Goal: Information Seeking & Learning: Learn about a topic

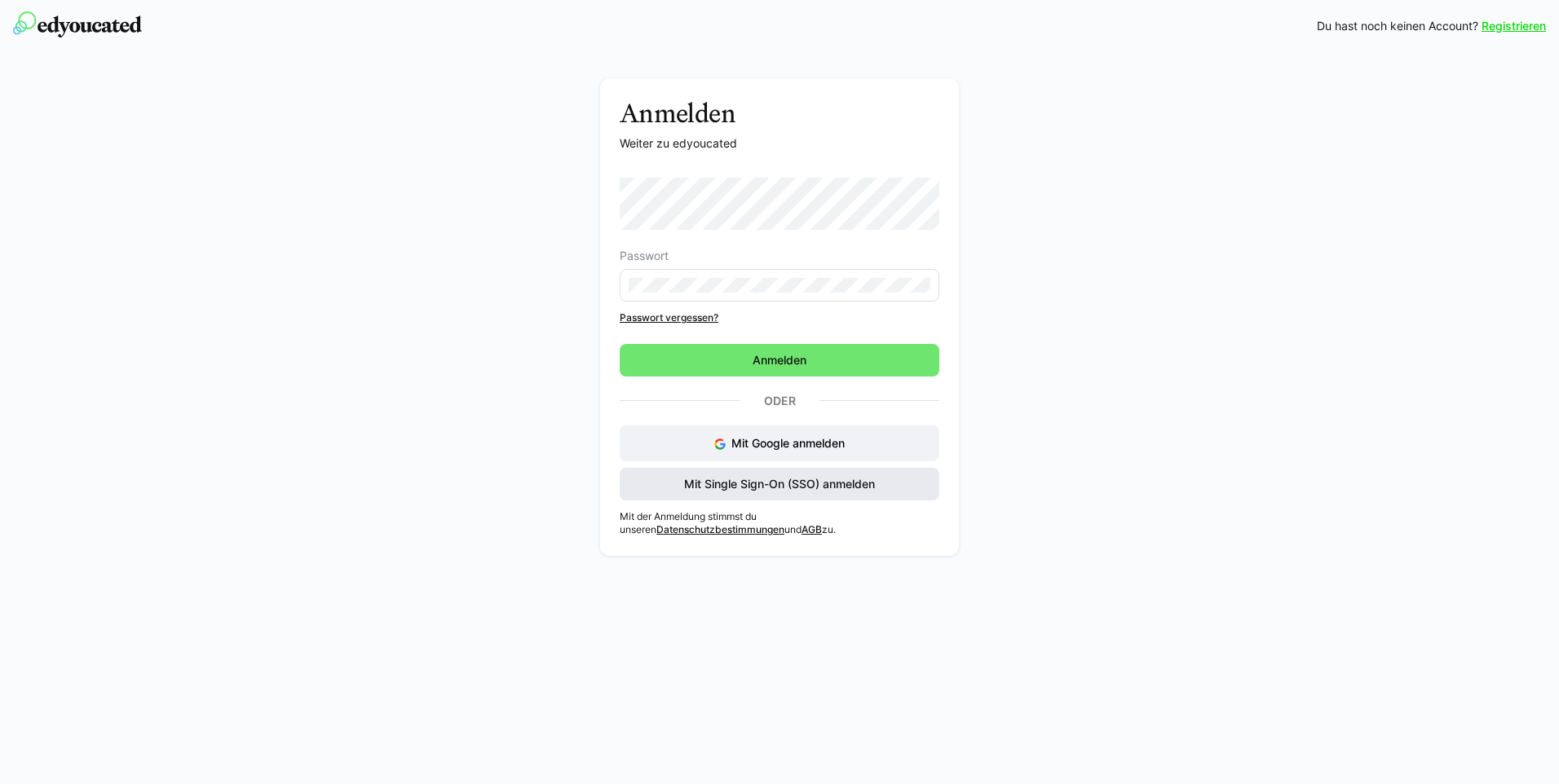
click at [748, 484] on span "Mit Single Sign-On (SSO) anmelden" at bounding box center [780, 484] width 196 height 16
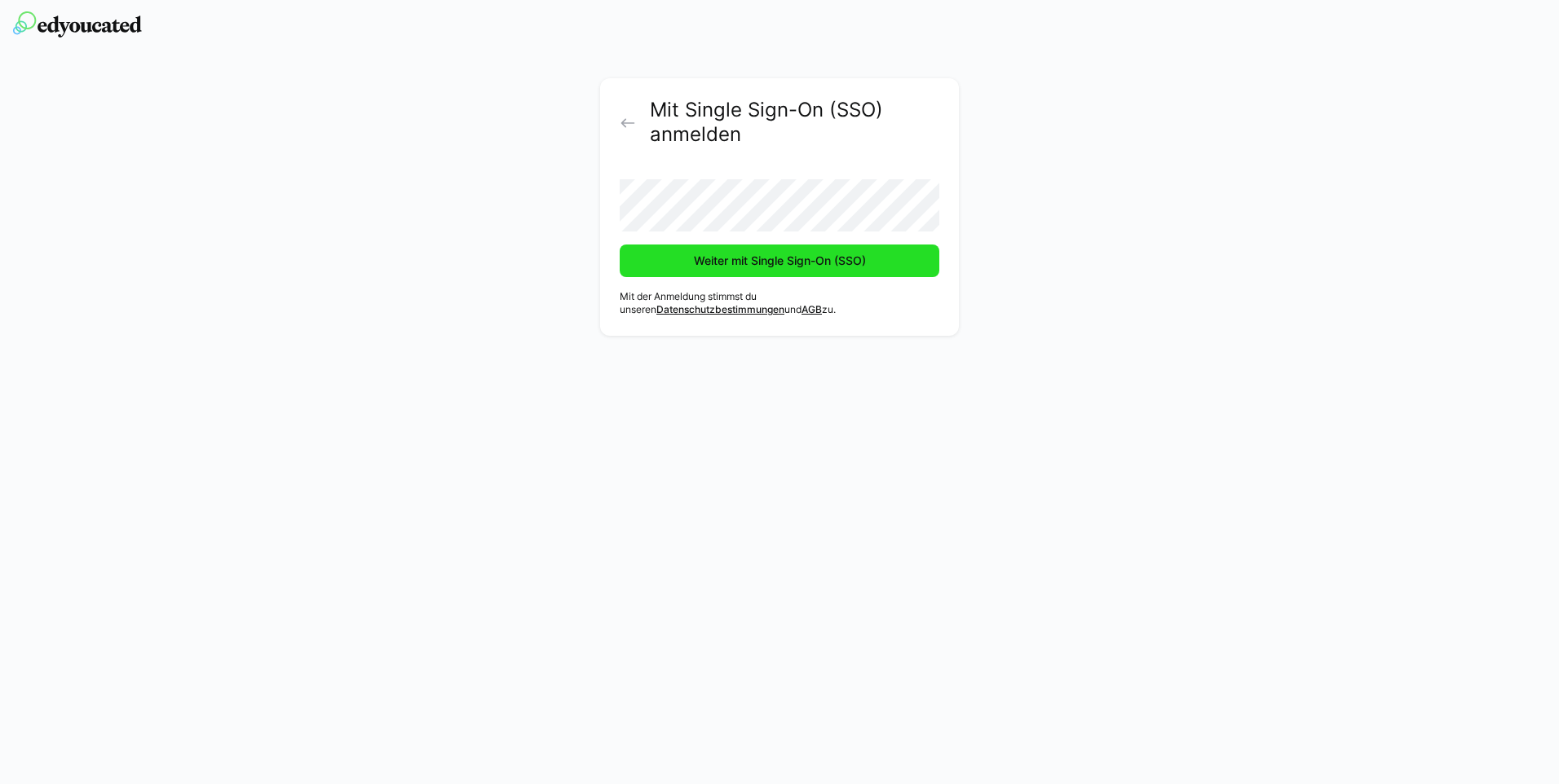
click at [753, 257] on span "Weiter mit Single Sign-On (SSO)" at bounding box center [780, 260] width 177 height 16
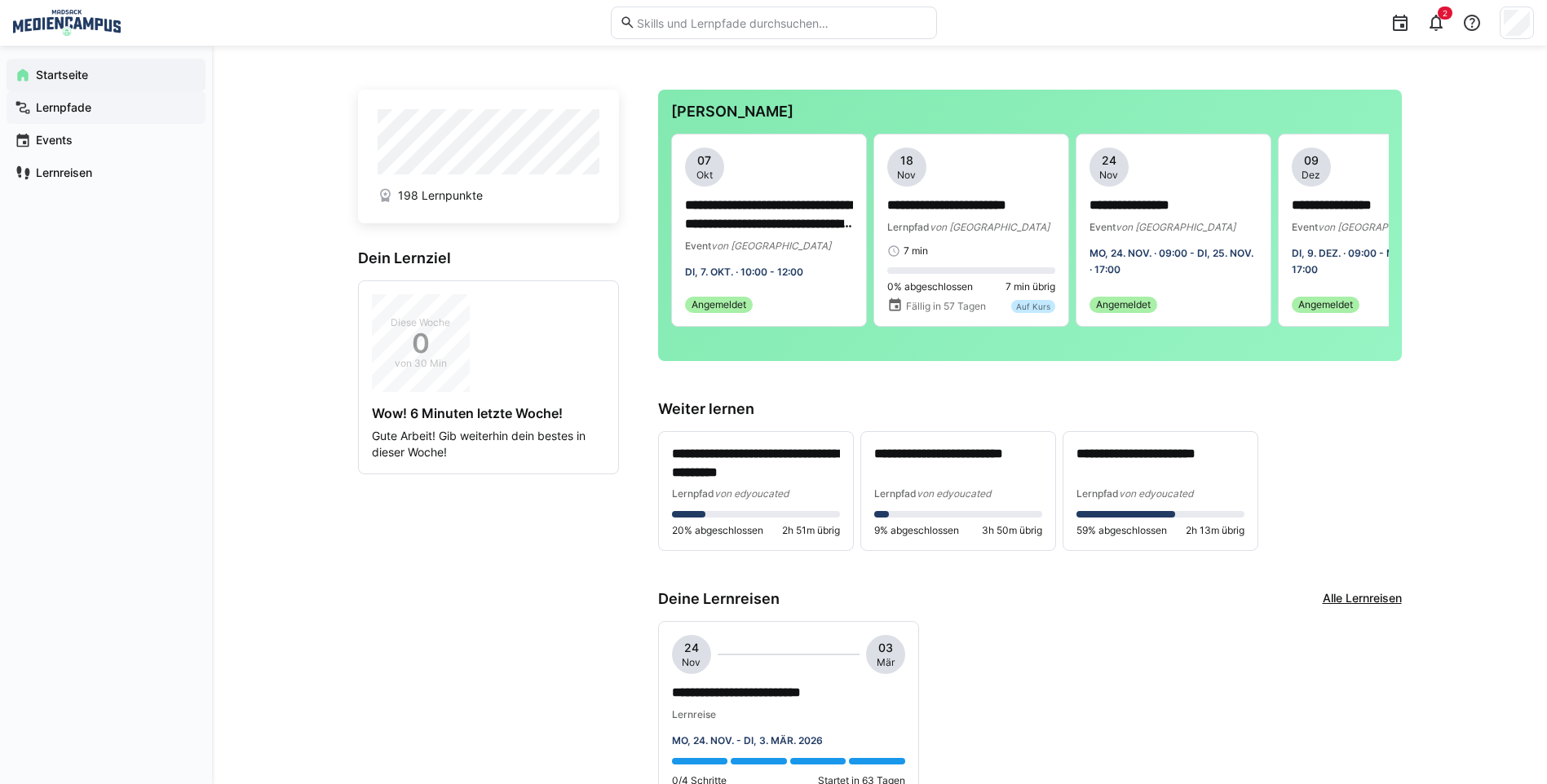
click at [125, 119] on div "Lernpfade" at bounding box center [105, 107] width 199 height 33
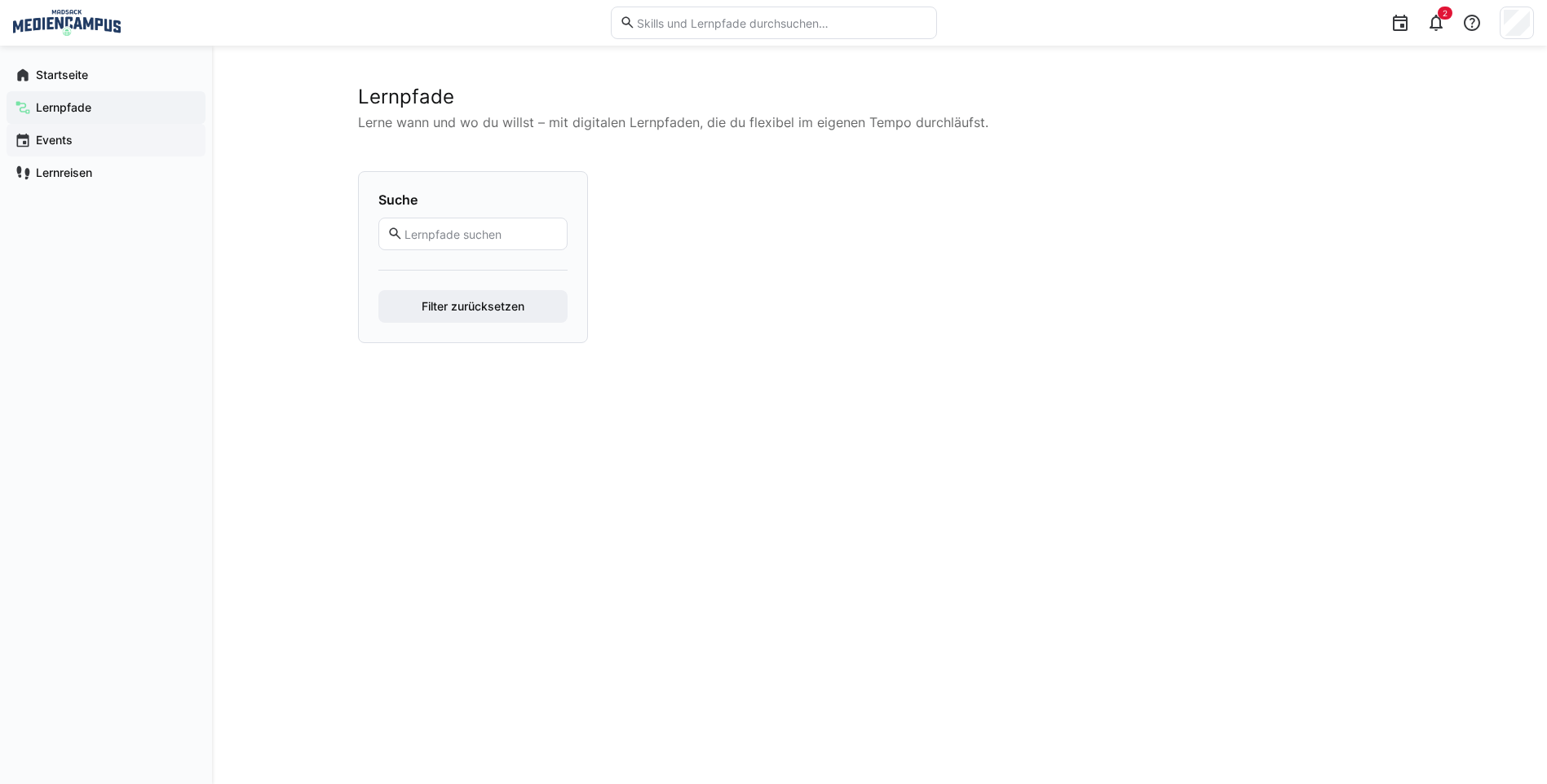
click at [116, 141] on span "Events" at bounding box center [116, 139] width 164 height 16
click at [111, 140] on span "Events" at bounding box center [116, 139] width 164 height 16
drag, startPoint x: 411, startPoint y: 114, endPoint x: 983, endPoint y: 105, distance: 572.1
click at [468, 131] on div "Lernpfade Lerne wann und wo du willst – mit digitalen Lernpfaden, die du flexib…" at bounding box center [879, 415] width 1335 height 739
click at [1031, 115] on p "Lerne wann und wo du willst – mit digitalen Lernpfaden, die du flexibel im eige…" at bounding box center [879, 122] width 1044 height 20
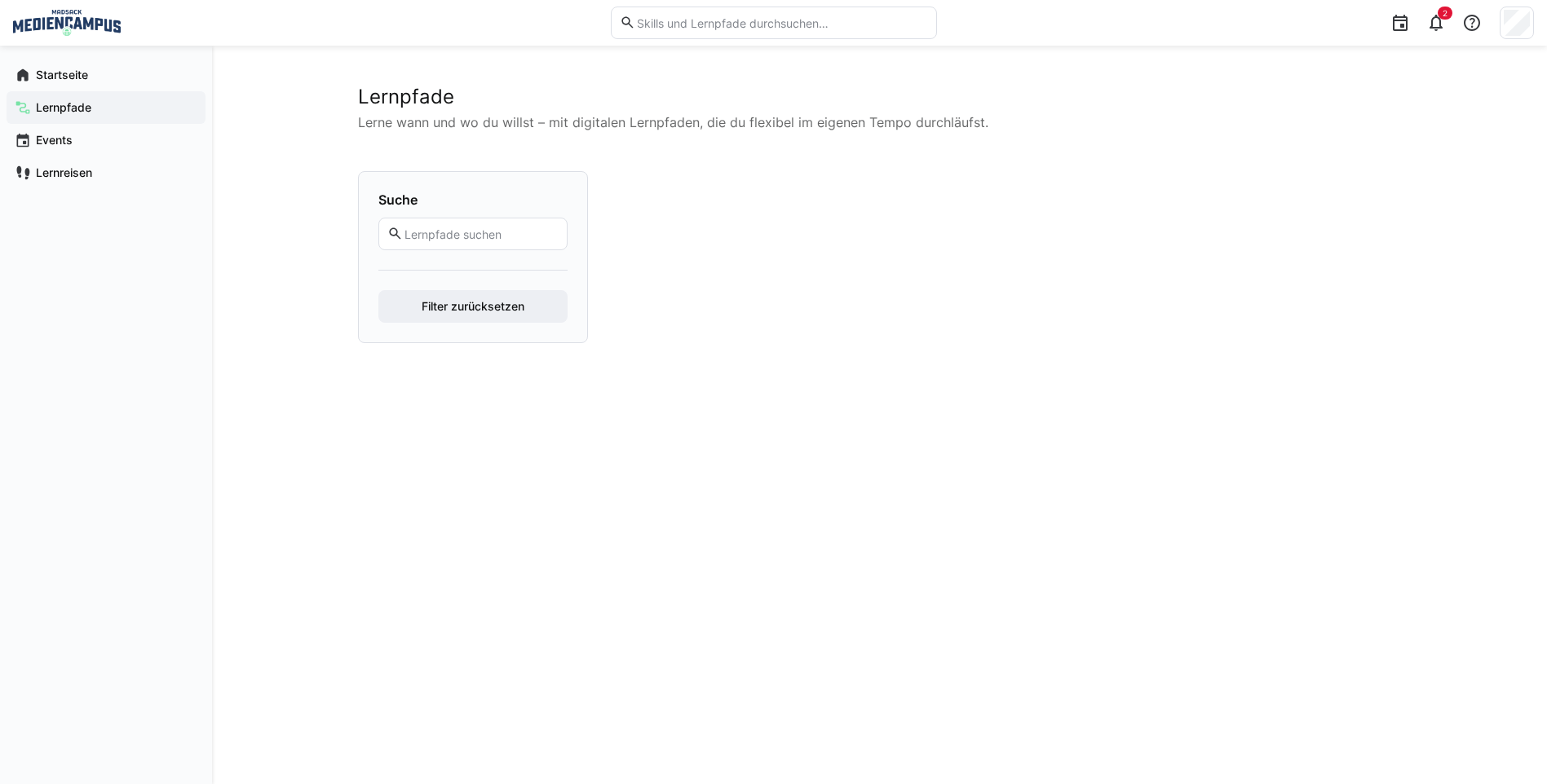
drag, startPoint x: 1012, startPoint y: 131, endPoint x: 601, endPoint y: 112, distance: 411.4
click at [599, 112] on div "Lernpfade Lerne wann und wo du willst – mit digitalen Lernpfaden, die du flexib…" at bounding box center [879, 108] width 1044 height 47
drag, startPoint x: 601, startPoint y: 112, endPoint x: 484, endPoint y: 131, distance: 118.5
click at [484, 131] on p "Lerne wann und wo du willst – mit digitalen Lernpfaden, die du flexibel im eige…" at bounding box center [879, 122] width 1044 height 20
click at [562, 131] on div "Lernpfade Lerne wann und wo du willst – mit digitalen Lernpfaden, die du flexib…" at bounding box center [879, 108] width 1044 height 47
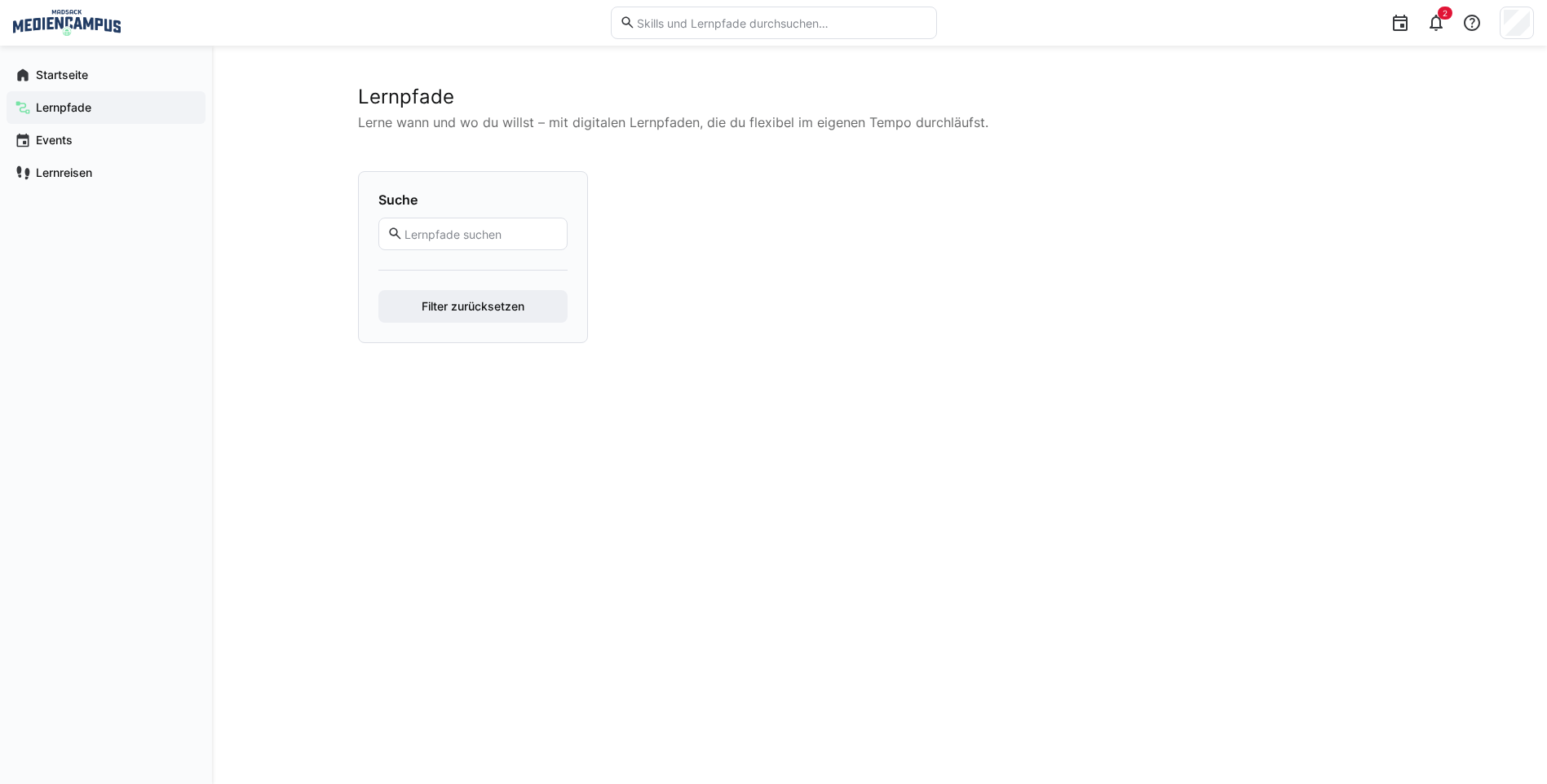
click at [446, 119] on p "Lerne wann und wo du willst – mit digitalen Lernpfaden, die du flexibel im eige…" at bounding box center [879, 122] width 1044 height 20
drag, startPoint x: 945, startPoint y: 127, endPoint x: 346, endPoint y: 117, distance: 599.1
click at [353, 93] on div "Lernpfade Lerne wann und wo du willst – mit digitalen Lernpfaden, die du flexib…" at bounding box center [879, 415] width 1335 height 739
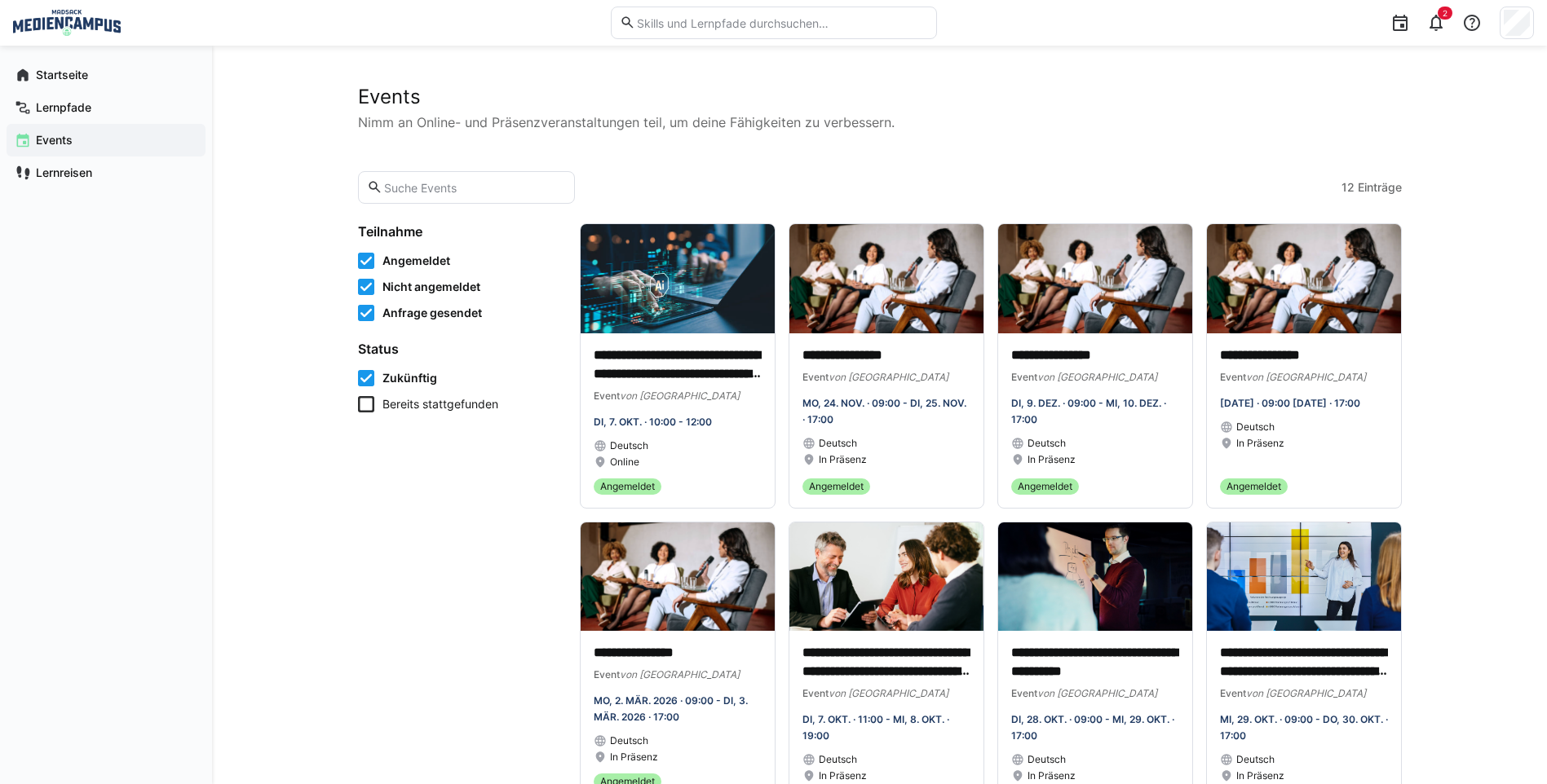
click at [424, 488] on app-learning-events-list-filters "Teilnahme Angemeldet Nicht angemeldet Anfrage gesendet Status Zukünftig Bereits…" at bounding box center [459, 657] width 202 height 869
click at [120, 118] on div "Lernpfade" at bounding box center [105, 107] width 199 height 33
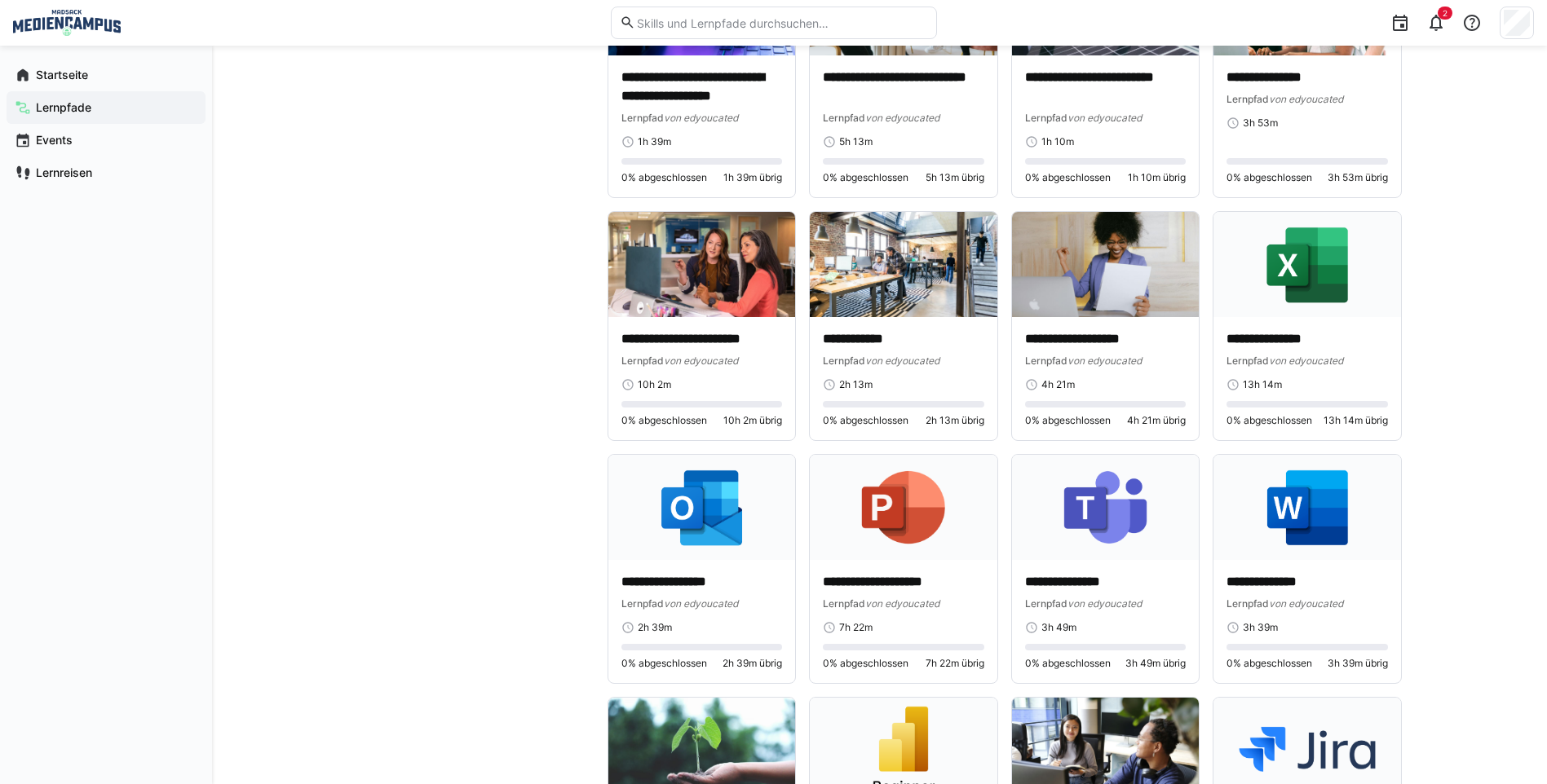
scroll to position [2364, 0]
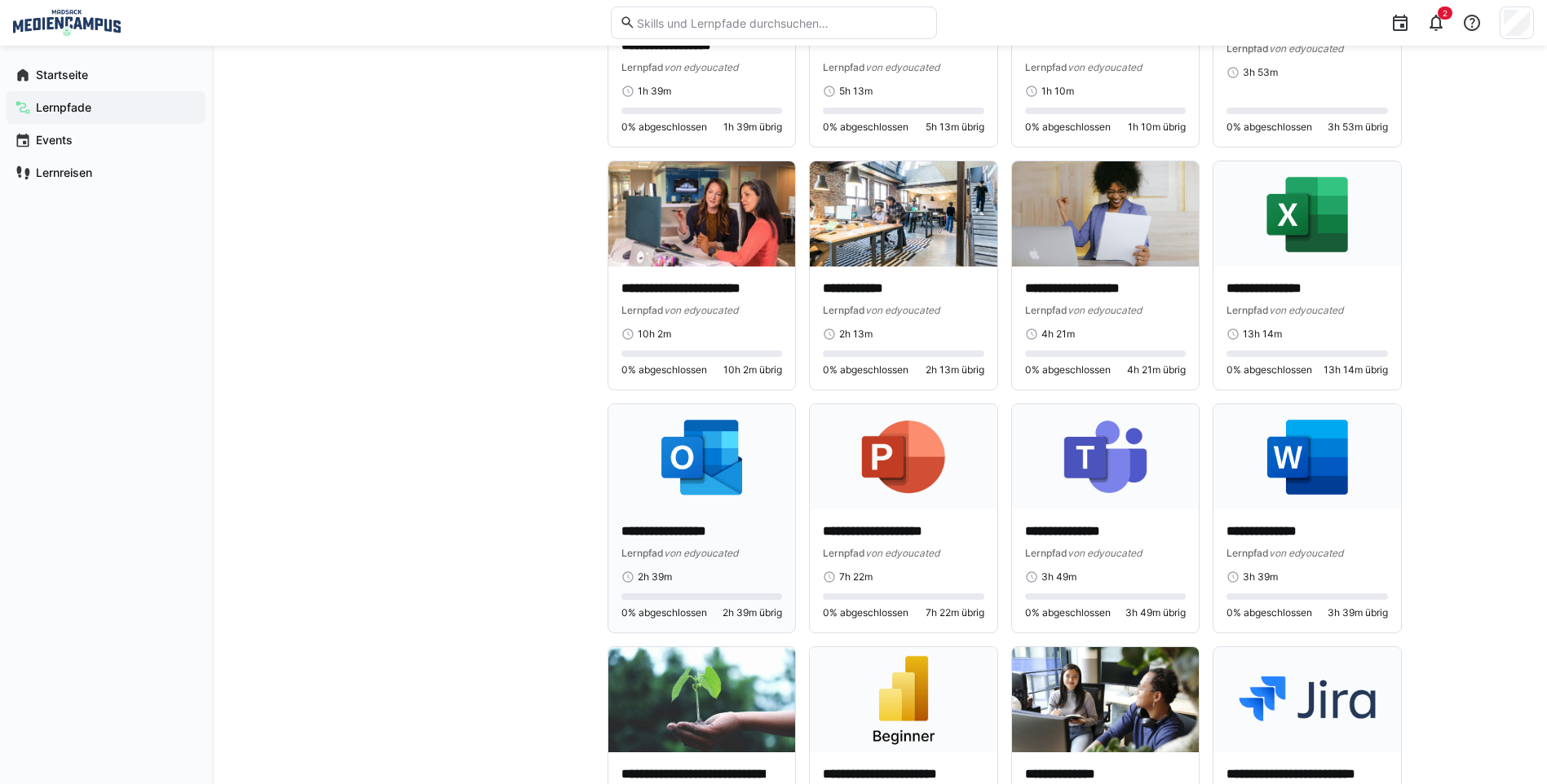
click at [728, 548] on span "von edyoucated" at bounding box center [701, 552] width 74 height 12
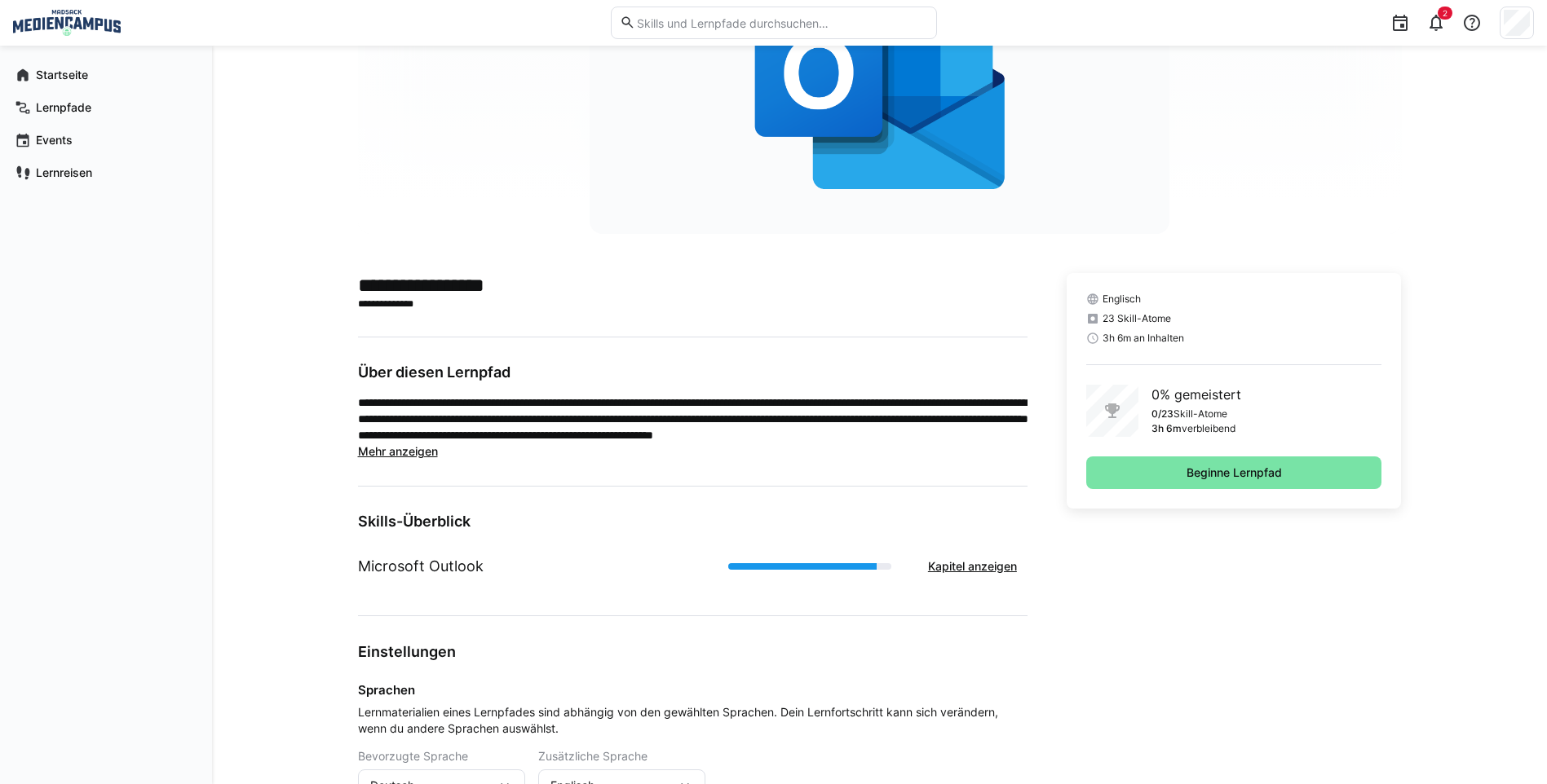
scroll to position [192, 0]
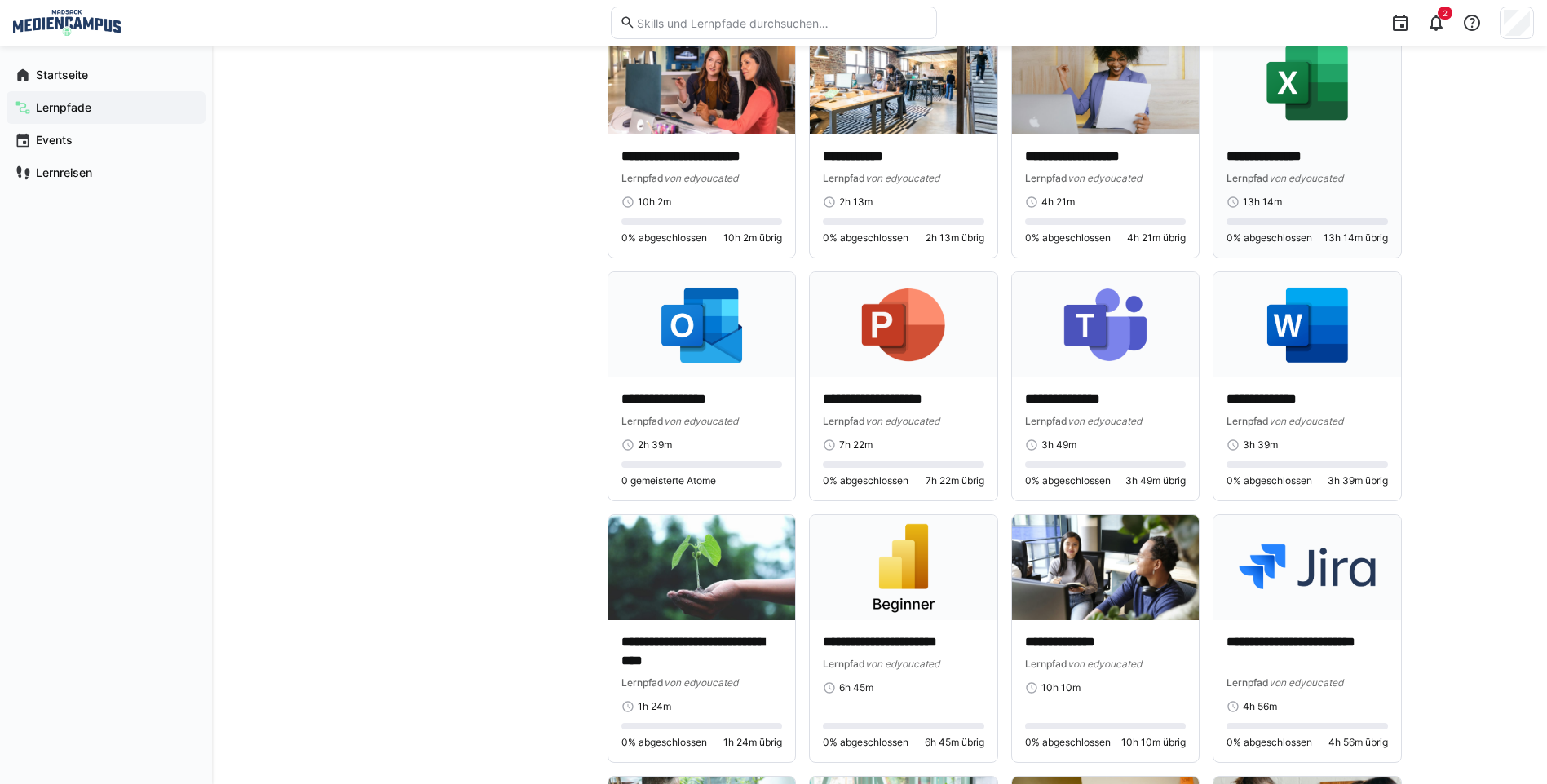
scroll to position [2468, 0]
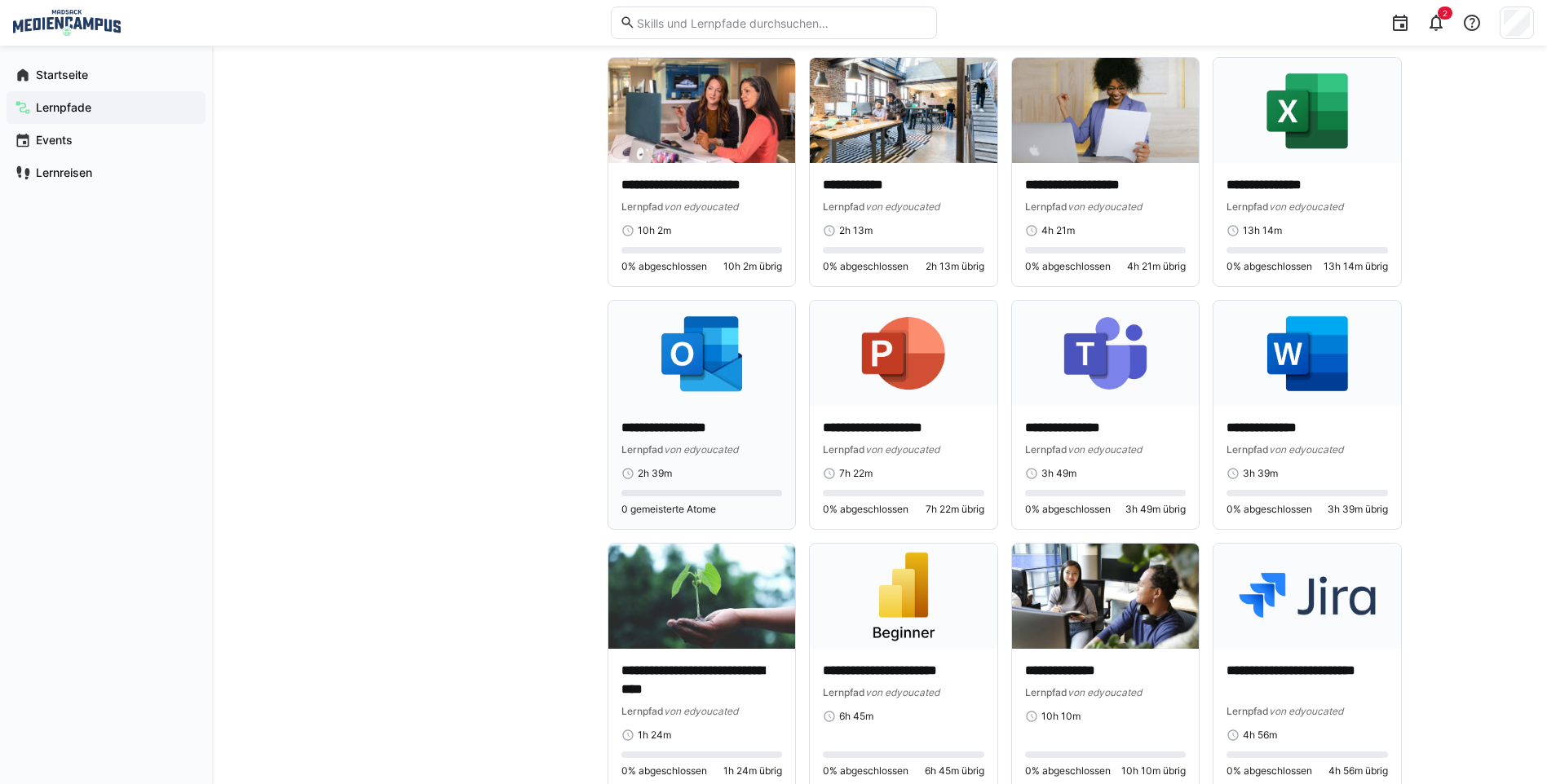
click at [728, 380] on img at bounding box center [701, 354] width 187 height 105
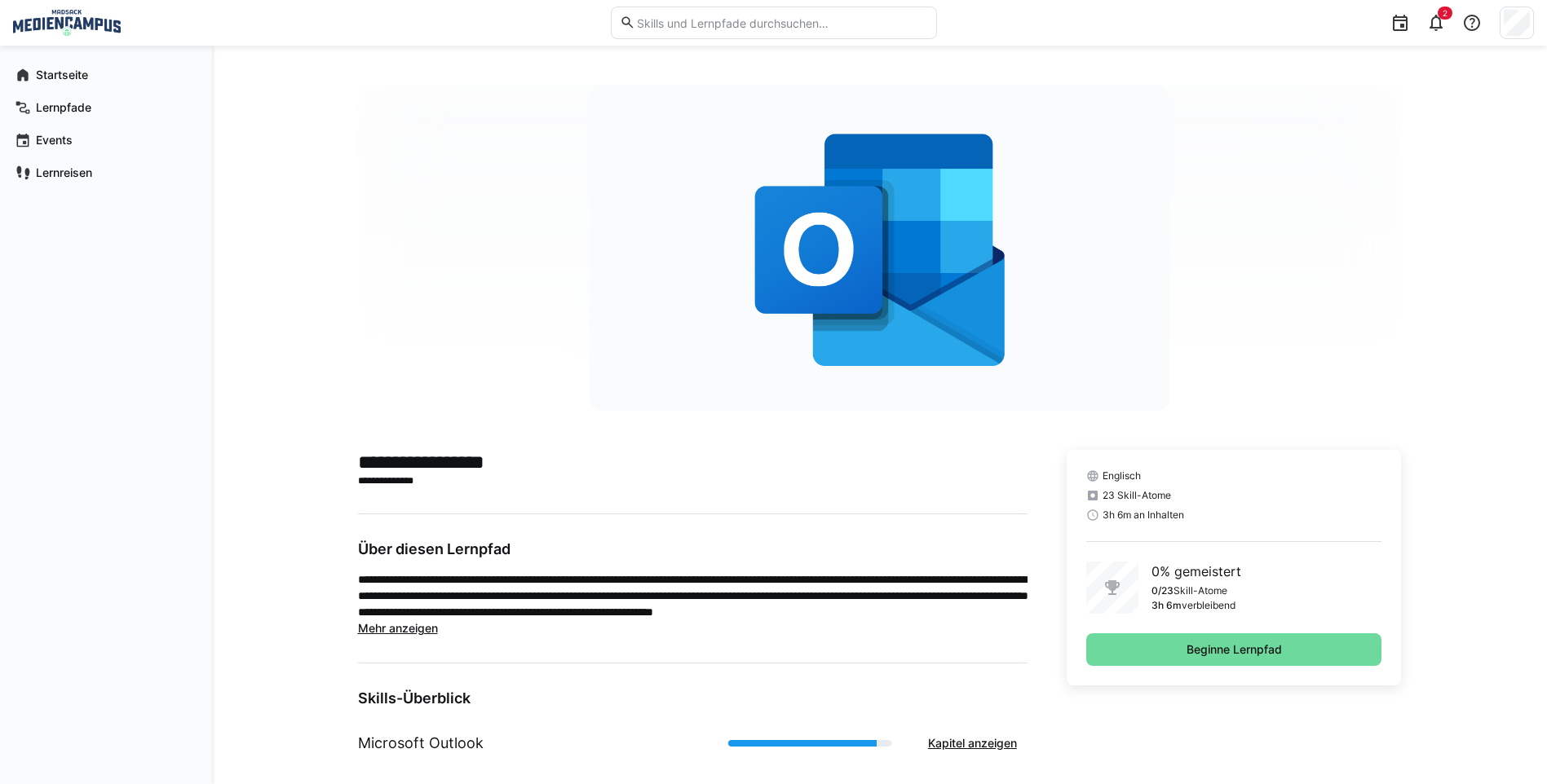
click at [1227, 636] on span "Beginne Lernpfad" at bounding box center [1234, 649] width 296 height 33
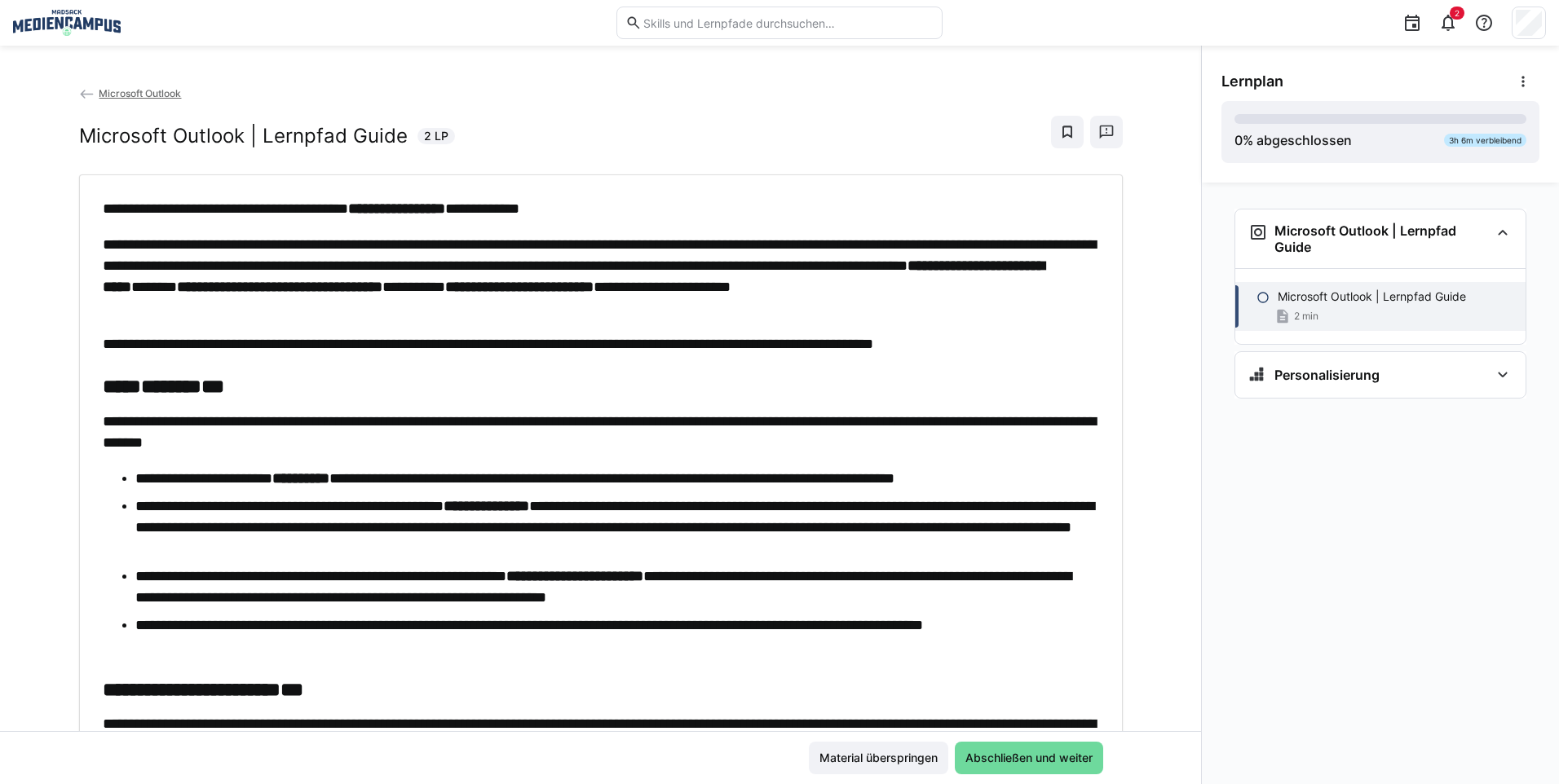
click at [1041, 753] on span "Abschließen und weiter" at bounding box center [1029, 758] width 132 height 16
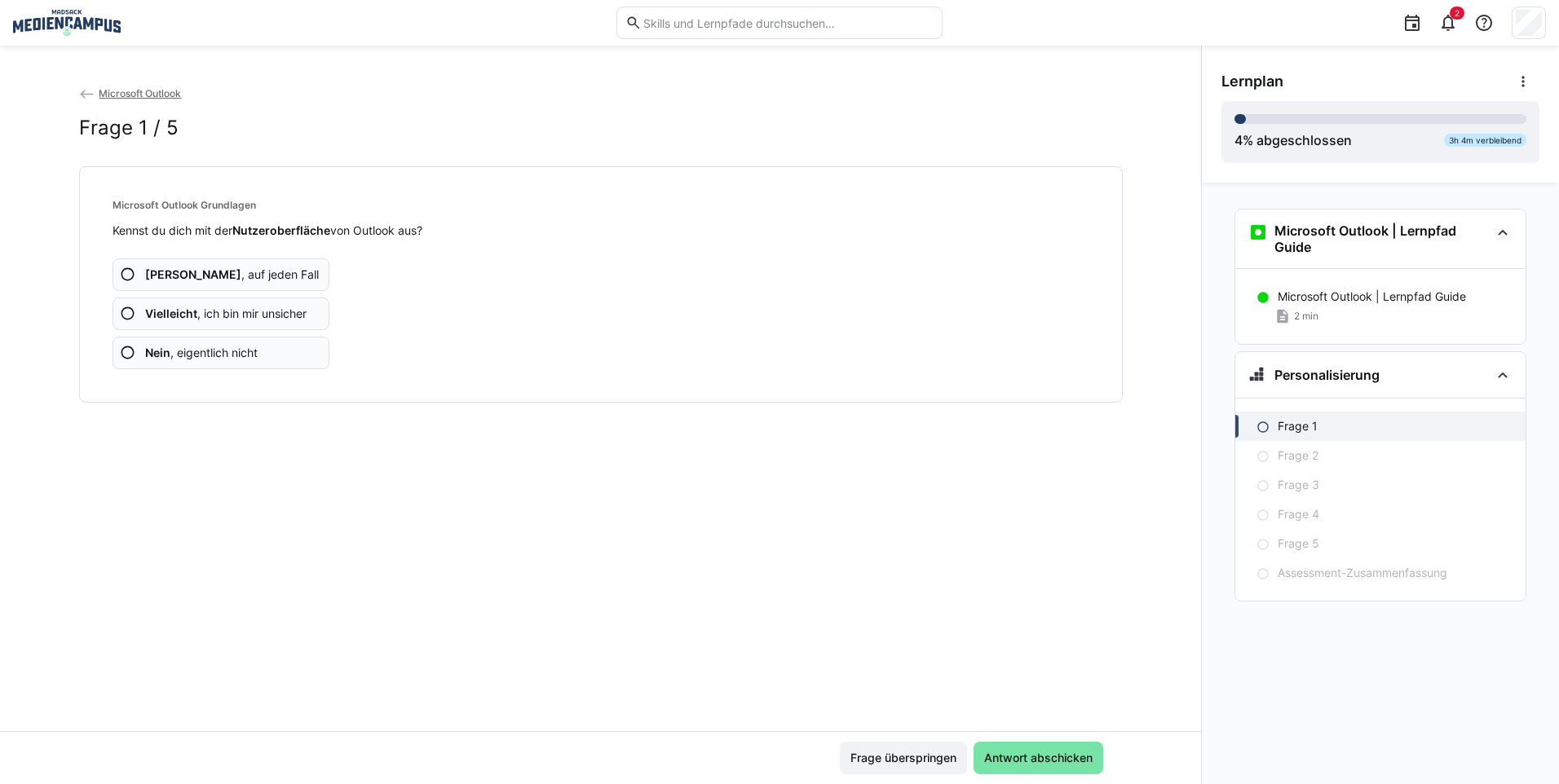
drag, startPoint x: 902, startPoint y: 408, endPoint x: 601, endPoint y: 423, distance: 301.4
click at [601, 423] on div "Microsoft Outlook Frage 1 / 5 Microsoft Outlook Grundlagen Kennst du dich mit d…" at bounding box center [601, 408] width 1201 height 647
click at [260, 279] on app-assessment-question-radio "Ja , auf jeden Fall" at bounding box center [221, 275] width 217 height 33
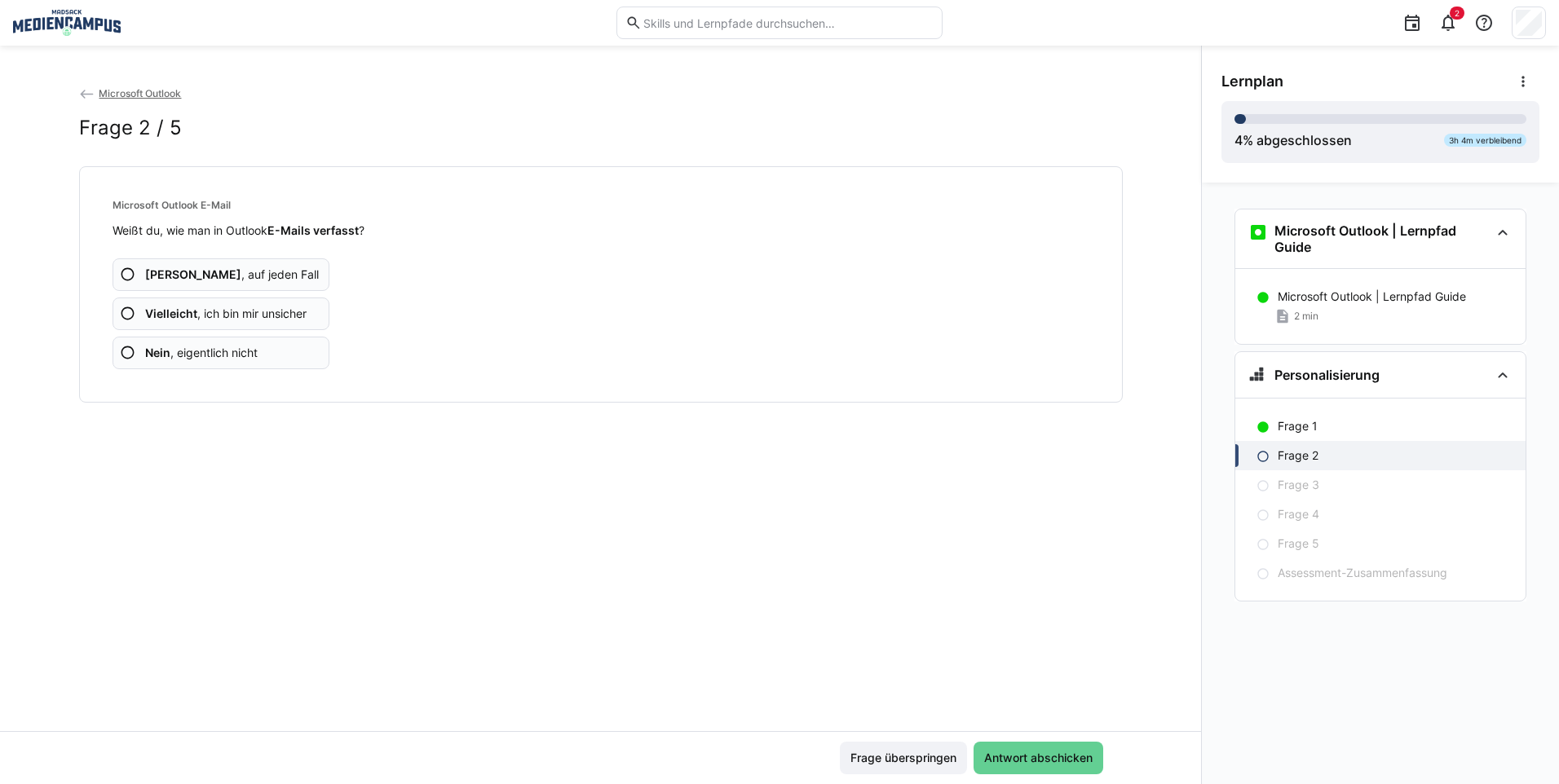
click at [1030, 758] on span "Antwort abschicken" at bounding box center [1038, 758] width 113 height 16
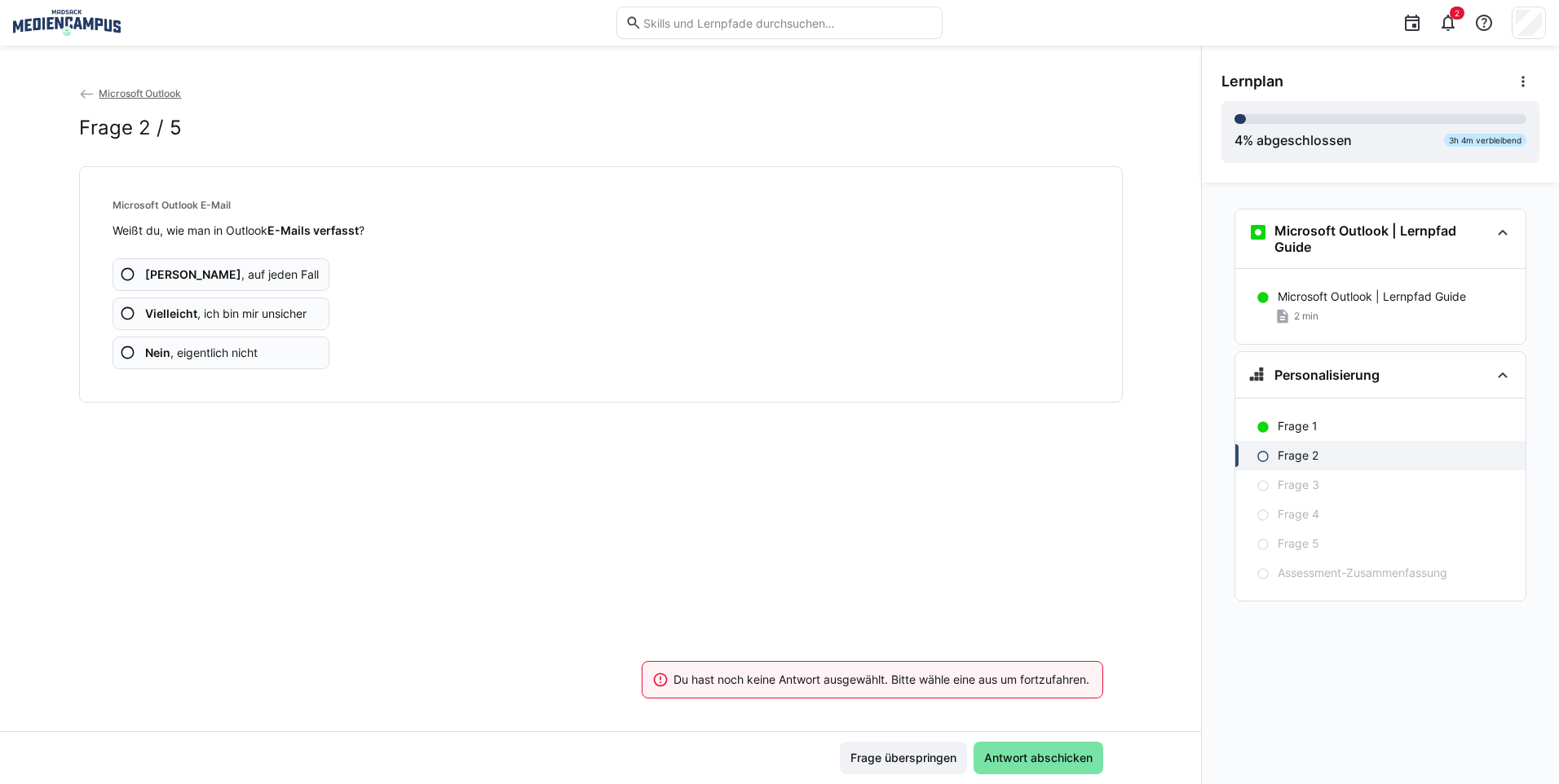
click at [212, 277] on span "Ja , auf jeden Fall" at bounding box center [232, 274] width 173 height 16
click at [283, 288] on app-assessment-question-radio "Ja , auf jeden Fall" at bounding box center [221, 275] width 217 height 33
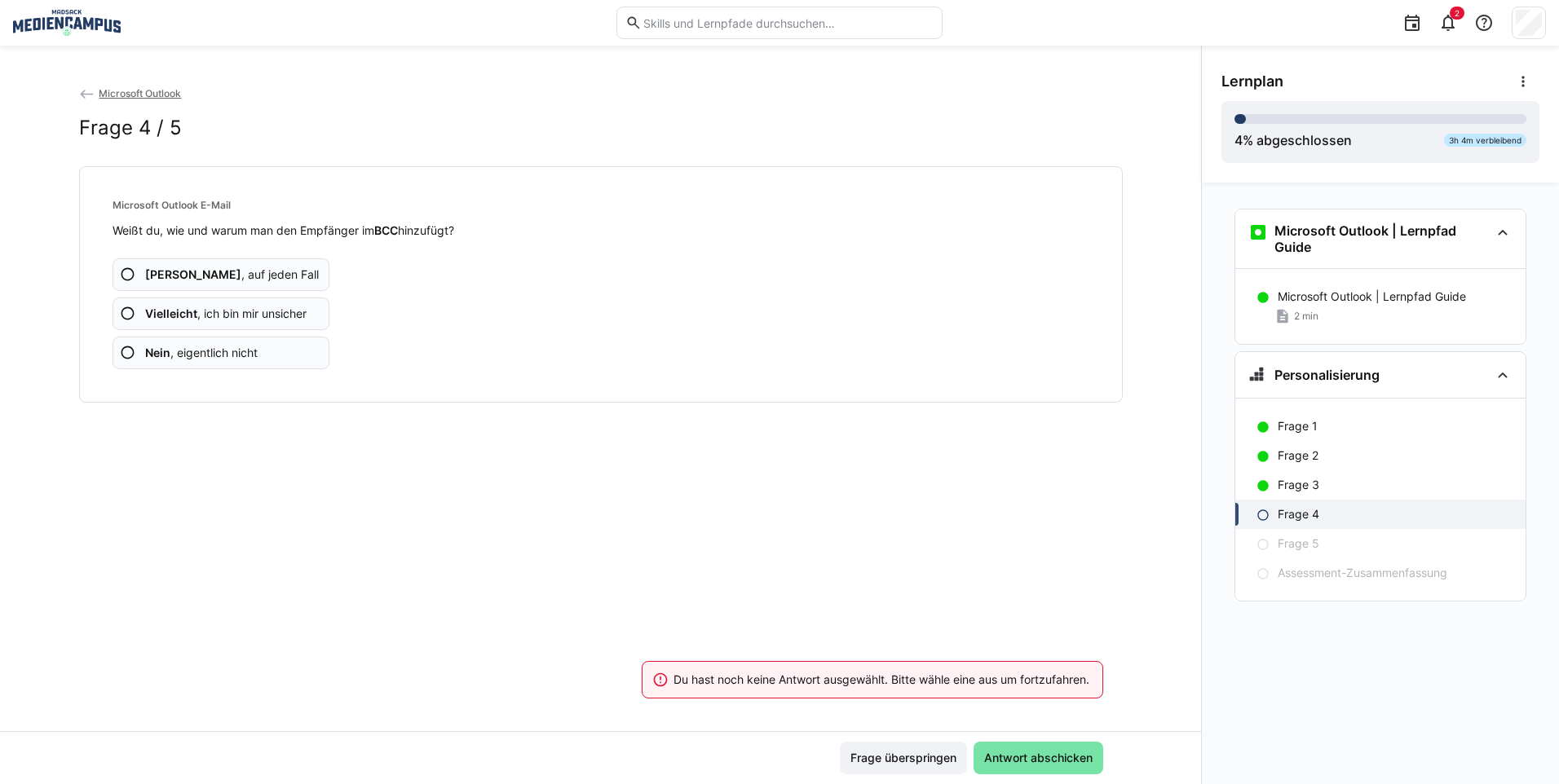
click at [278, 283] on app-assessment-question-radio "Ja , auf jeden Fall" at bounding box center [221, 275] width 217 height 33
click at [270, 273] on app-assessment-question-radio "Ja , auf jeden Fall" at bounding box center [221, 275] width 217 height 33
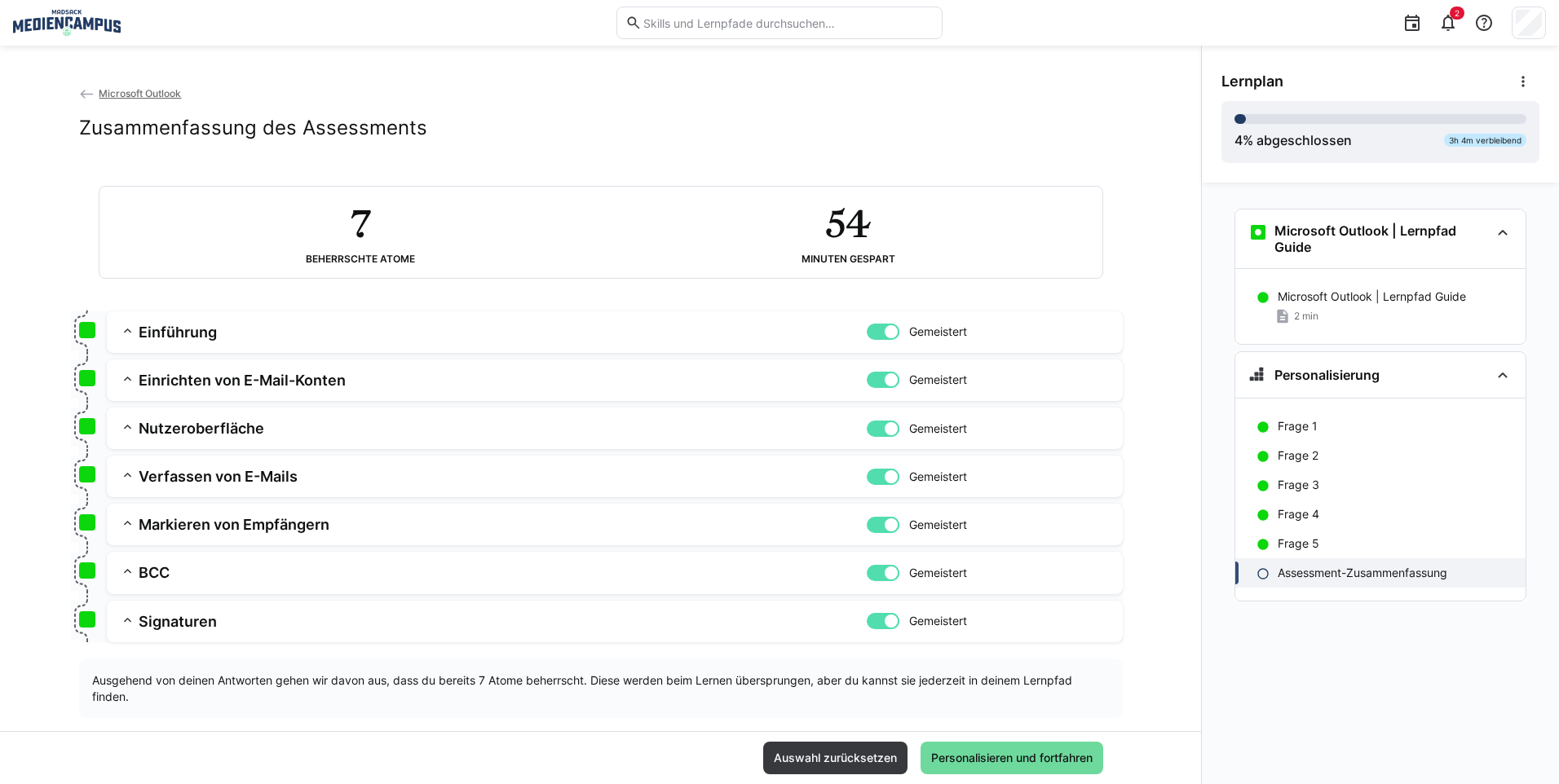
click at [975, 748] on span "Personalisieren und fortfahren" at bounding box center [1012, 758] width 183 height 33
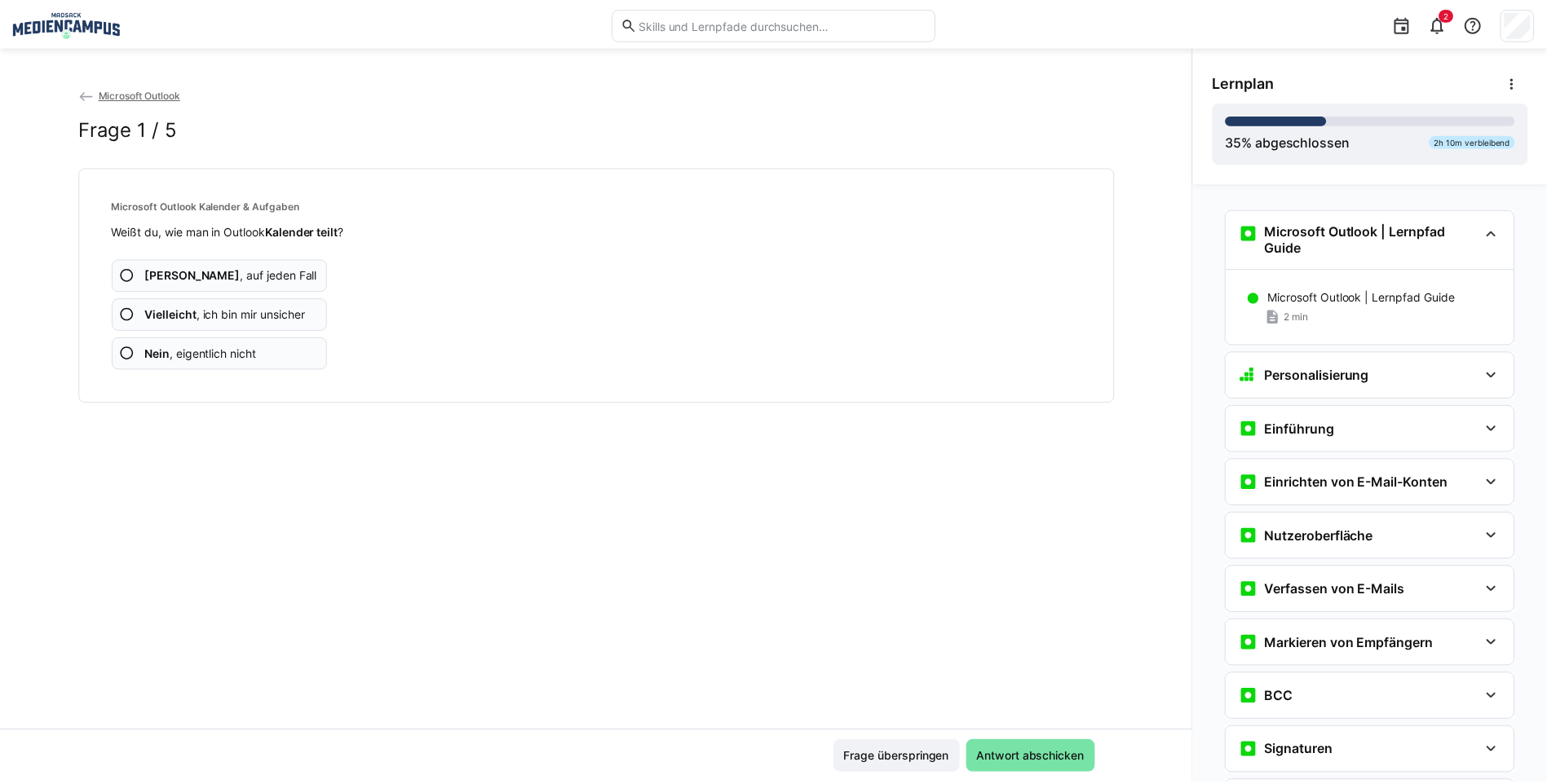
scroll to position [298, 0]
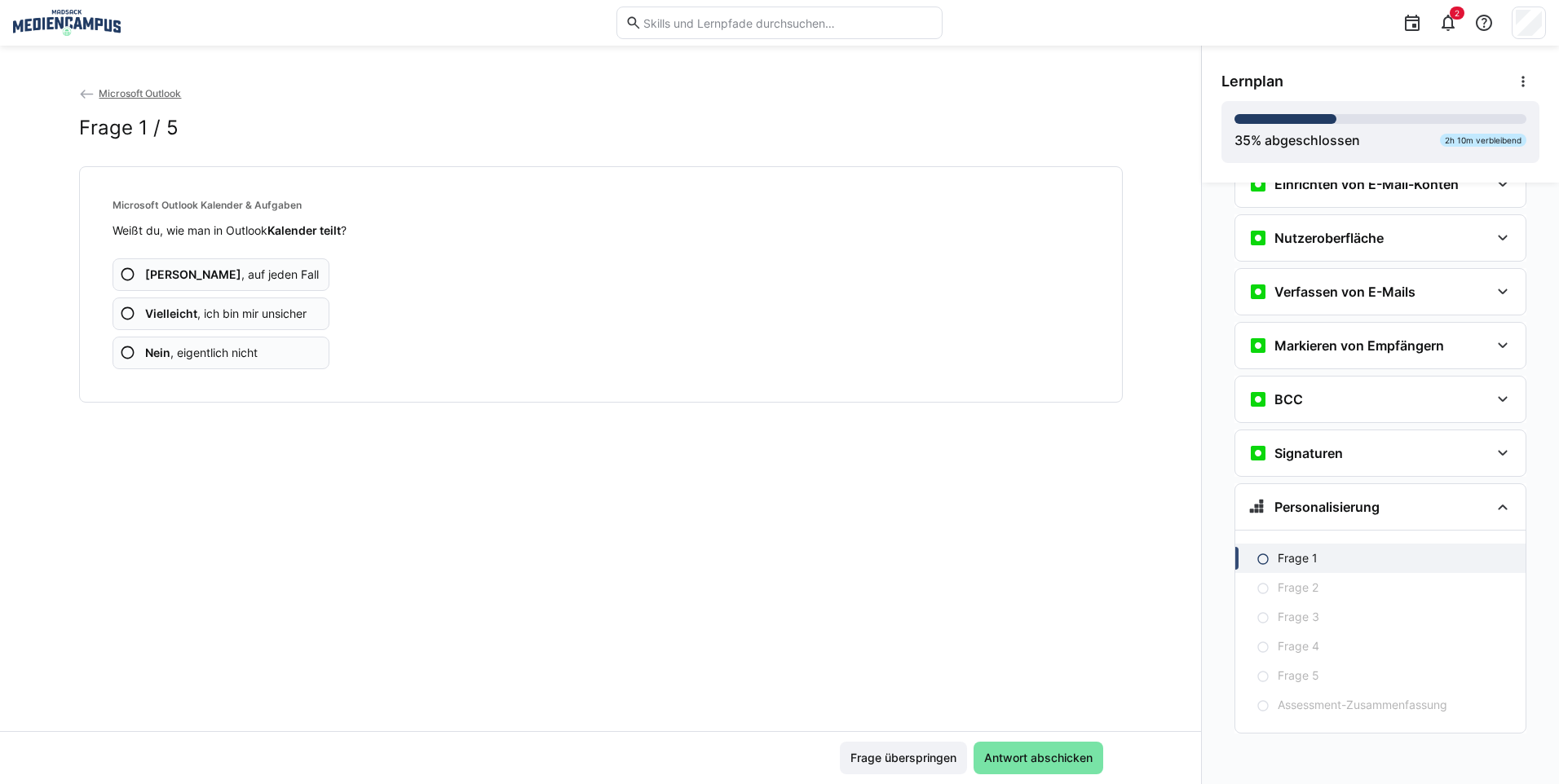
click at [185, 281] on span "Ja , auf jeden Fall" at bounding box center [232, 274] width 173 height 16
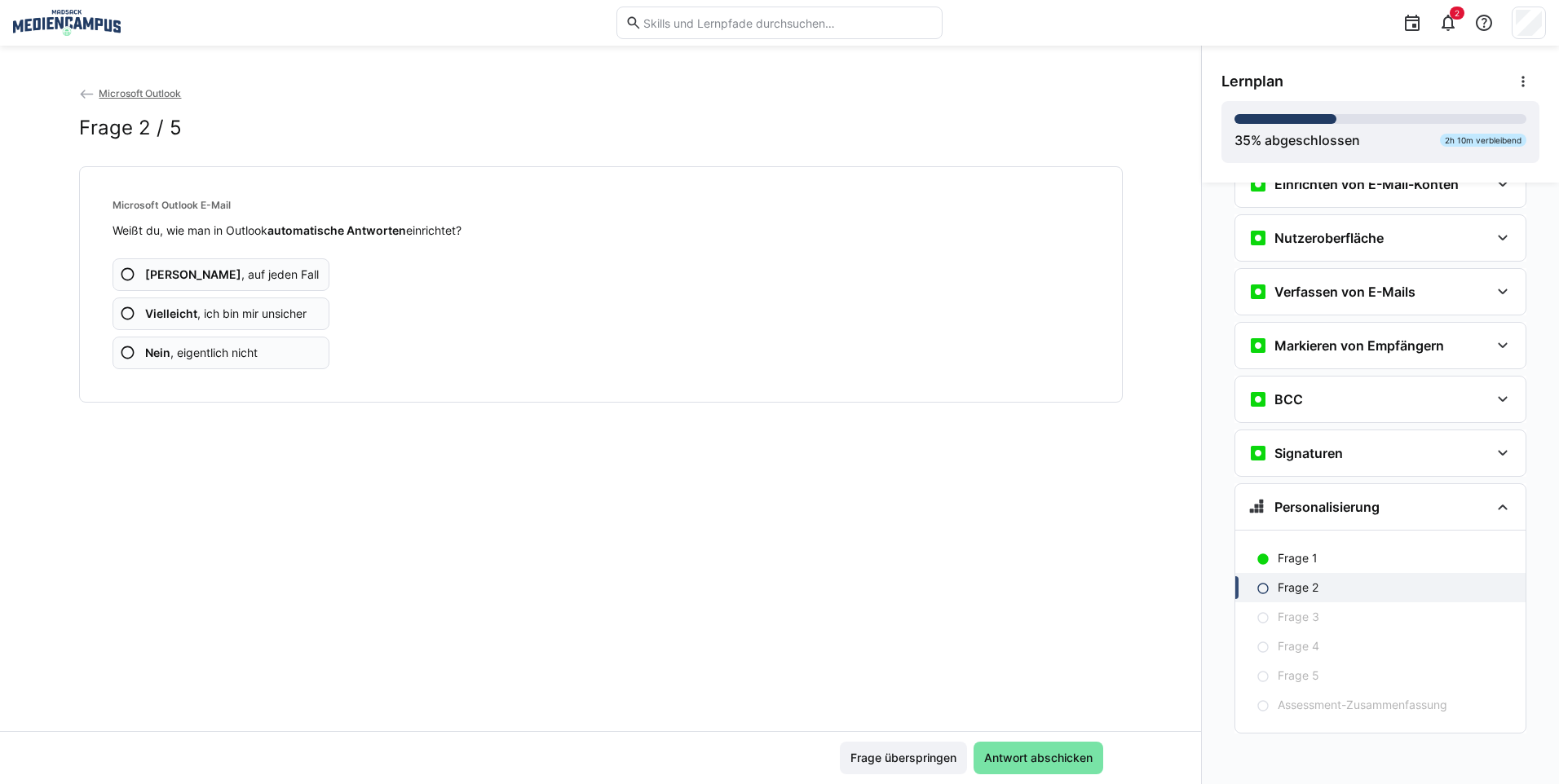
click at [190, 275] on span "Ja , auf jeden Fall" at bounding box center [232, 274] width 173 height 16
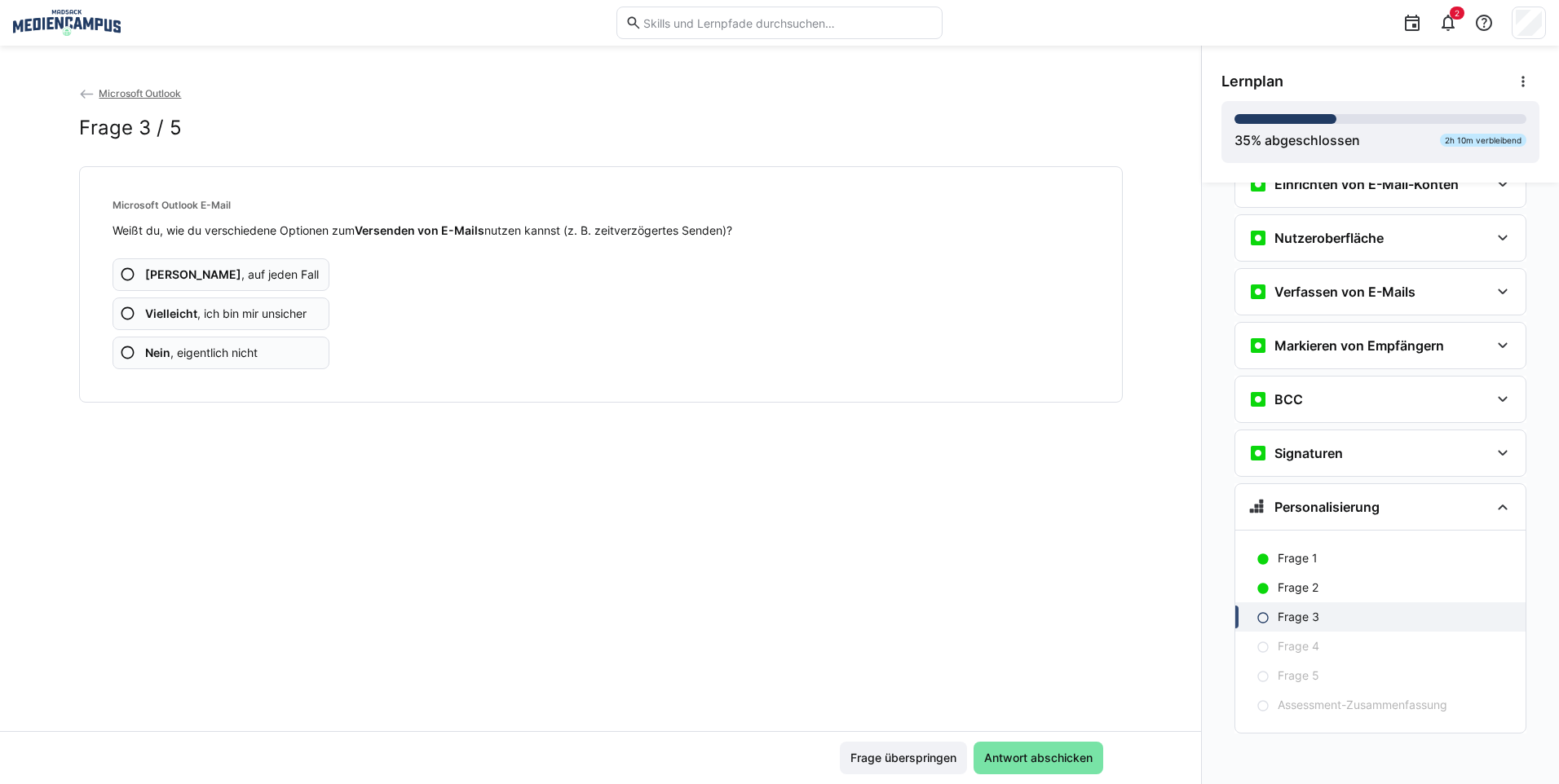
click at [207, 271] on span "Ja , auf jeden Fall" at bounding box center [232, 274] width 173 height 16
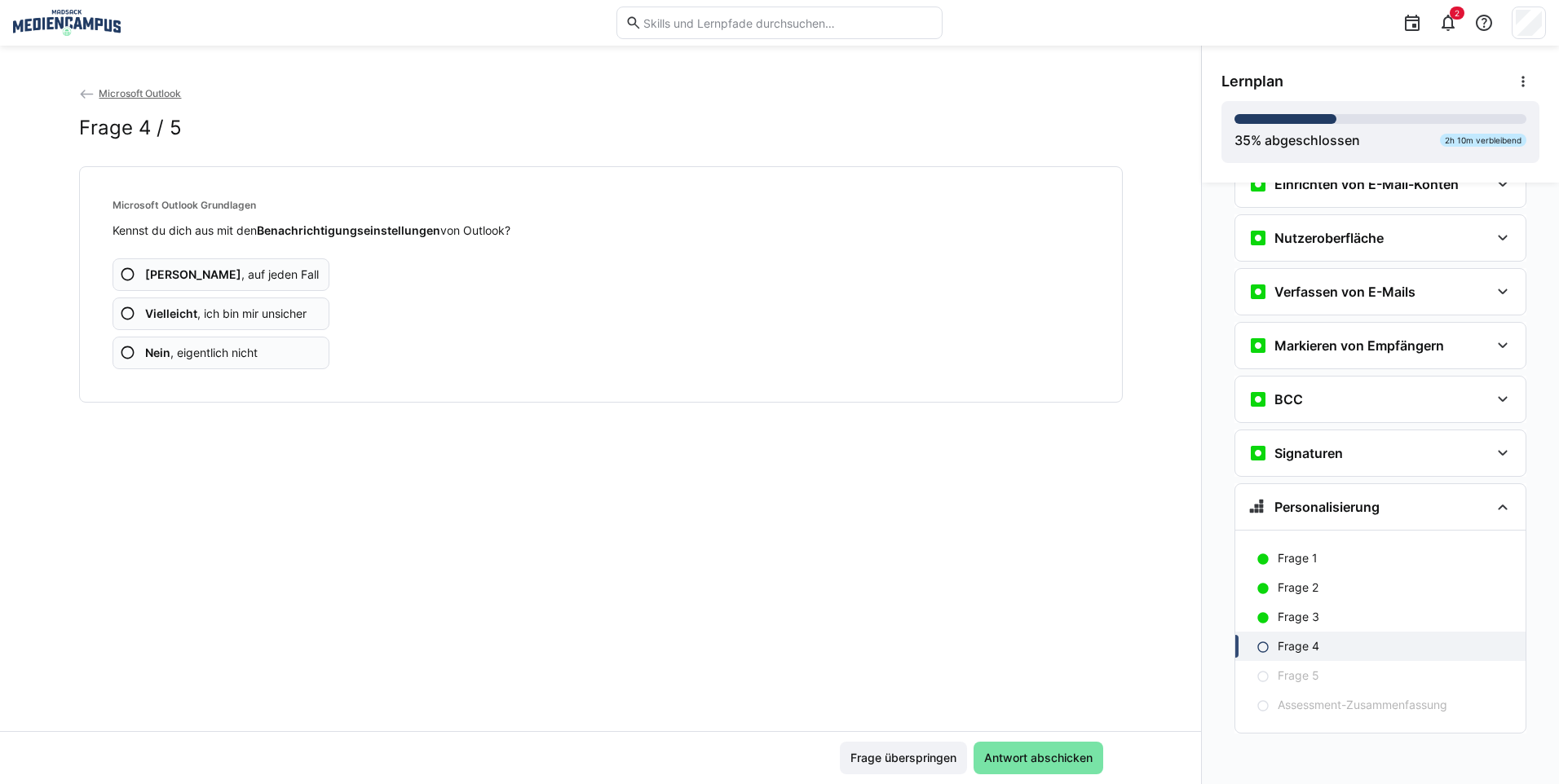
click at [47, 26] on img at bounding box center [67, 23] width 107 height 26
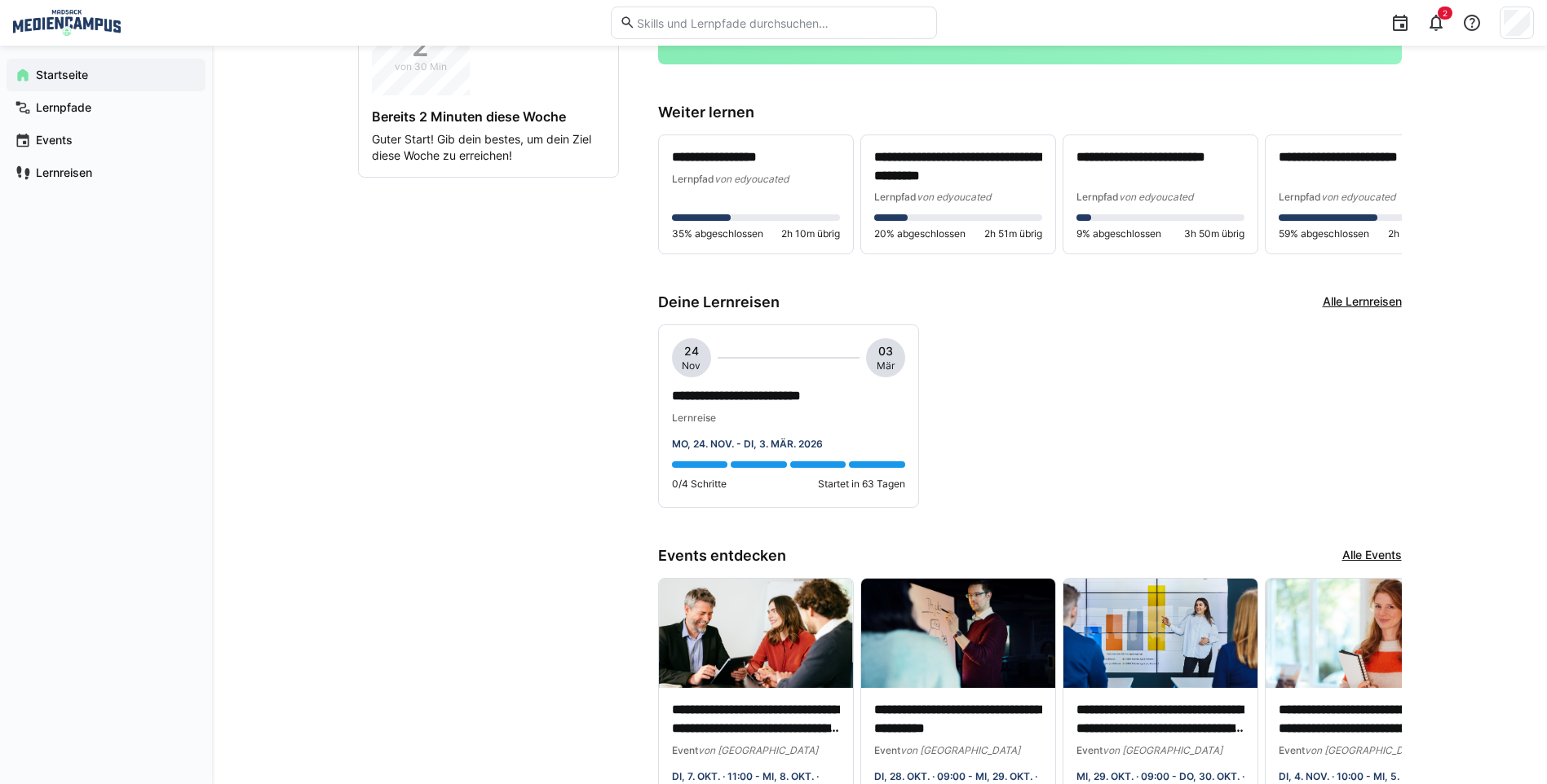
scroll to position [326, 0]
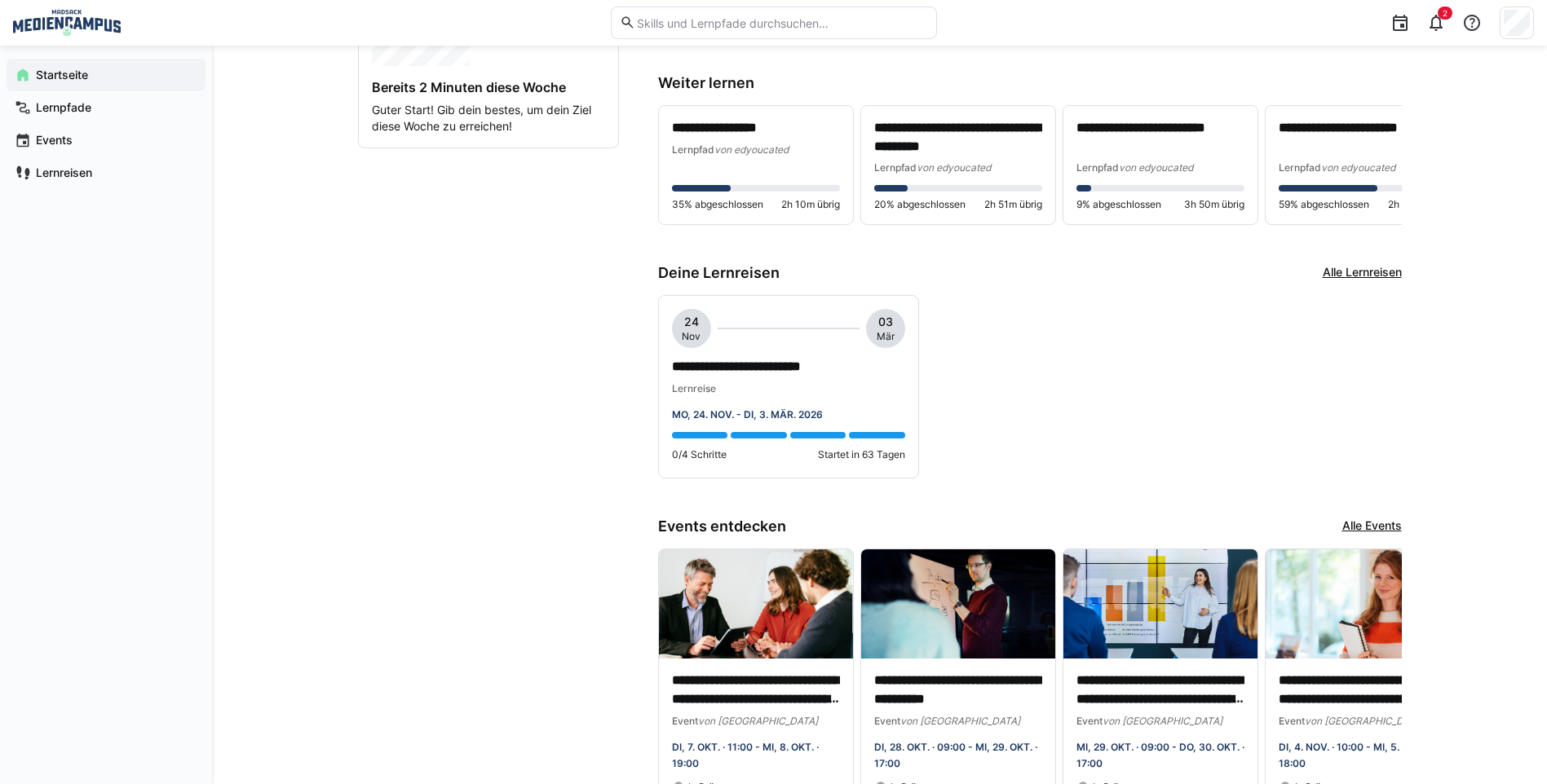
click at [1055, 384] on div "**********" at bounding box center [1030, 387] width 744 height 184
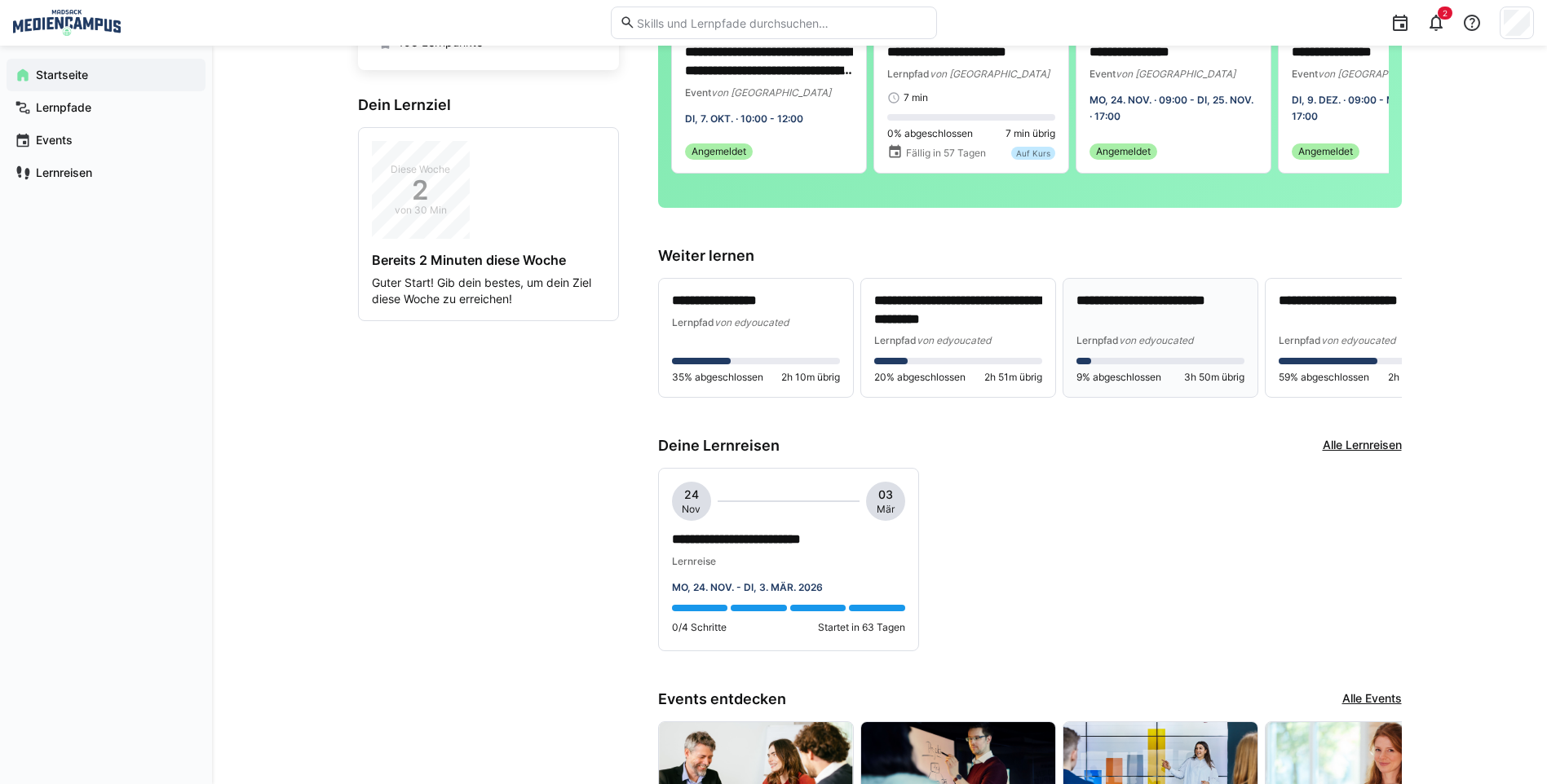
scroll to position [0, 0]
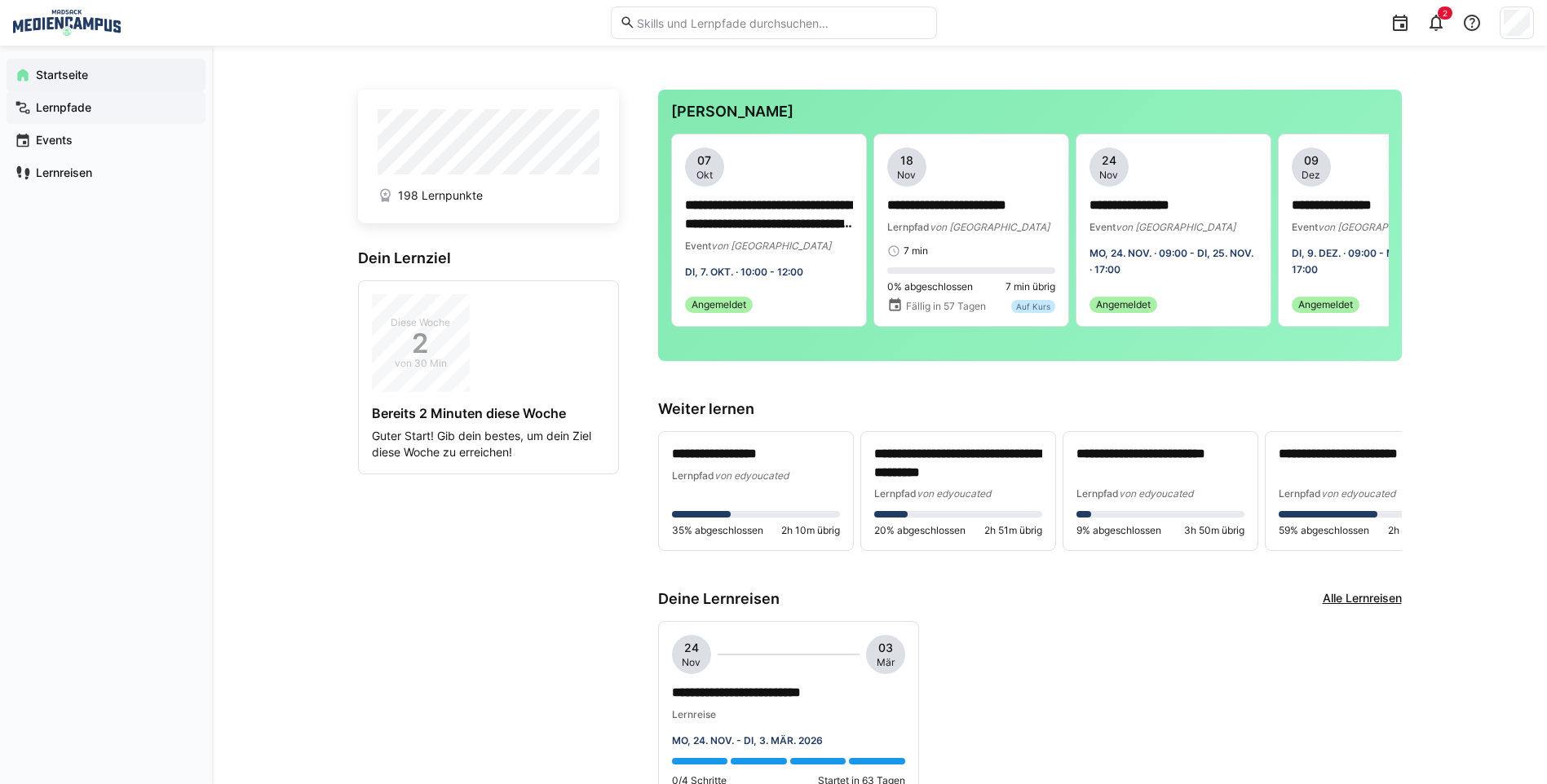
click at [64, 115] on span "Lernpfade" at bounding box center [116, 107] width 164 height 16
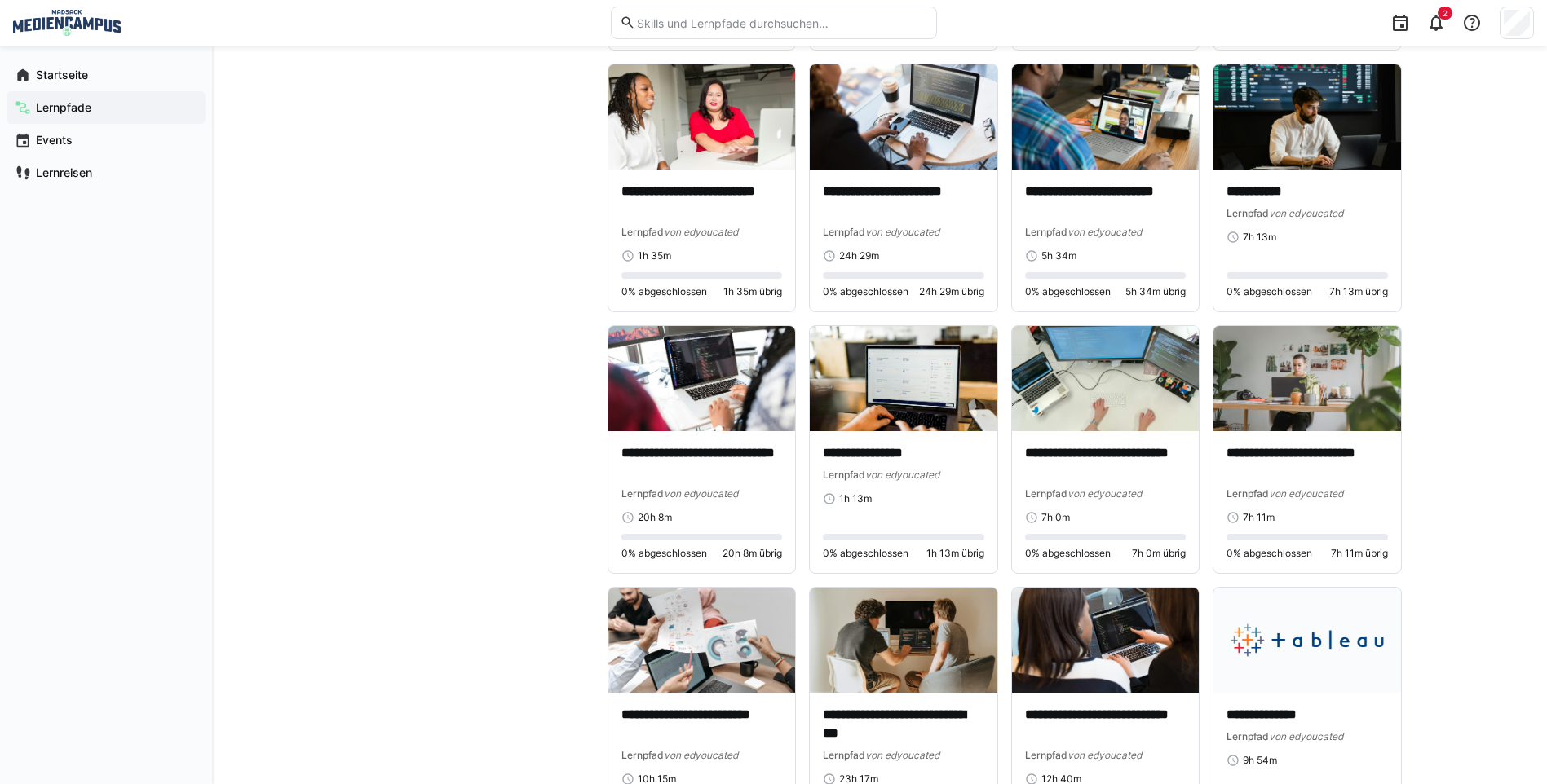
scroll to position [4946, 0]
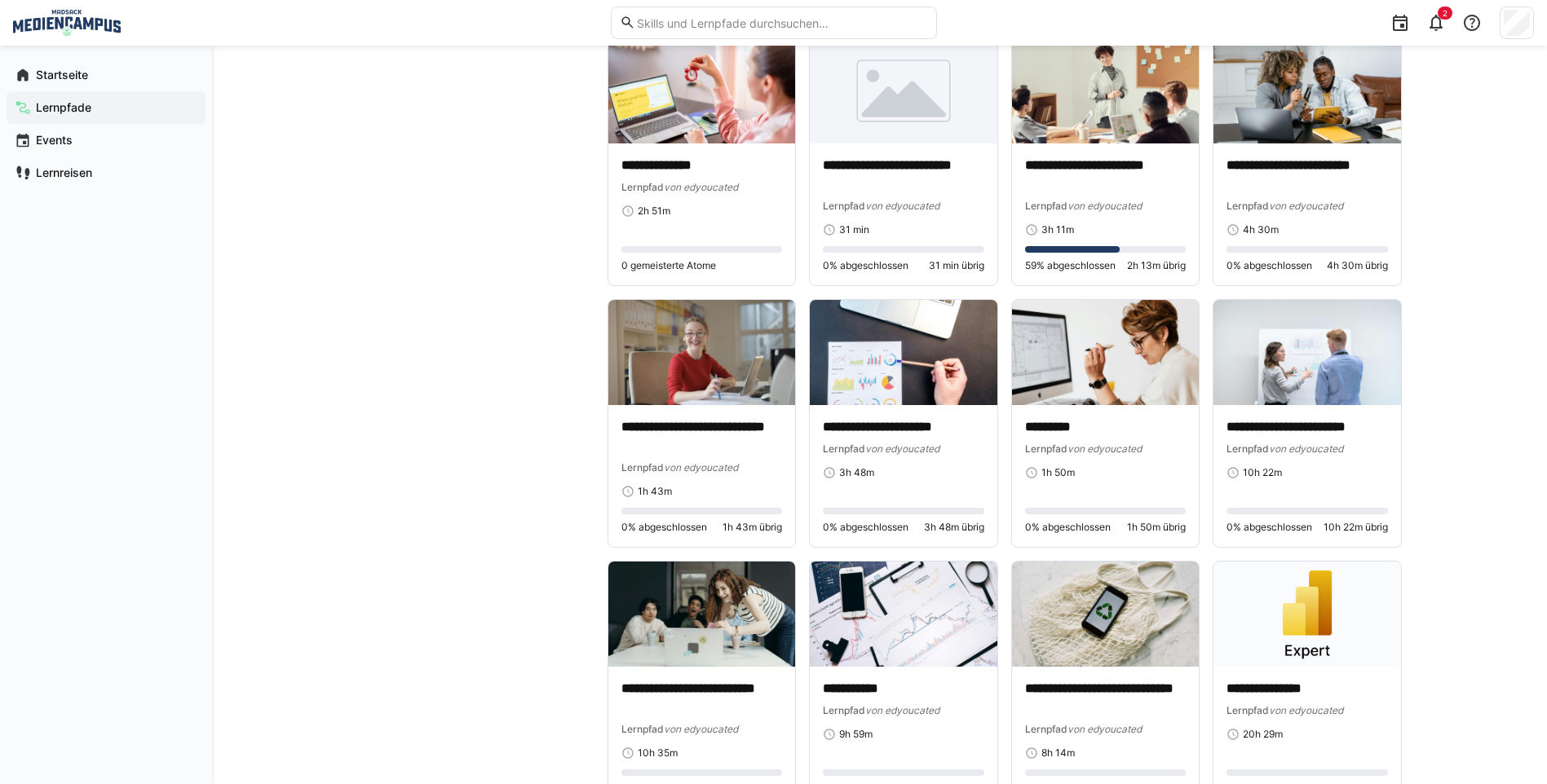
drag, startPoint x: 1546, startPoint y: 539, endPoint x: 1553, endPoint y: 545, distance: 9.2
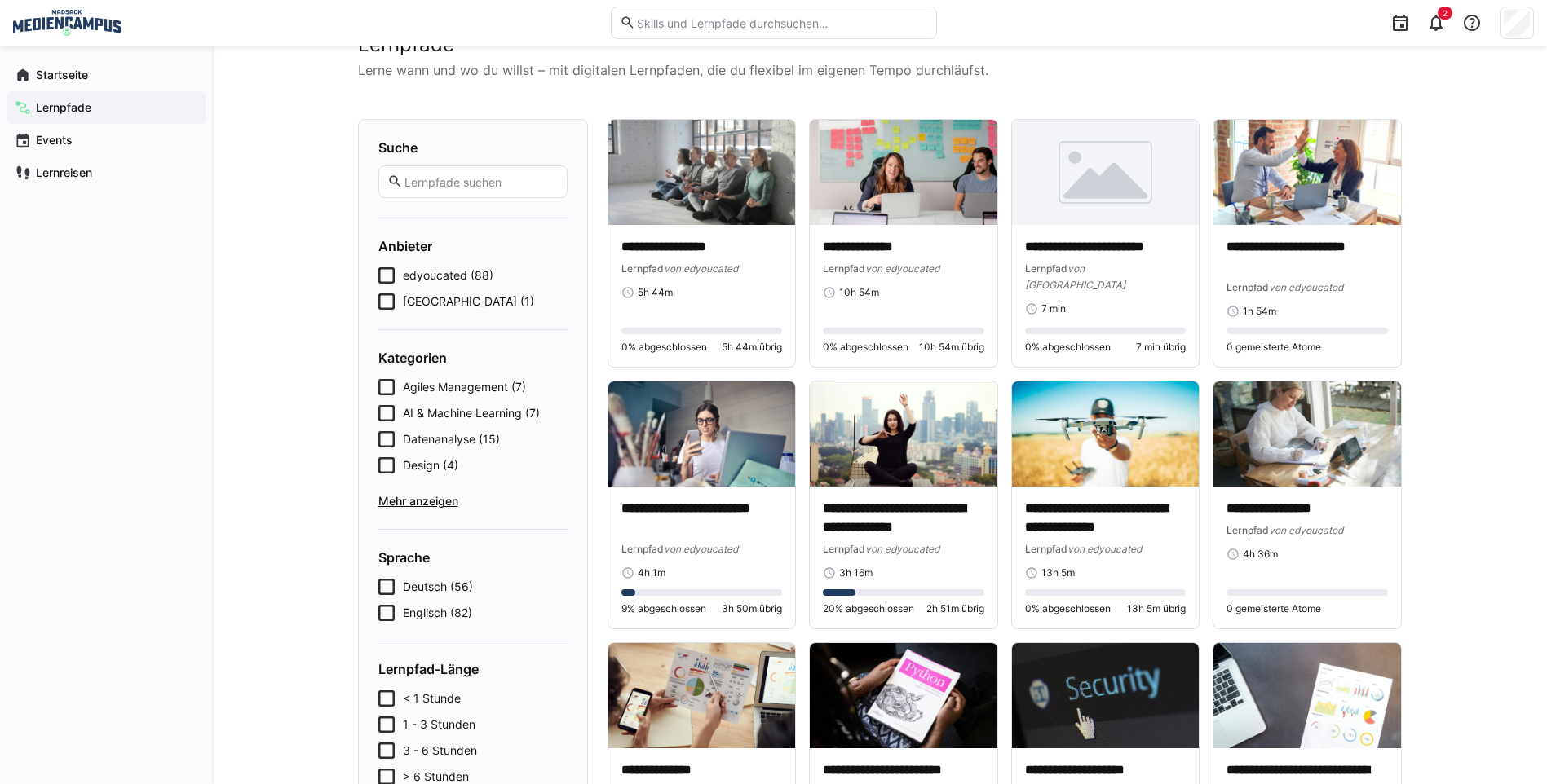
scroll to position [82, 0]
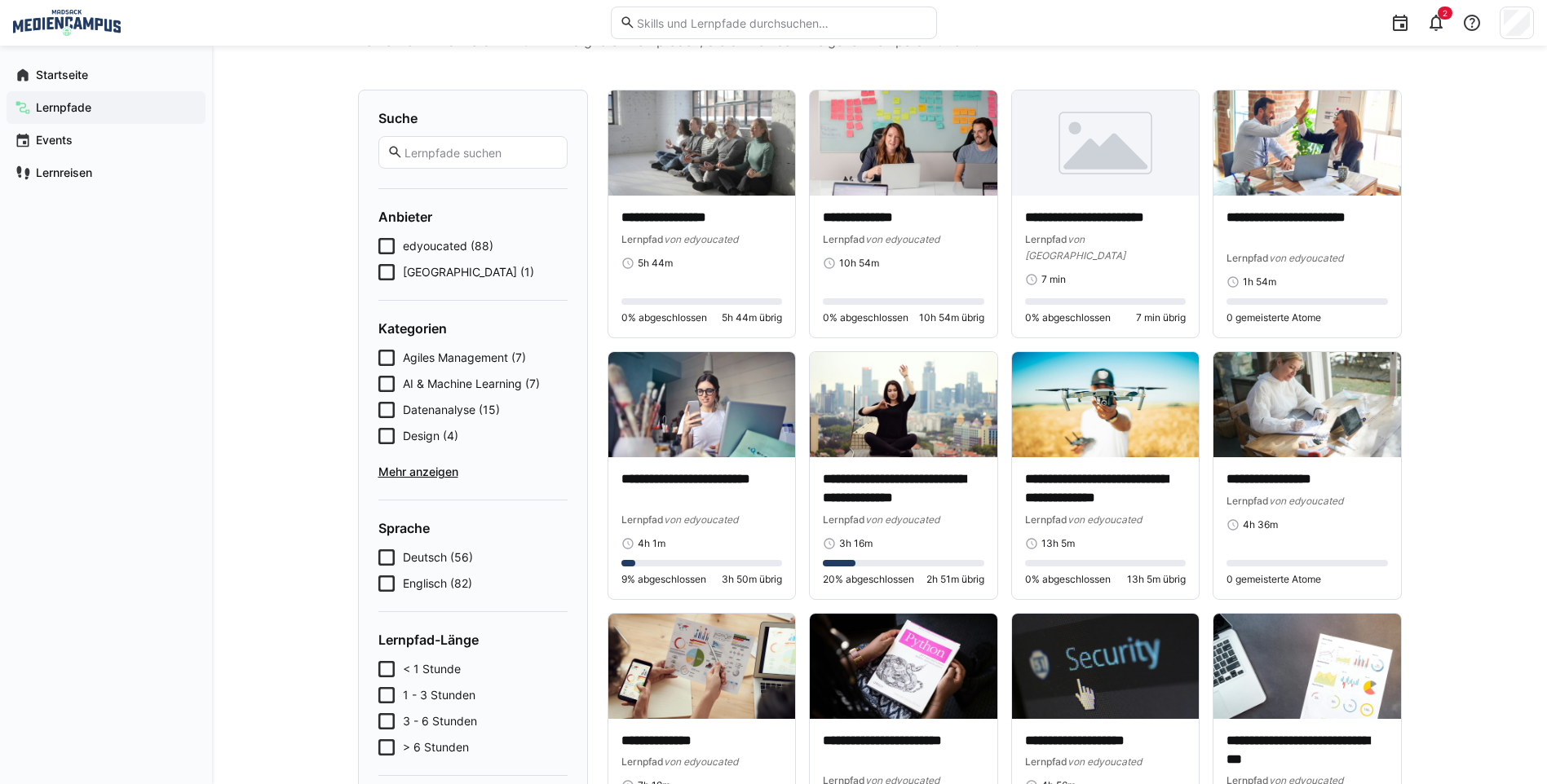
click at [413, 466] on span "Mehr anzeigen" at bounding box center [473, 472] width 189 height 16
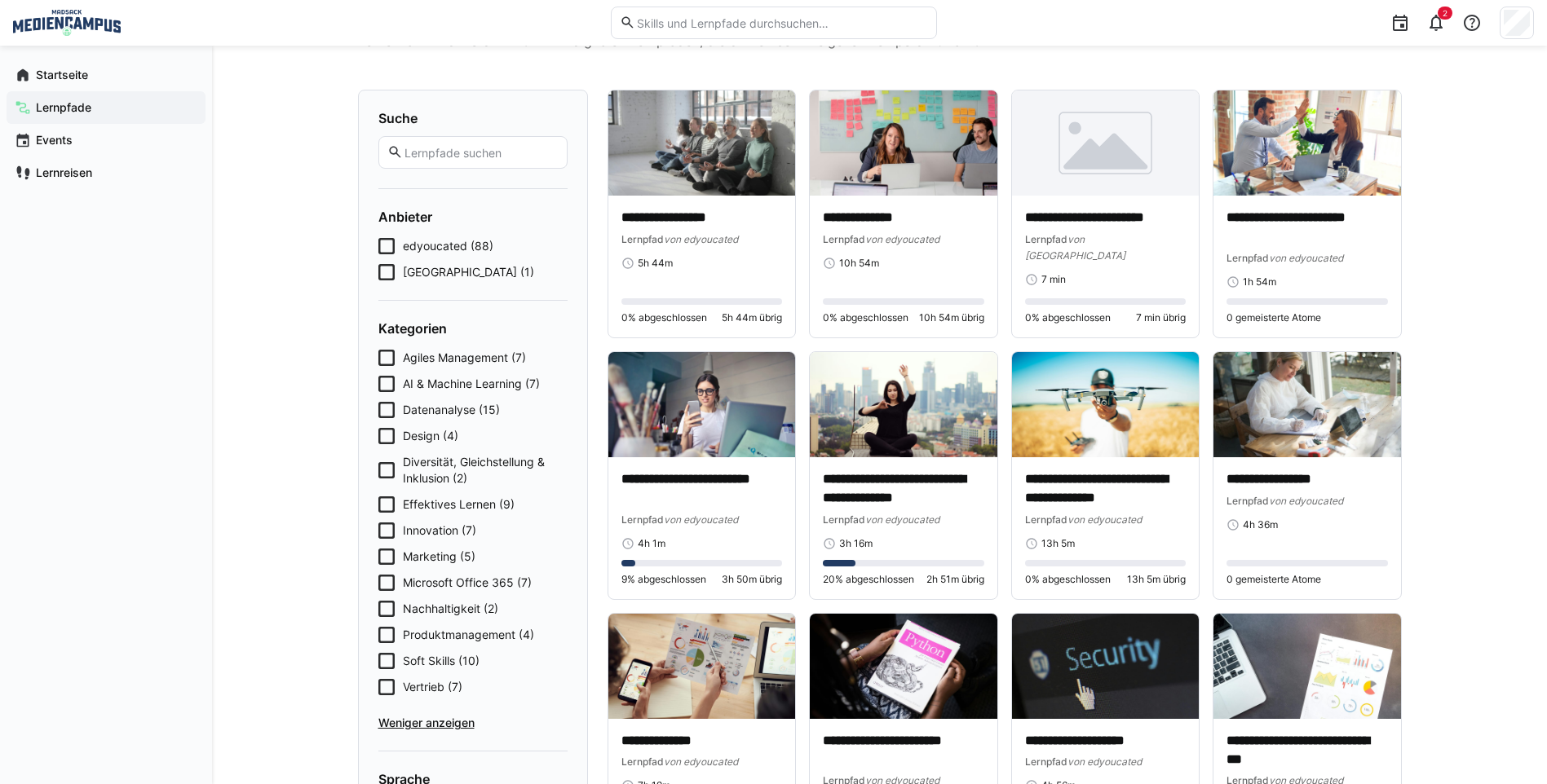
click at [387, 509] on icon at bounding box center [386, 504] width 16 height 16
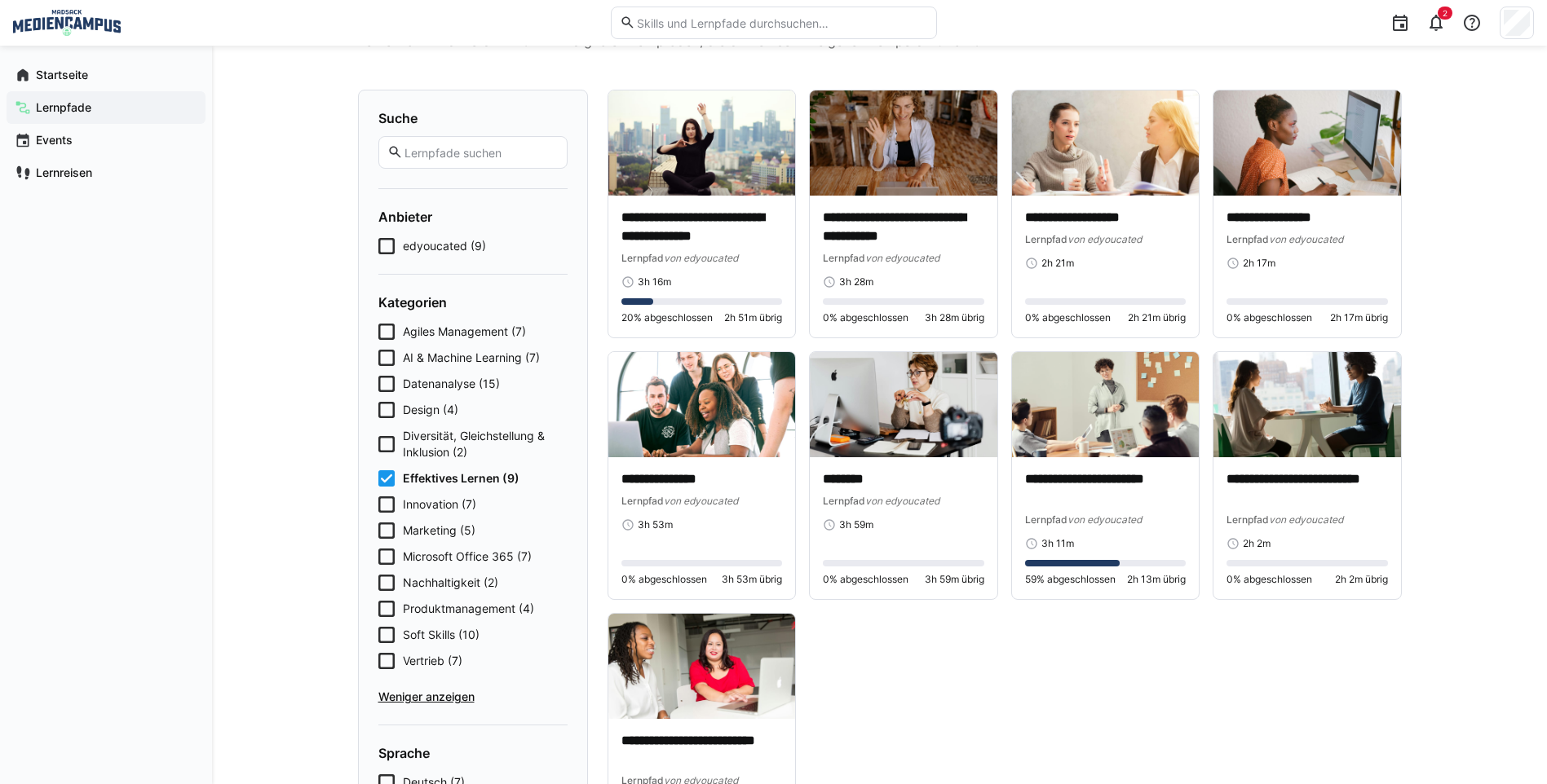
click at [384, 495] on div "Agiles Management (7) AI & Machine Learning (7) Datenanalyse (15) Design (4) Di…" at bounding box center [473, 514] width 189 height 381
click at [388, 477] on icon at bounding box center [386, 478] width 16 height 16
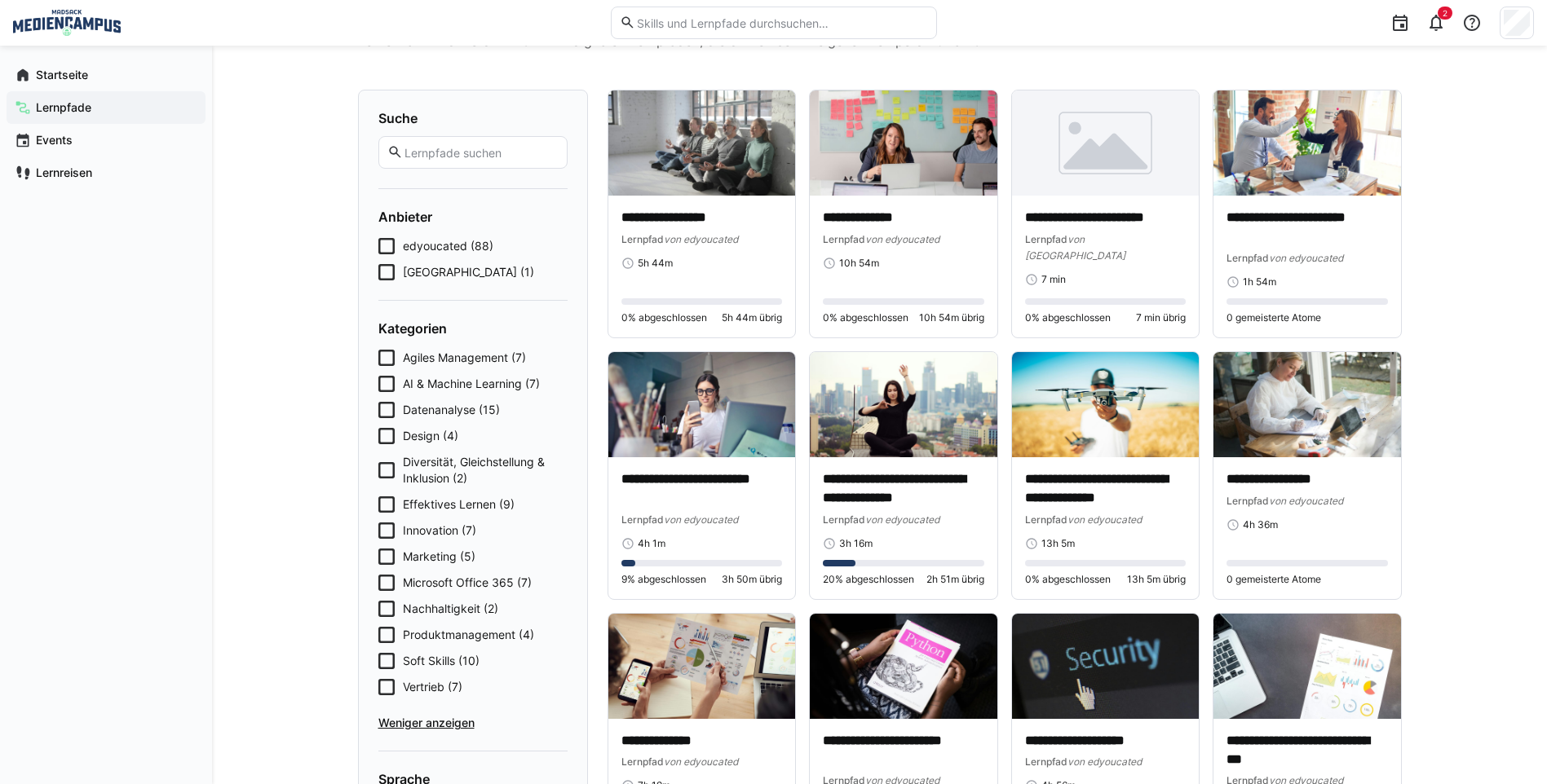
click at [452, 506] on span "Effektives Lernen (9)" at bounding box center [459, 504] width 112 height 16
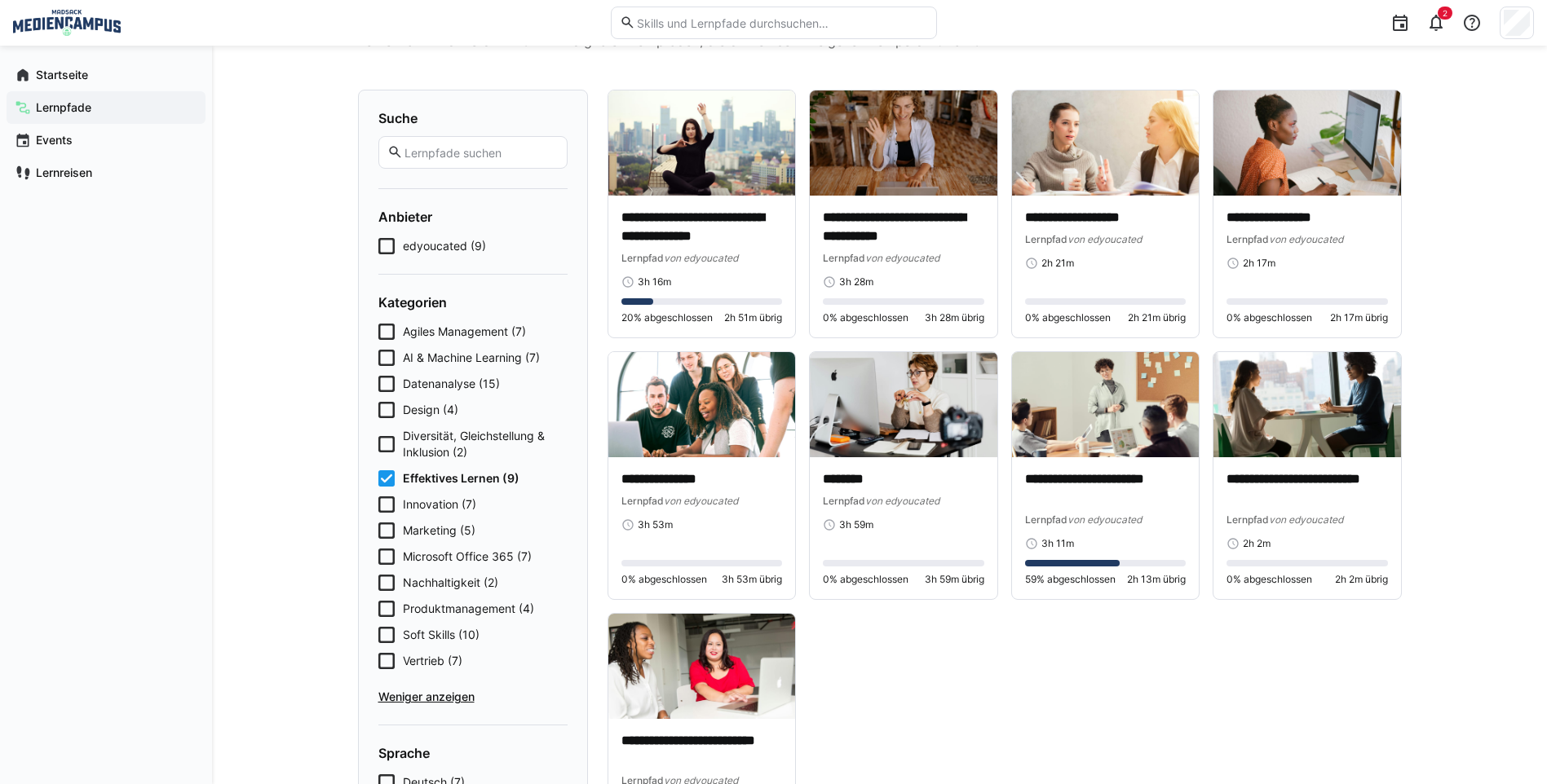
click at [469, 472] on span "Effektives Lernen (9)" at bounding box center [461, 478] width 117 height 16
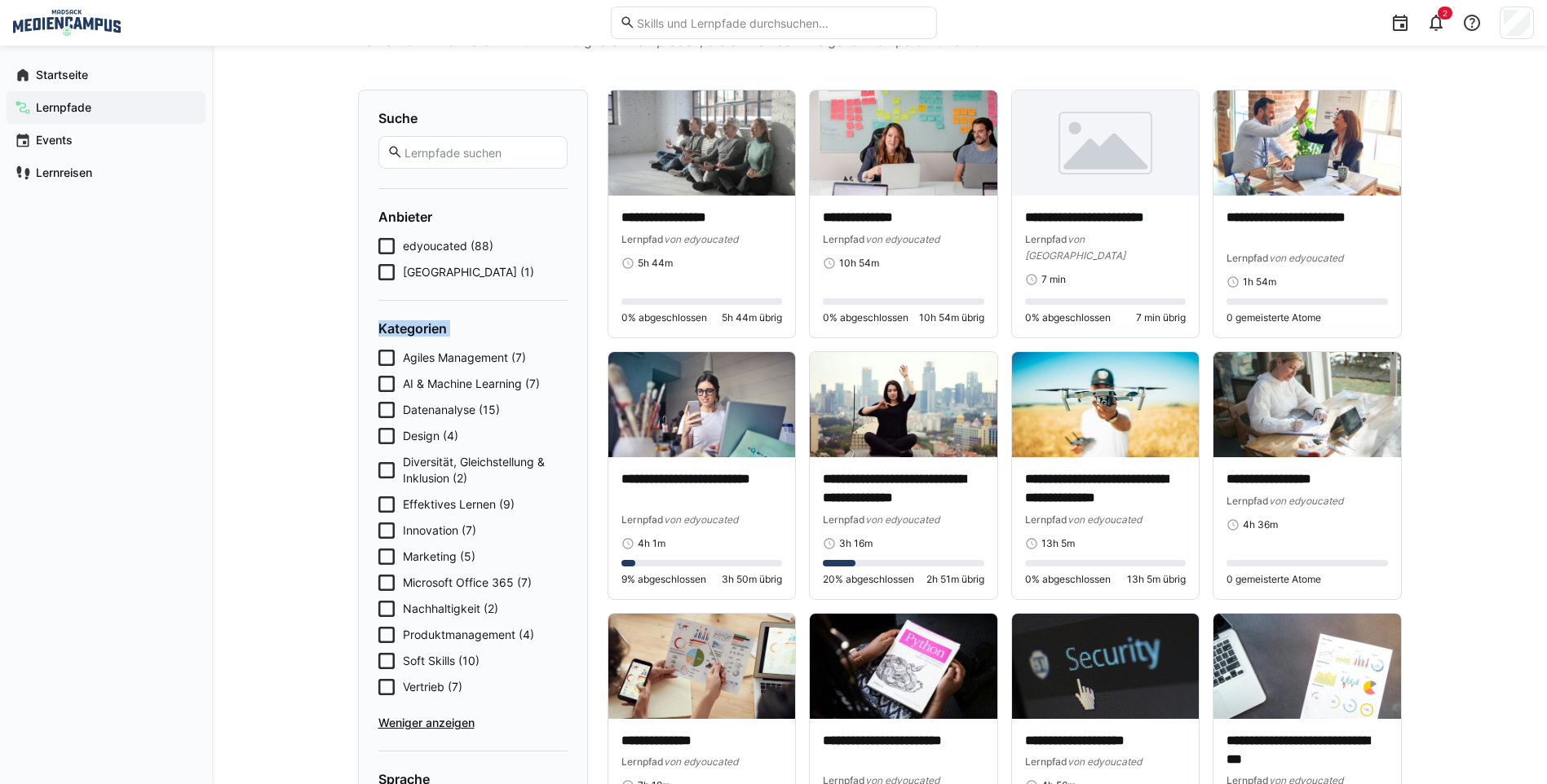
drag, startPoint x: 375, startPoint y: 330, endPoint x: 538, endPoint y: 610, distance: 324.0
click at [538, 609] on div "Suche Anbieter edyoucated (88) MADSACK Medien Campus (1) Kategorien Agiles Mana…" at bounding box center [473, 594] width 230 height 1010
click at [390, 504] on icon at bounding box center [386, 504] width 16 height 16
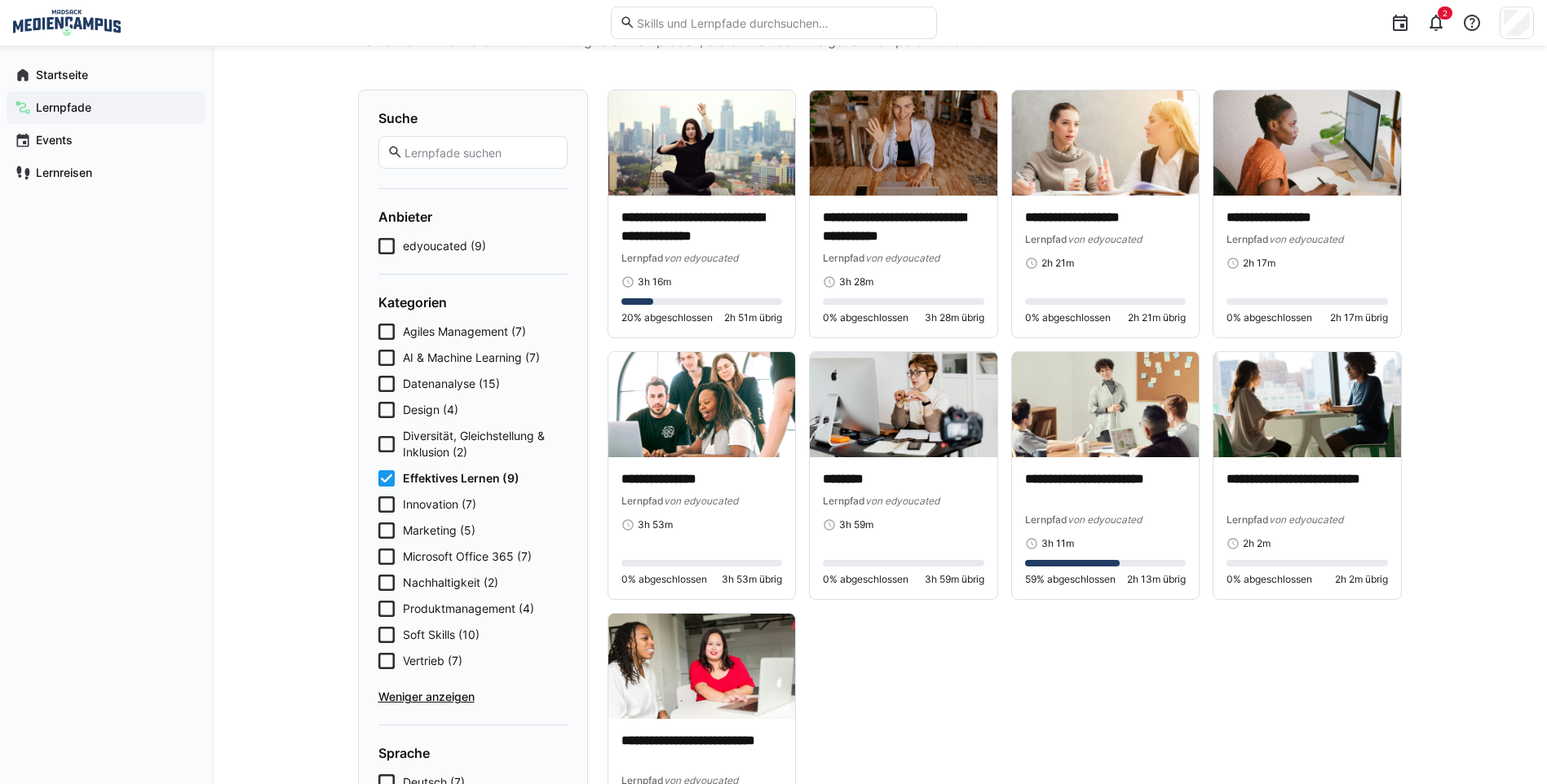
click at [380, 471] on icon at bounding box center [386, 478] width 16 height 16
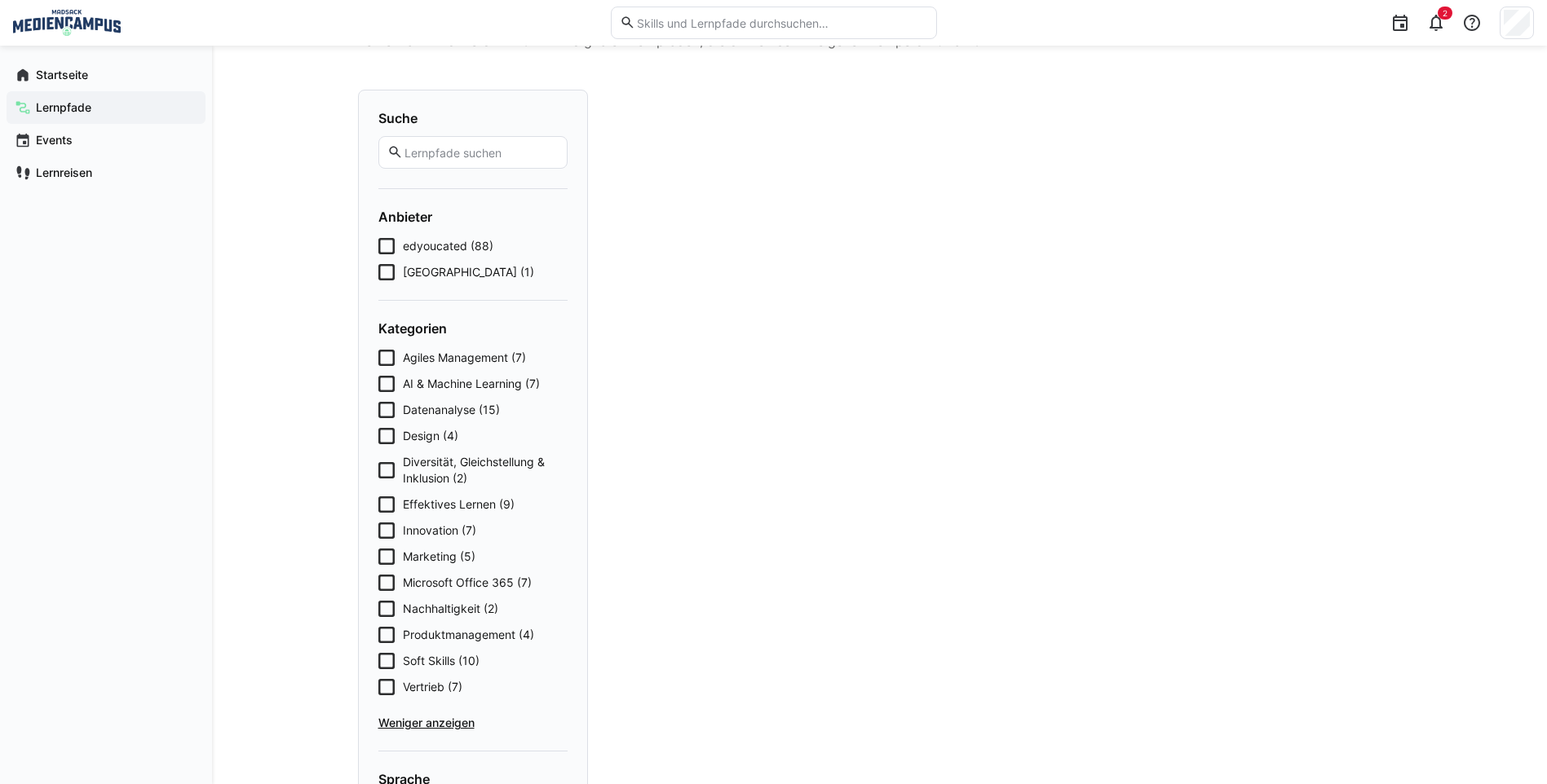
click at [380, 558] on icon at bounding box center [386, 556] width 16 height 16
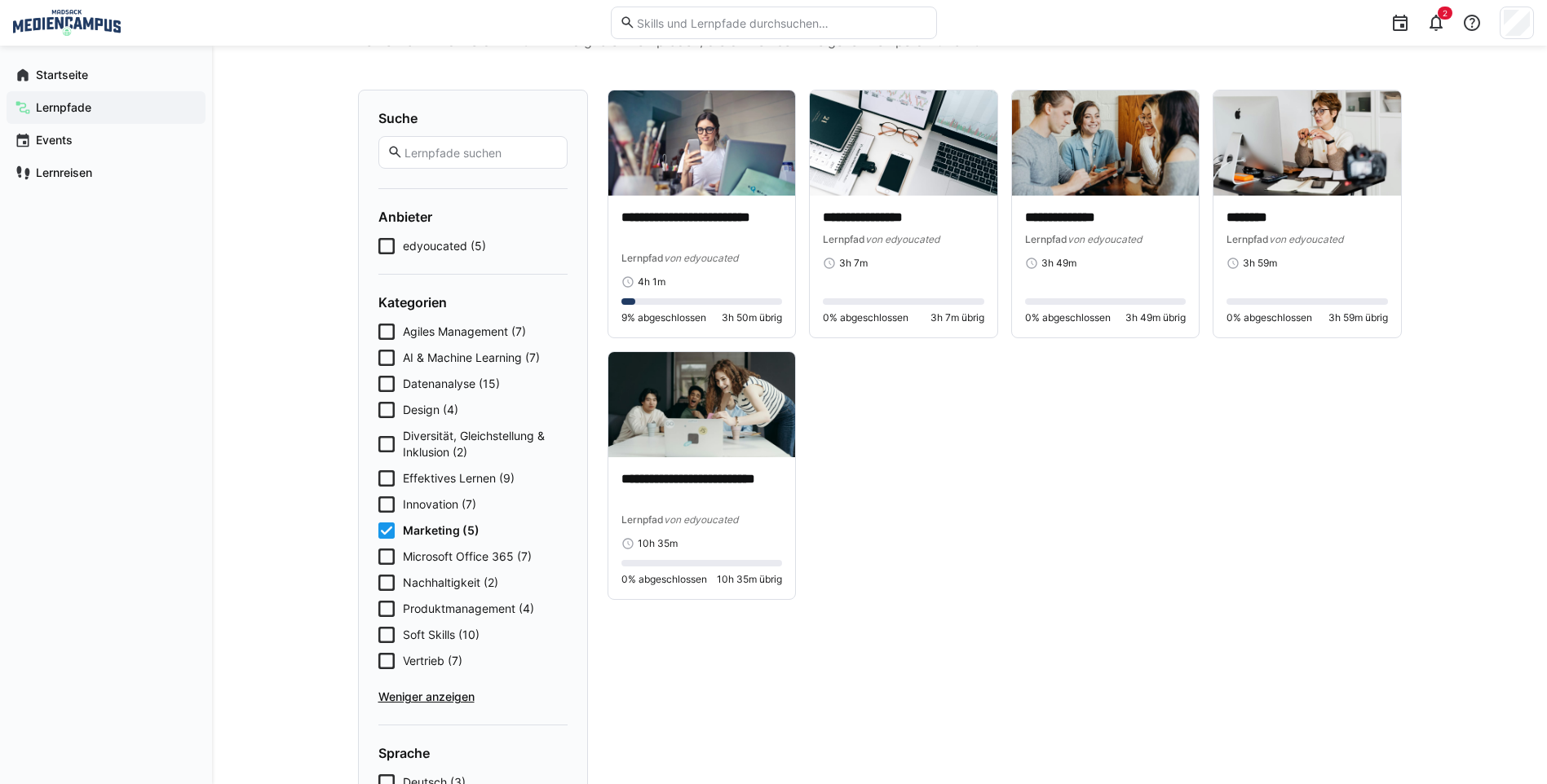
click at [393, 658] on icon at bounding box center [386, 661] width 16 height 16
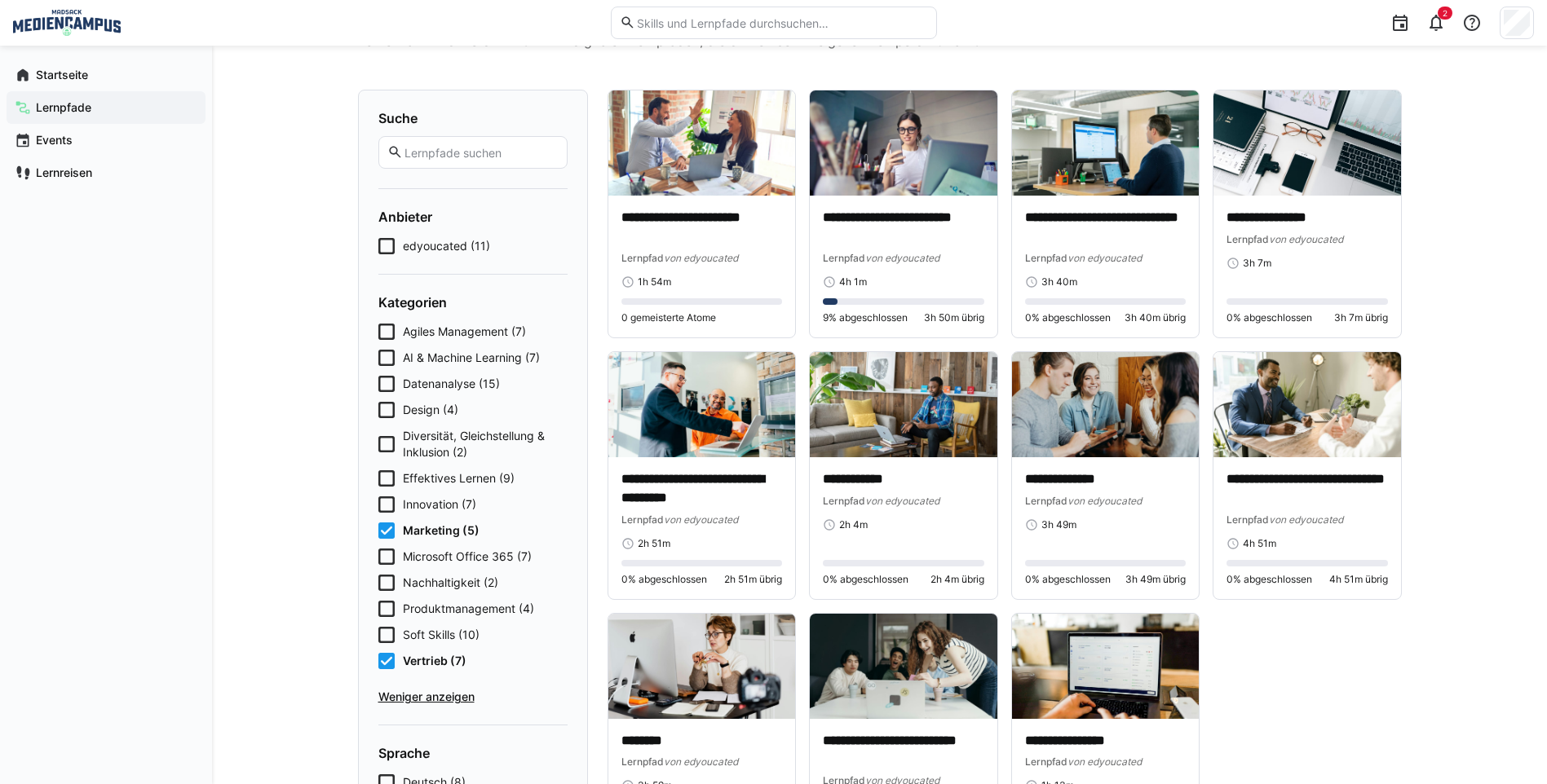
click at [303, 565] on div "**********" at bounding box center [879, 538] width 1335 height 1148
click at [387, 530] on icon at bounding box center [386, 530] width 16 height 16
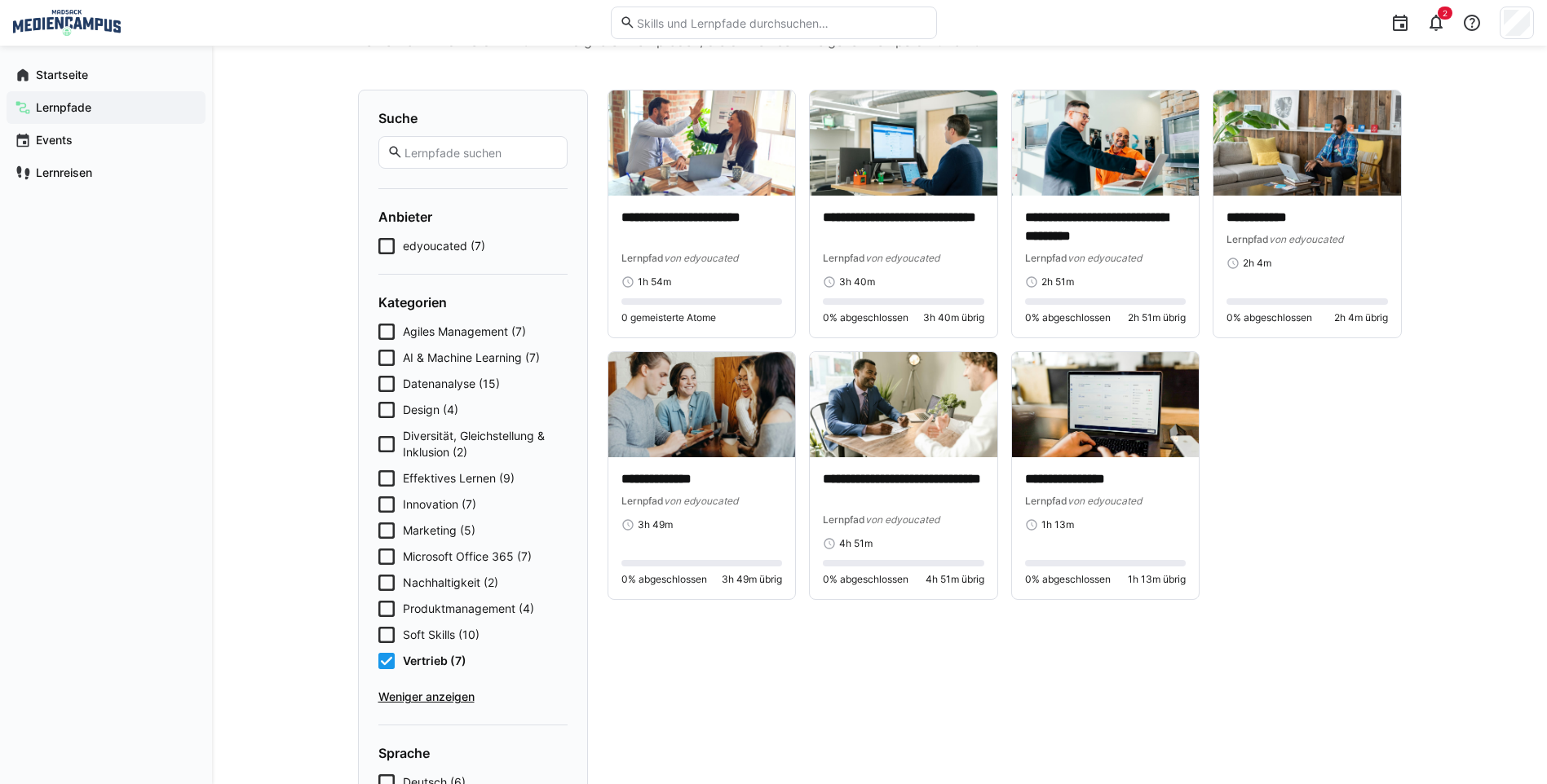
click at [392, 651] on div "Agiles Management (7) AI & Machine Learning (7) Datenanalyse (15) Design (4) Di…" at bounding box center [473, 514] width 189 height 381
click at [391, 661] on icon at bounding box center [386, 661] width 16 height 16
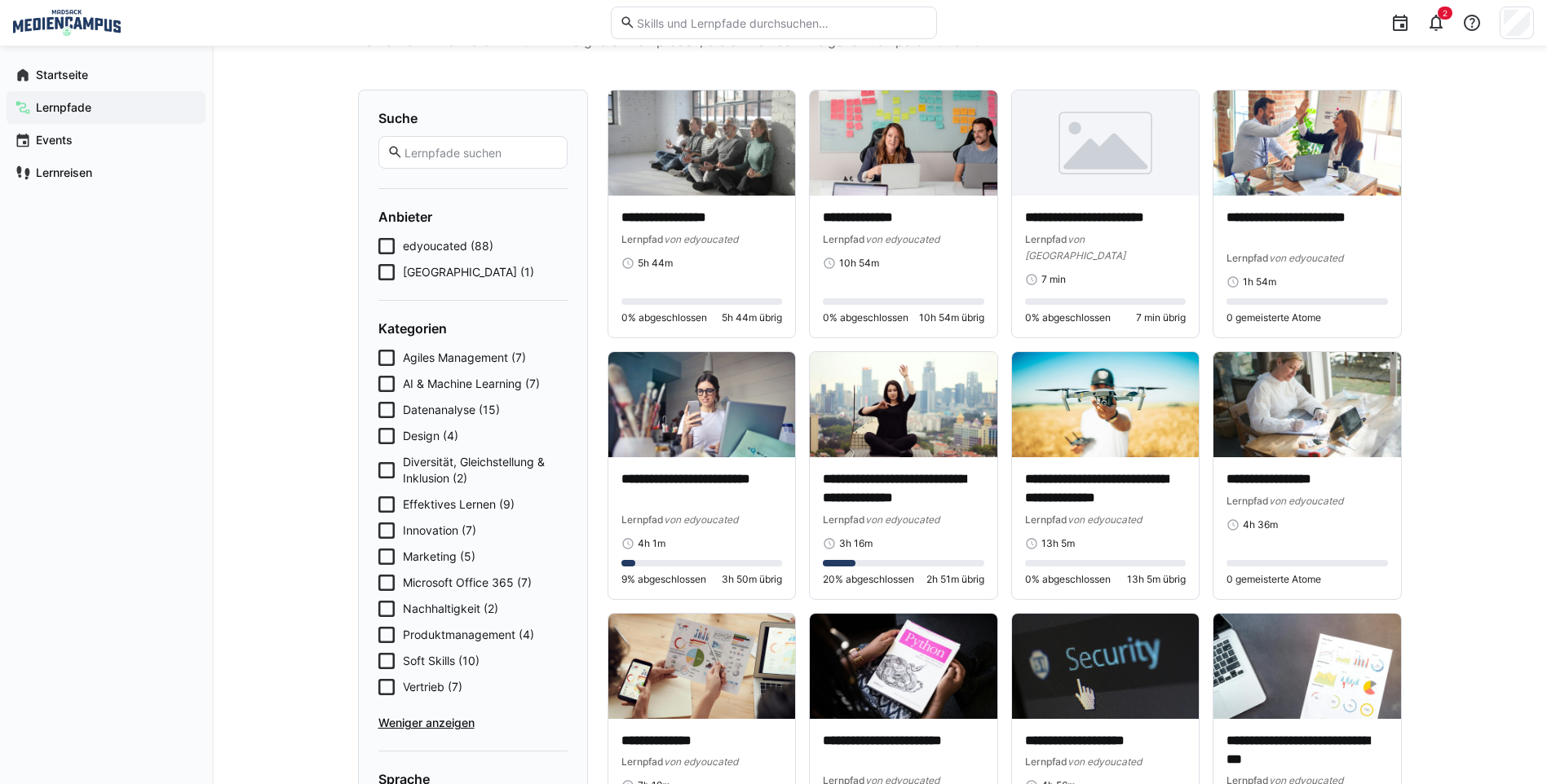
click at [382, 528] on icon at bounding box center [386, 530] width 16 height 16
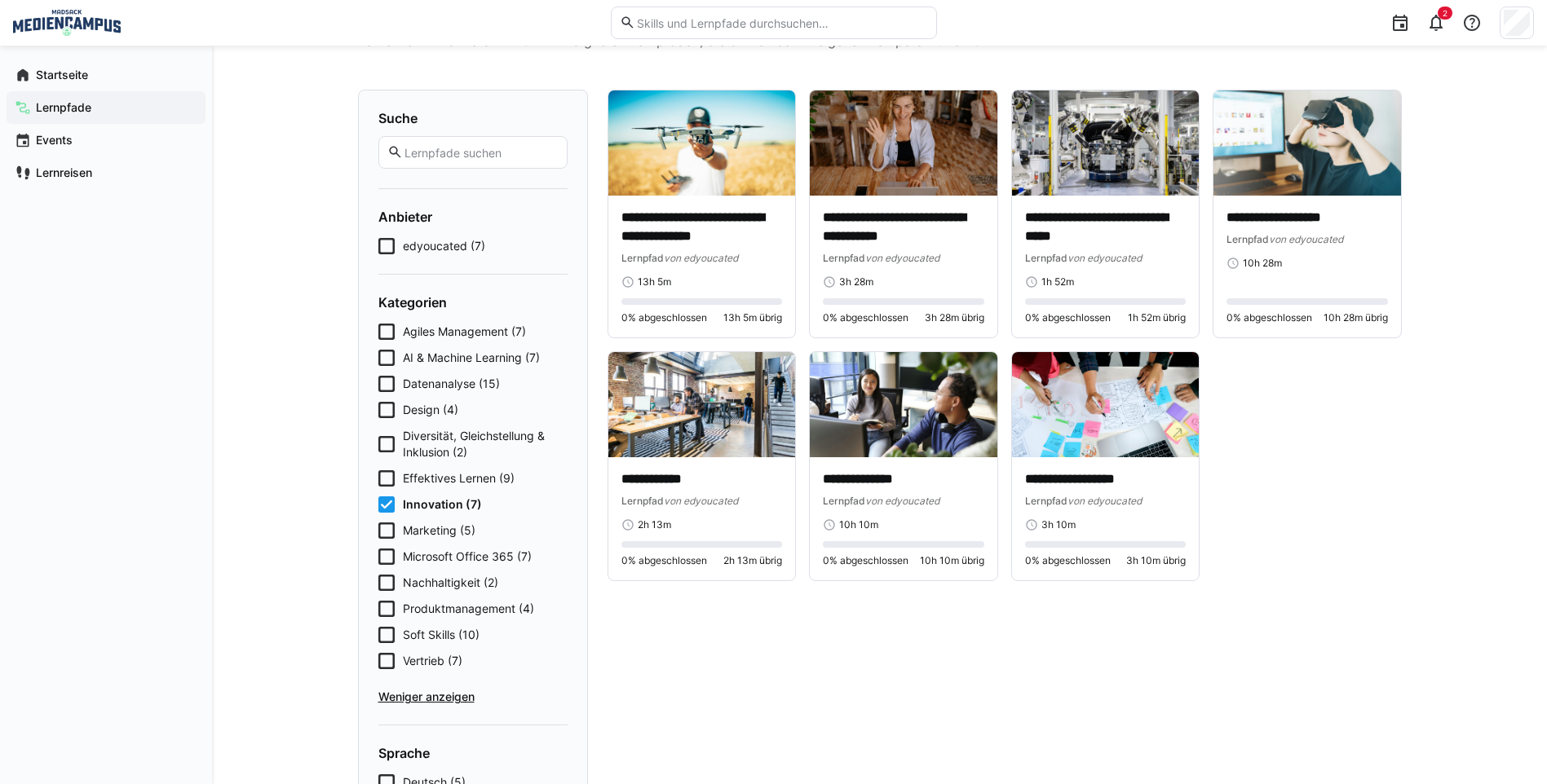
click at [387, 504] on icon at bounding box center [386, 504] width 16 height 16
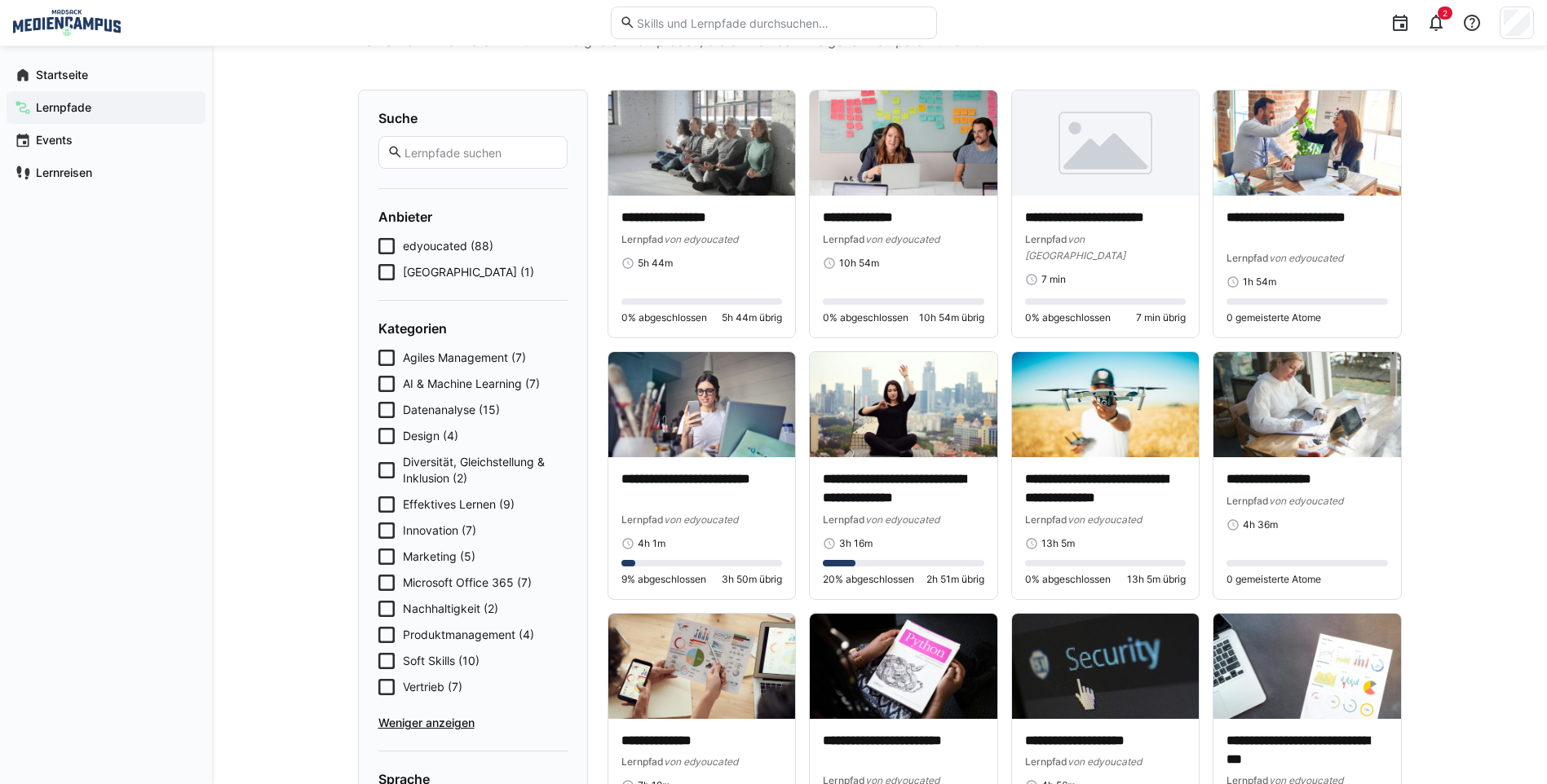
click at [392, 437] on icon at bounding box center [386, 436] width 16 height 16
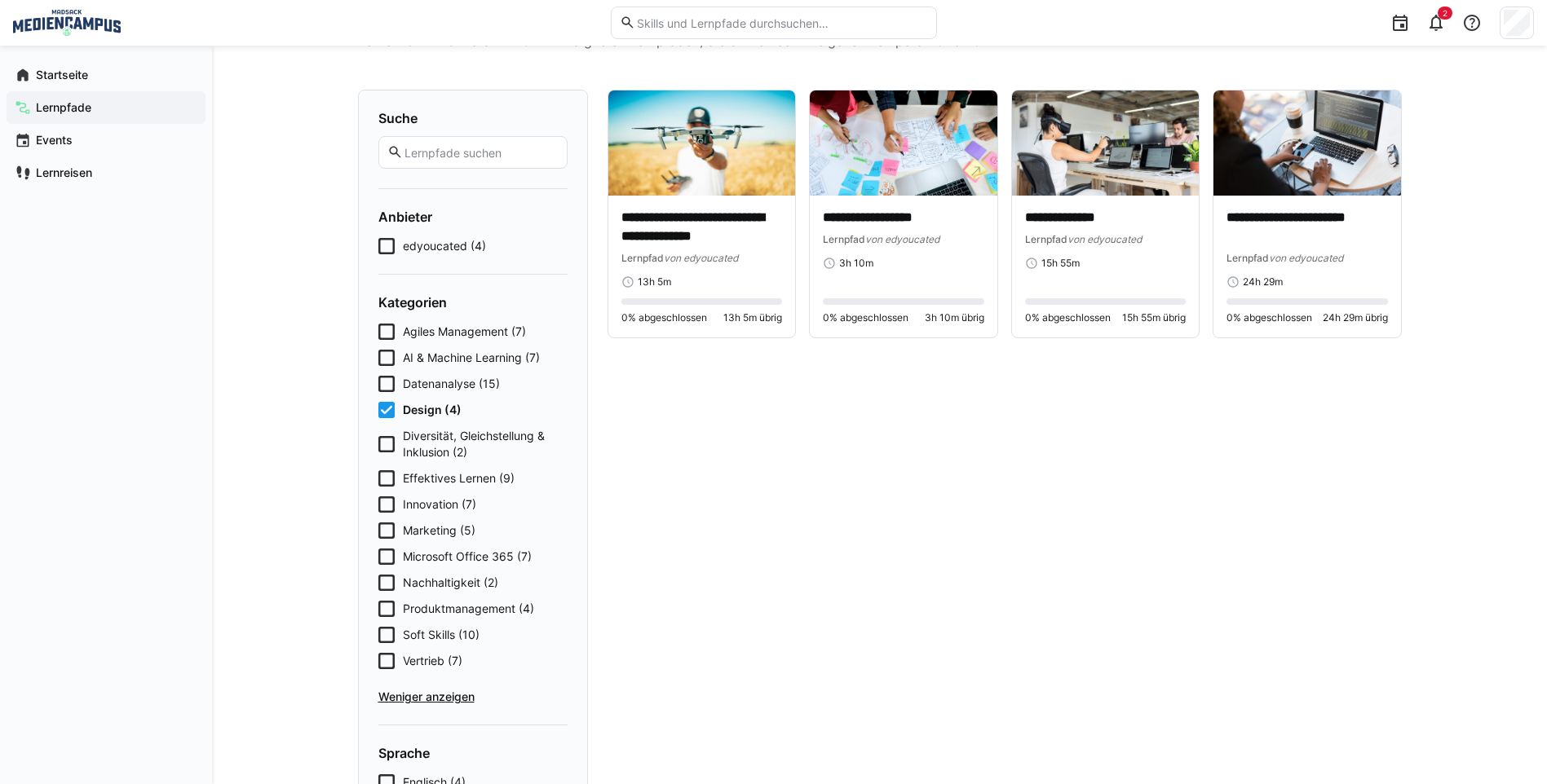
click at [380, 412] on icon at bounding box center [386, 409] width 16 height 16
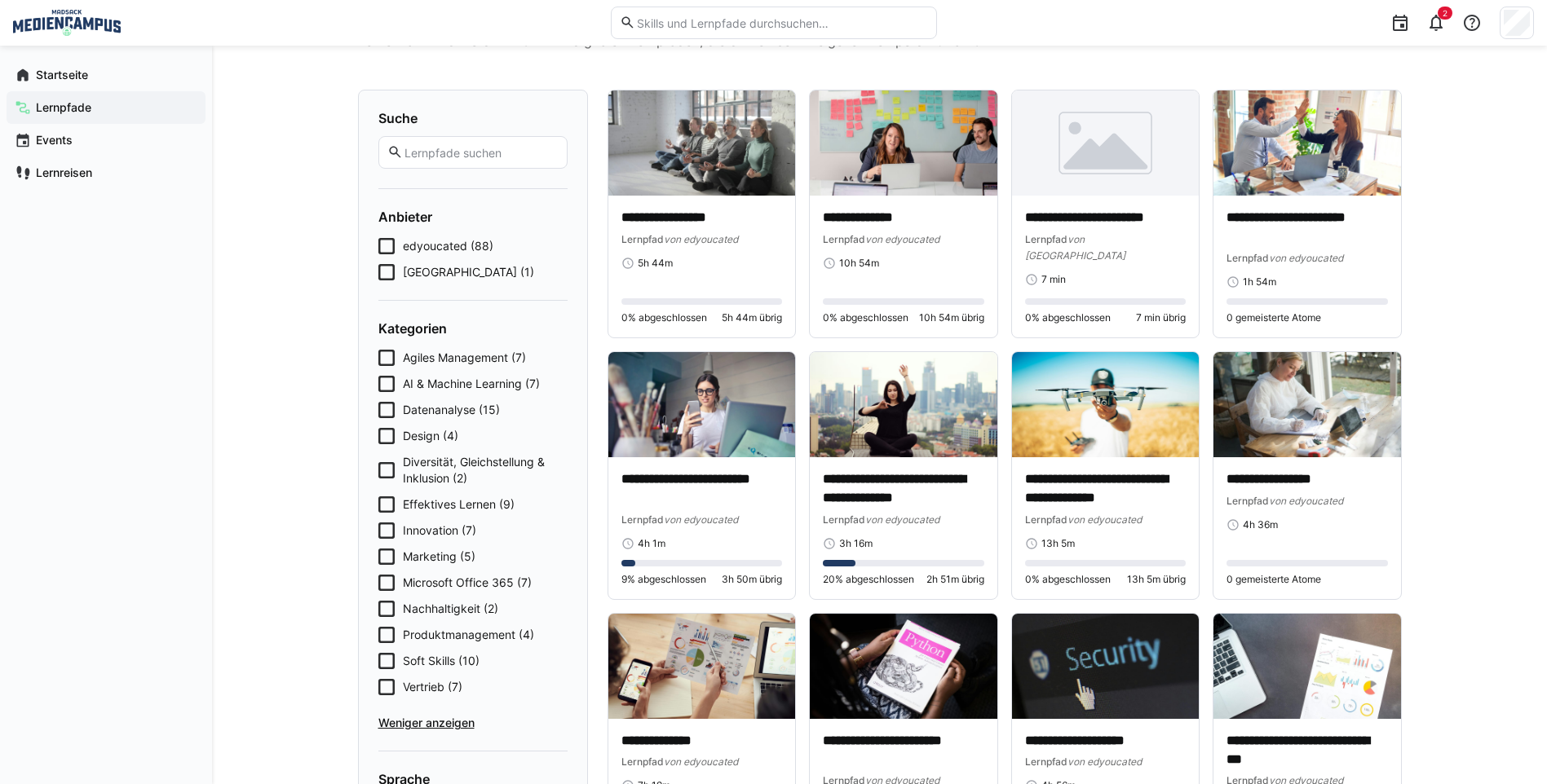
click at [382, 550] on icon at bounding box center [386, 556] width 16 height 16
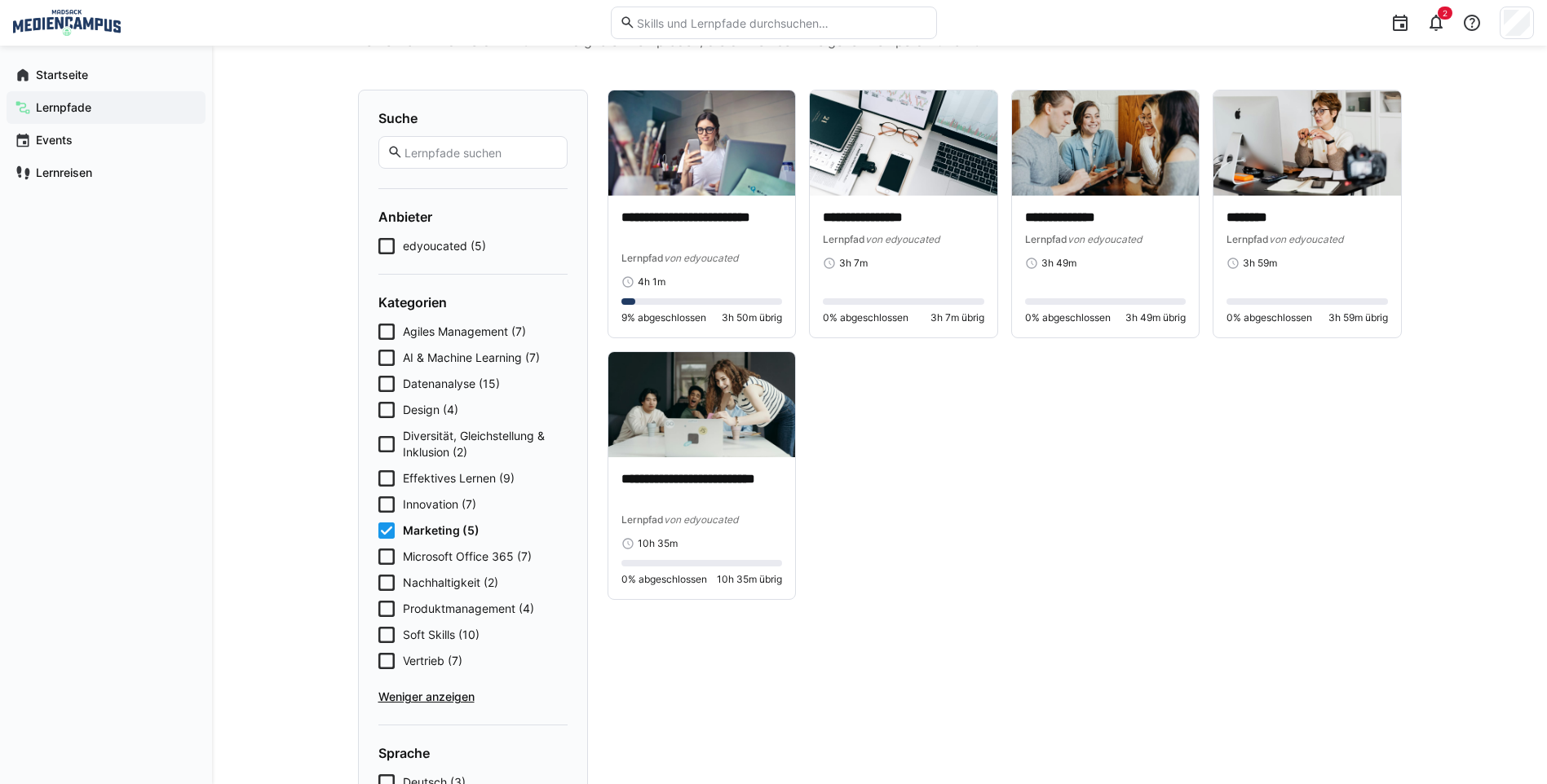
click at [380, 532] on icon at bounding box center [386, 530] width 16 height 16
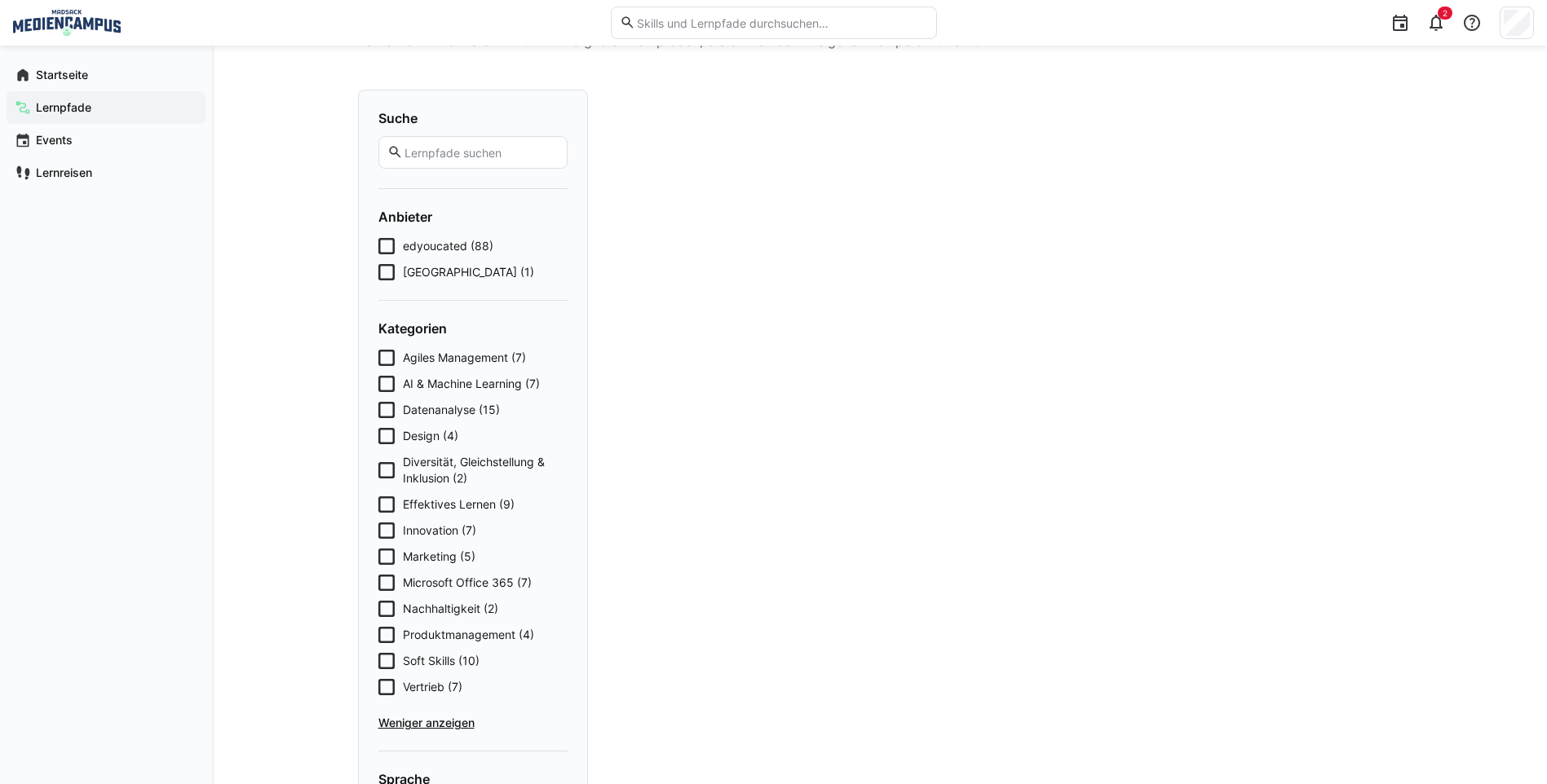
click at [388, 532] on icon at bounding box center [386, 530] width 16 height 16
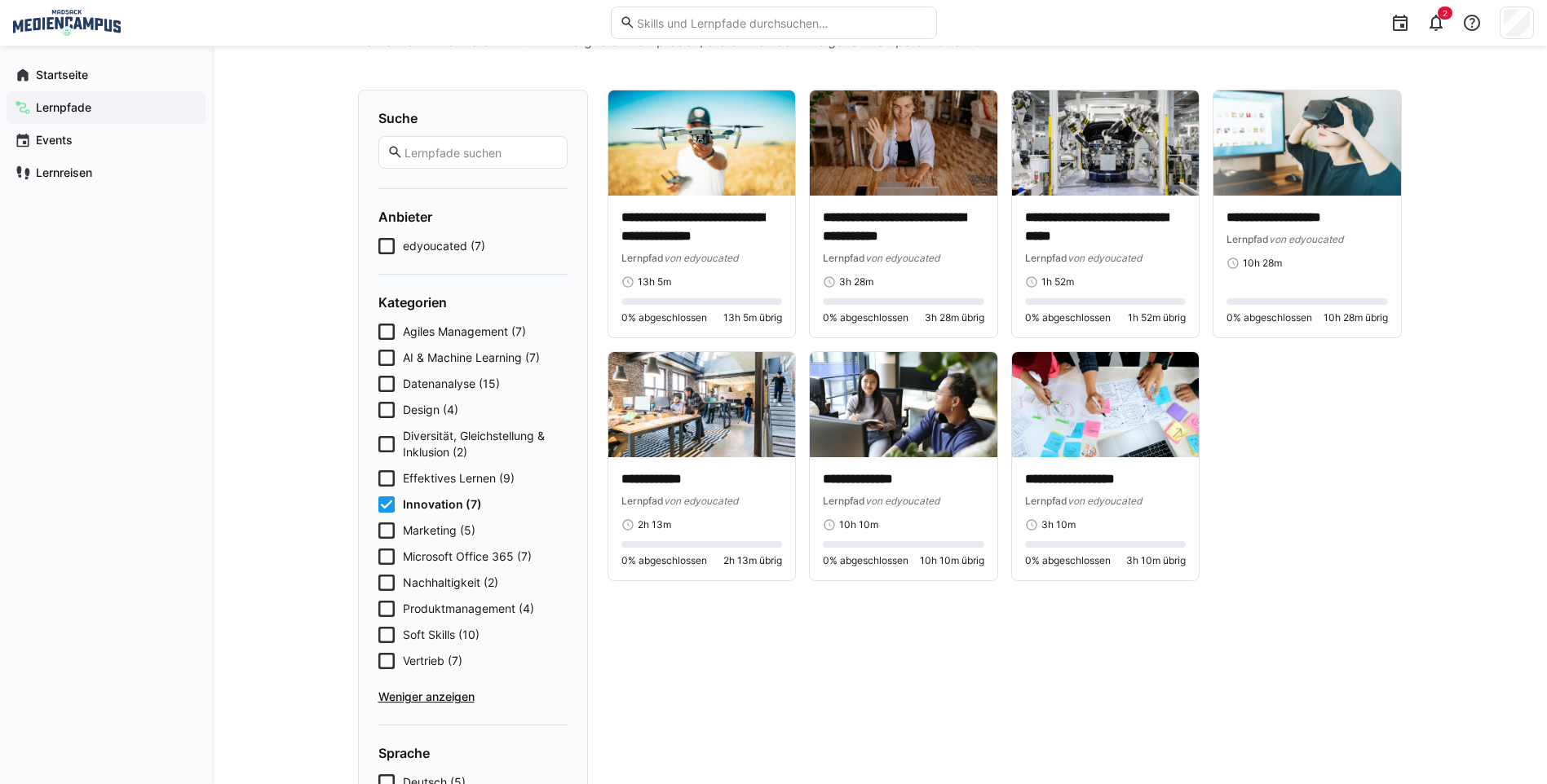
click at [420, 515] on div "Agiles Management (7) AI & Machine Learning (7) Datenanalyse (15) Design (4) Di…" at bounding box center [473, 514] width 189 height 381
click at [419, 508] on span "Innovation (7)" at bounding box center [443, 504] width 79 height 16
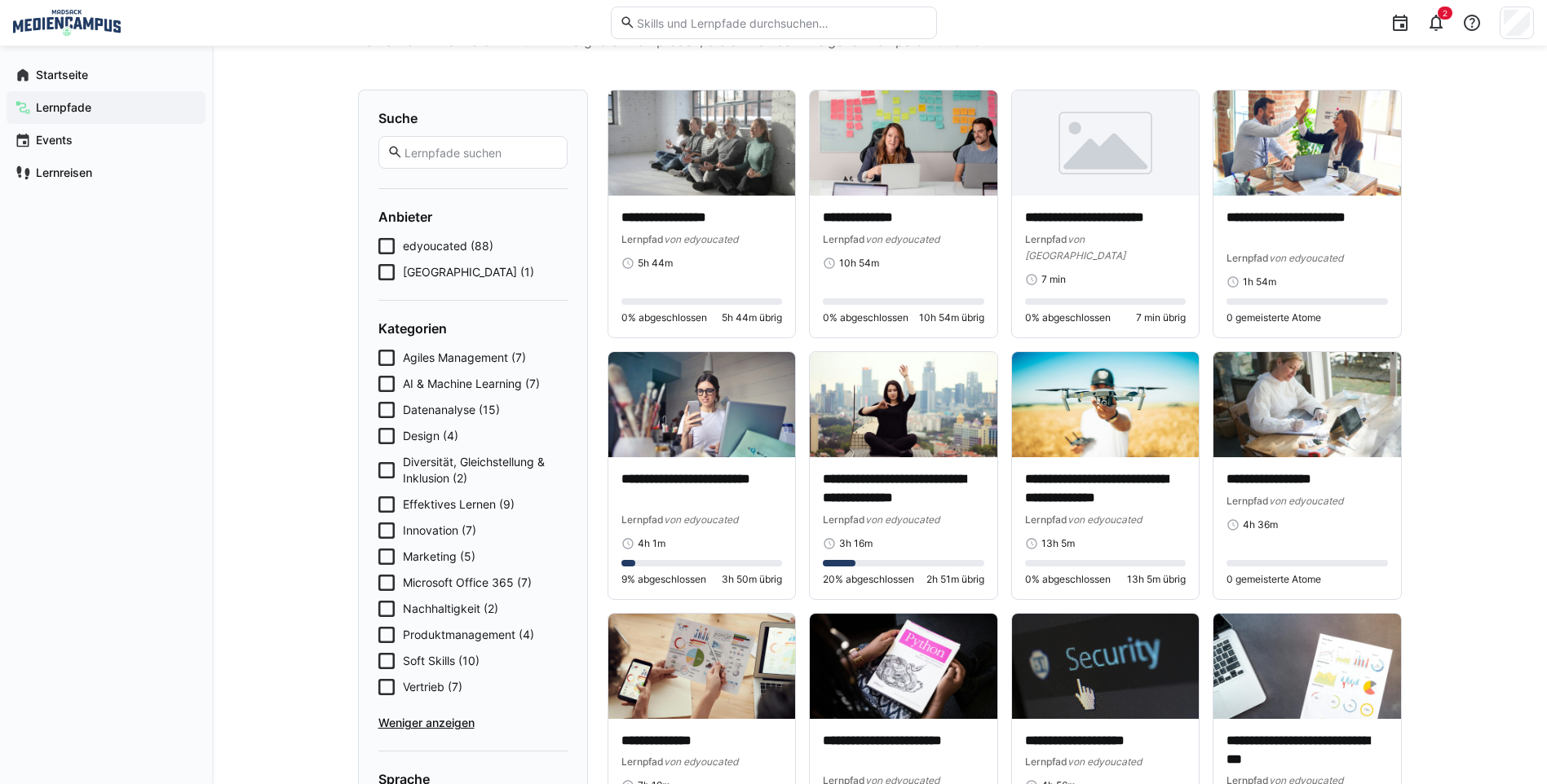
click at [382, 356] on icon at bounding box center [386, 358] width 16 height 16
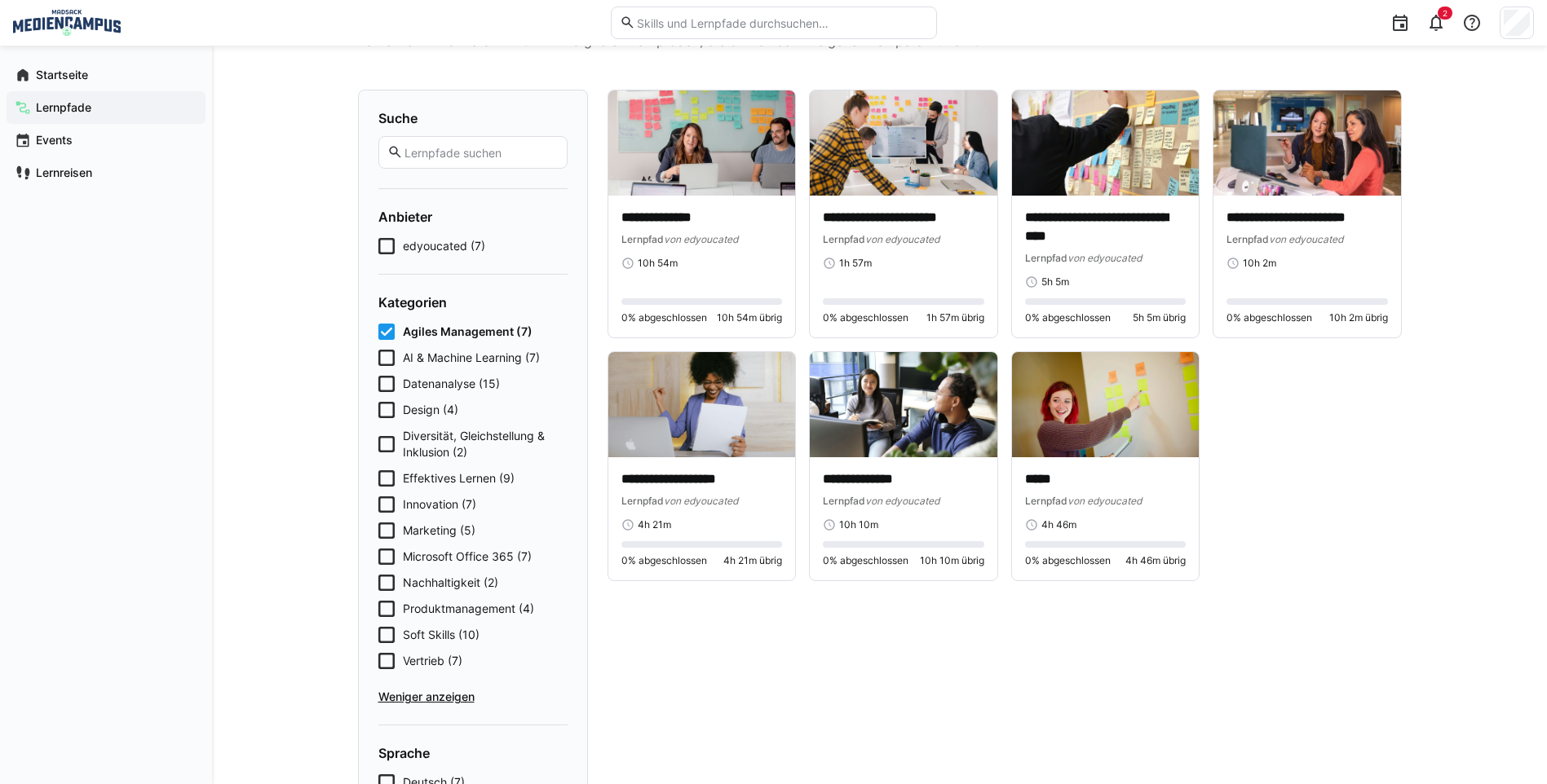
click at [386, 640] on icon at bounding box center [386, 634] width 16 height 16
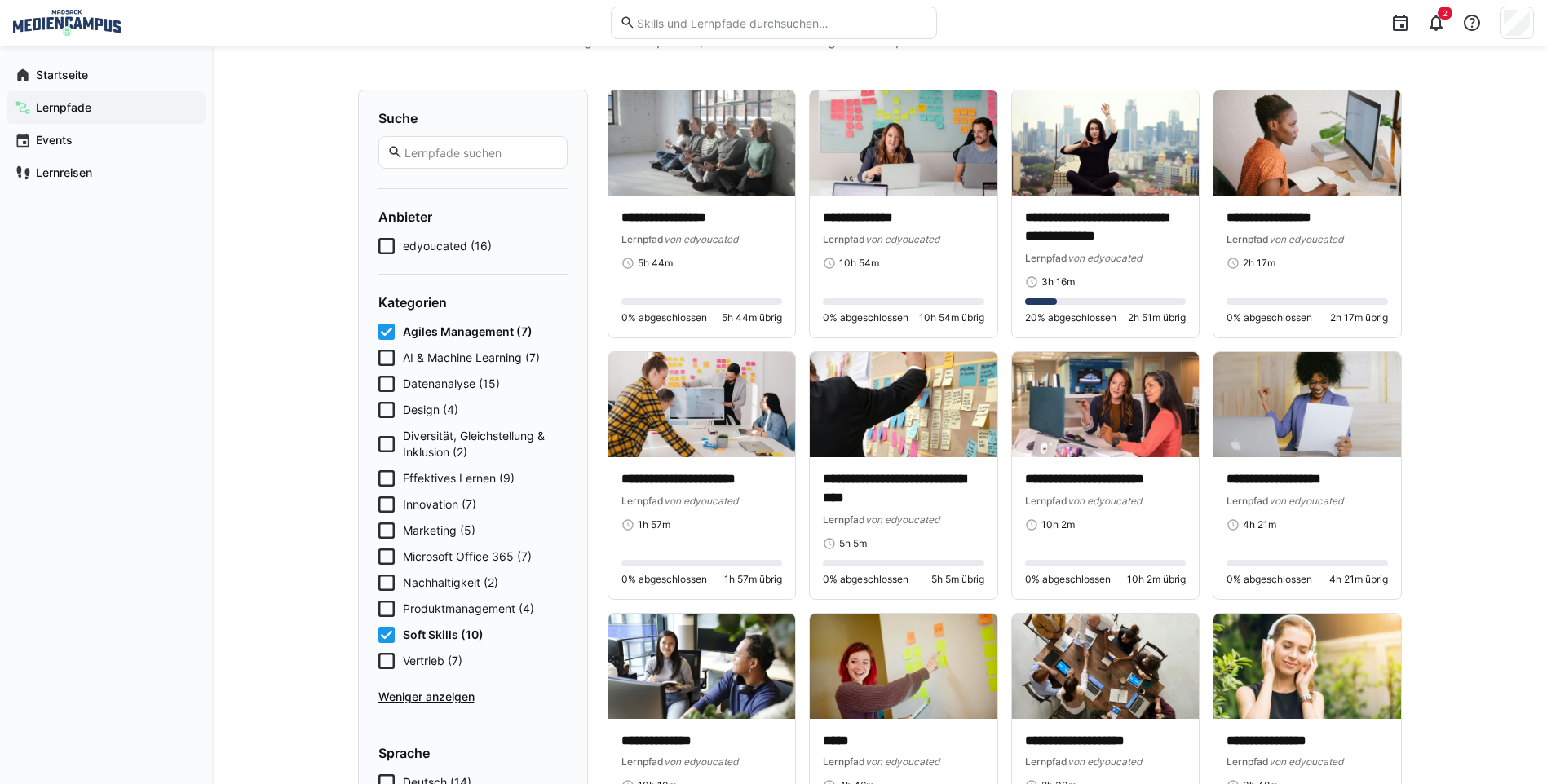
click at [387, 328] on icon at bounding box center [386, 331] width 16 height 16
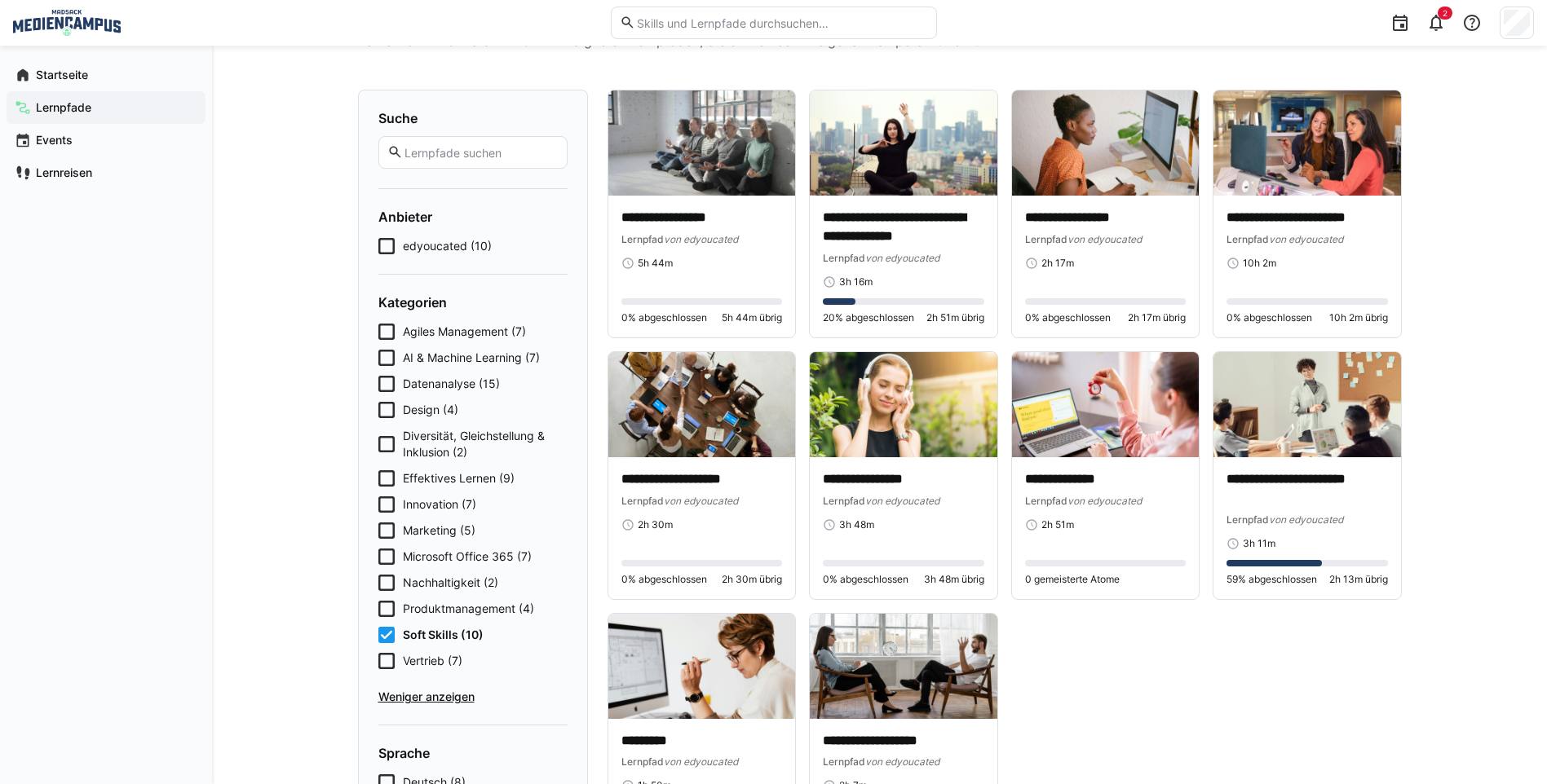
click at [408, 631] on span "Soft Skills (10)" at bounding box center [443, 634] width 81 height 16
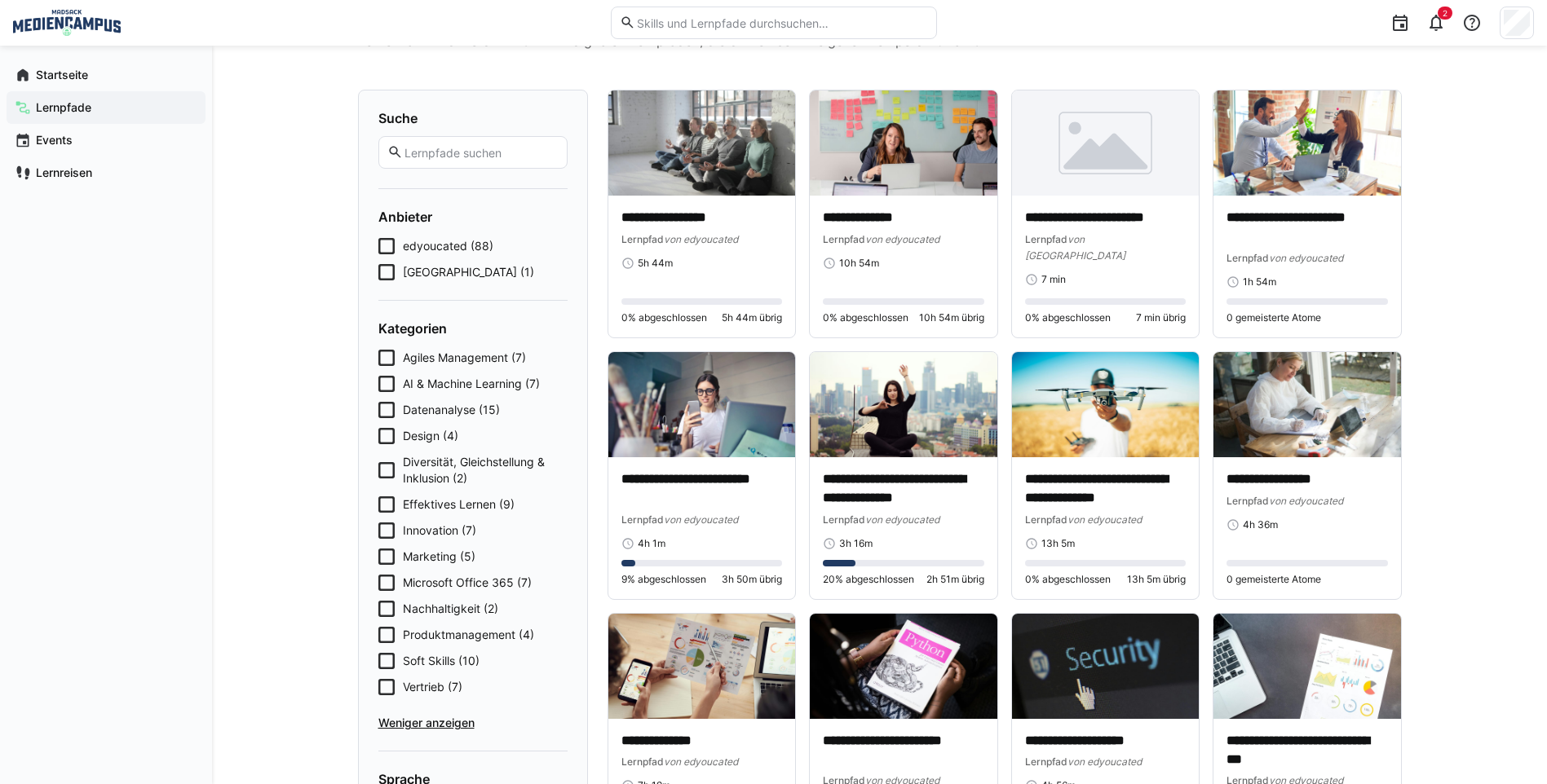
click at [403, 511] on span "Effektives Lernen (9)" at bounding box center [459, 504] width 112 height 16
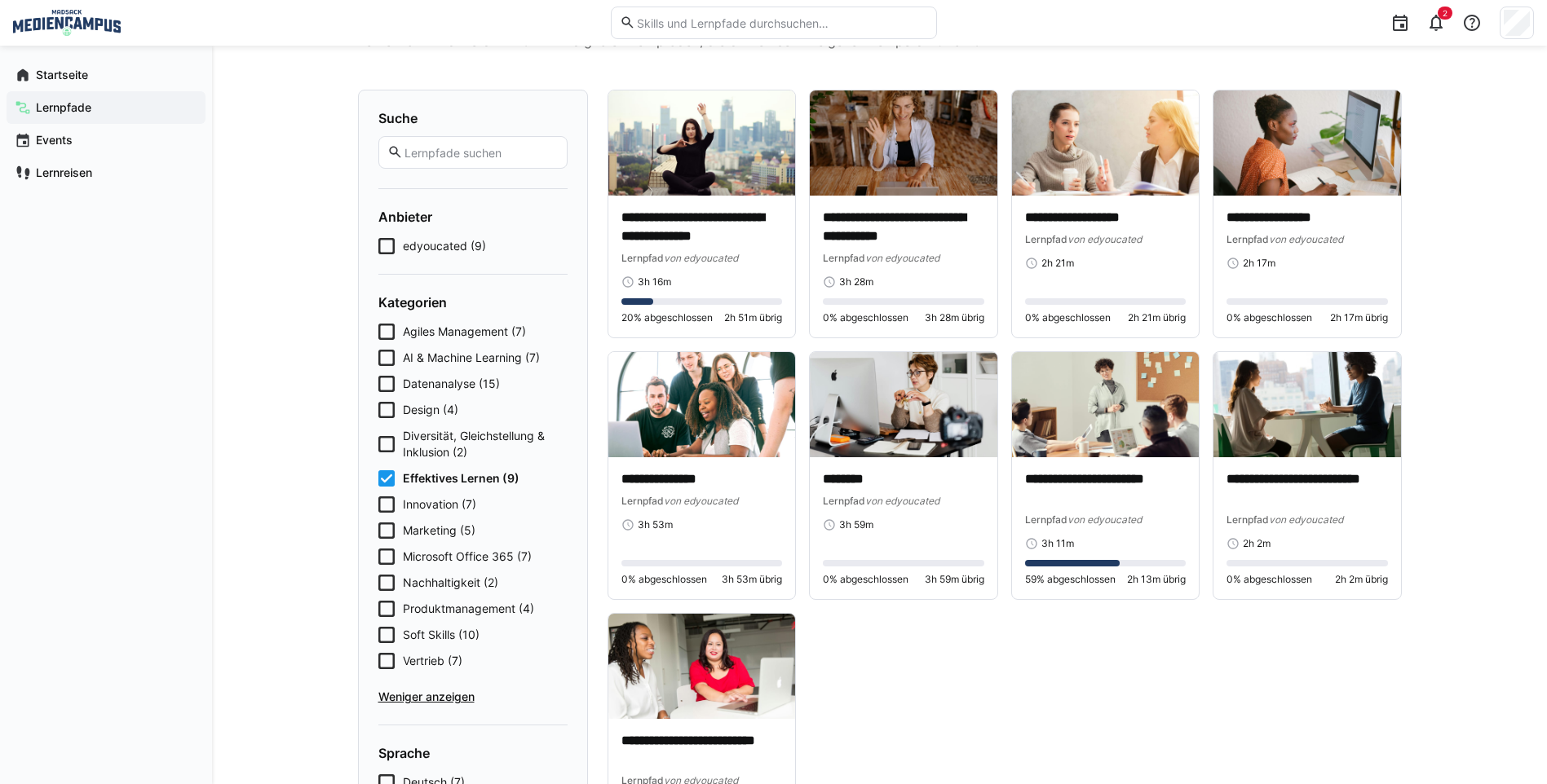
click at [393, 631] on icon at bounding box center [386, 634] width 16 height 16
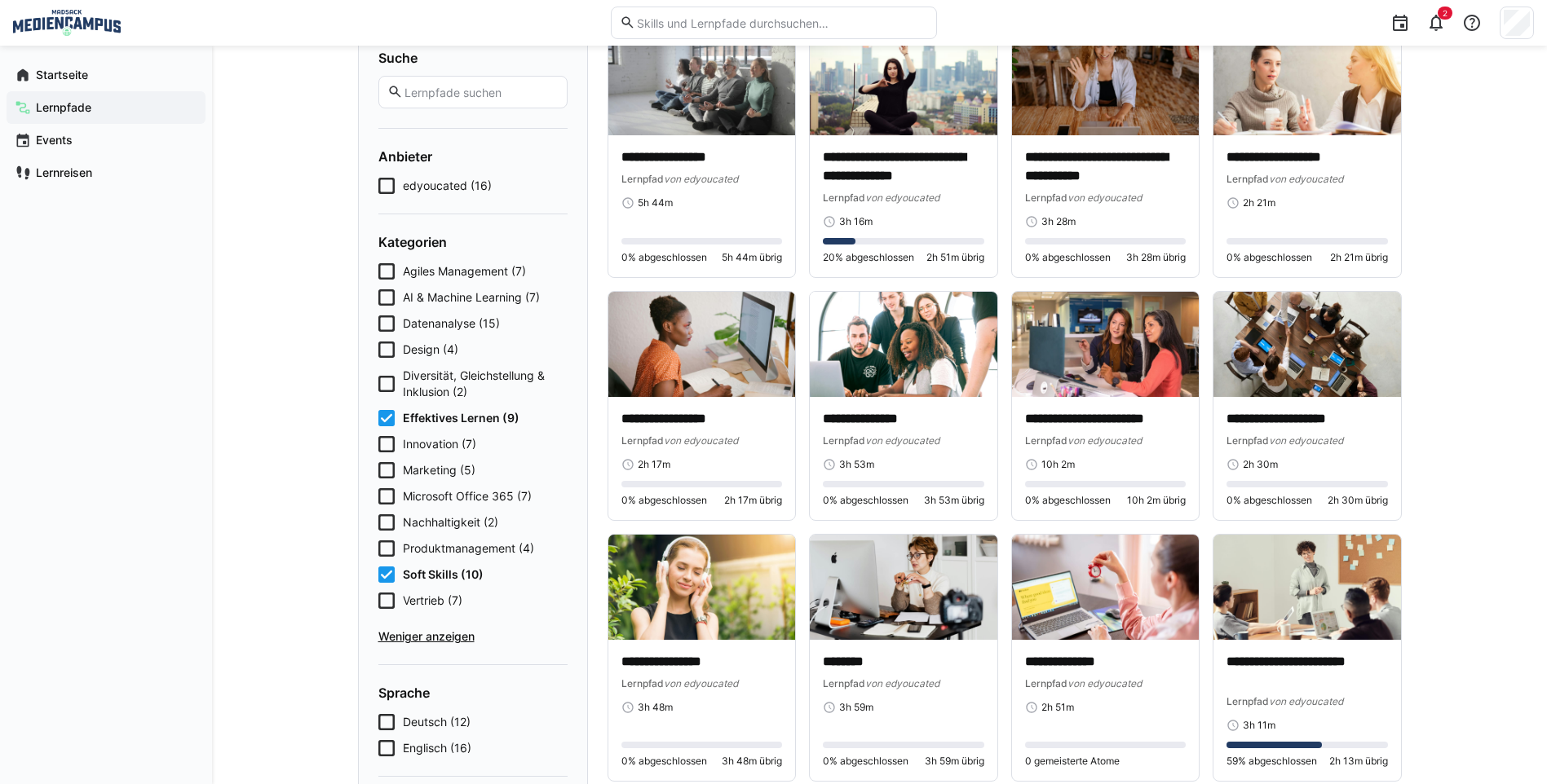
scroll to position [115, 0]
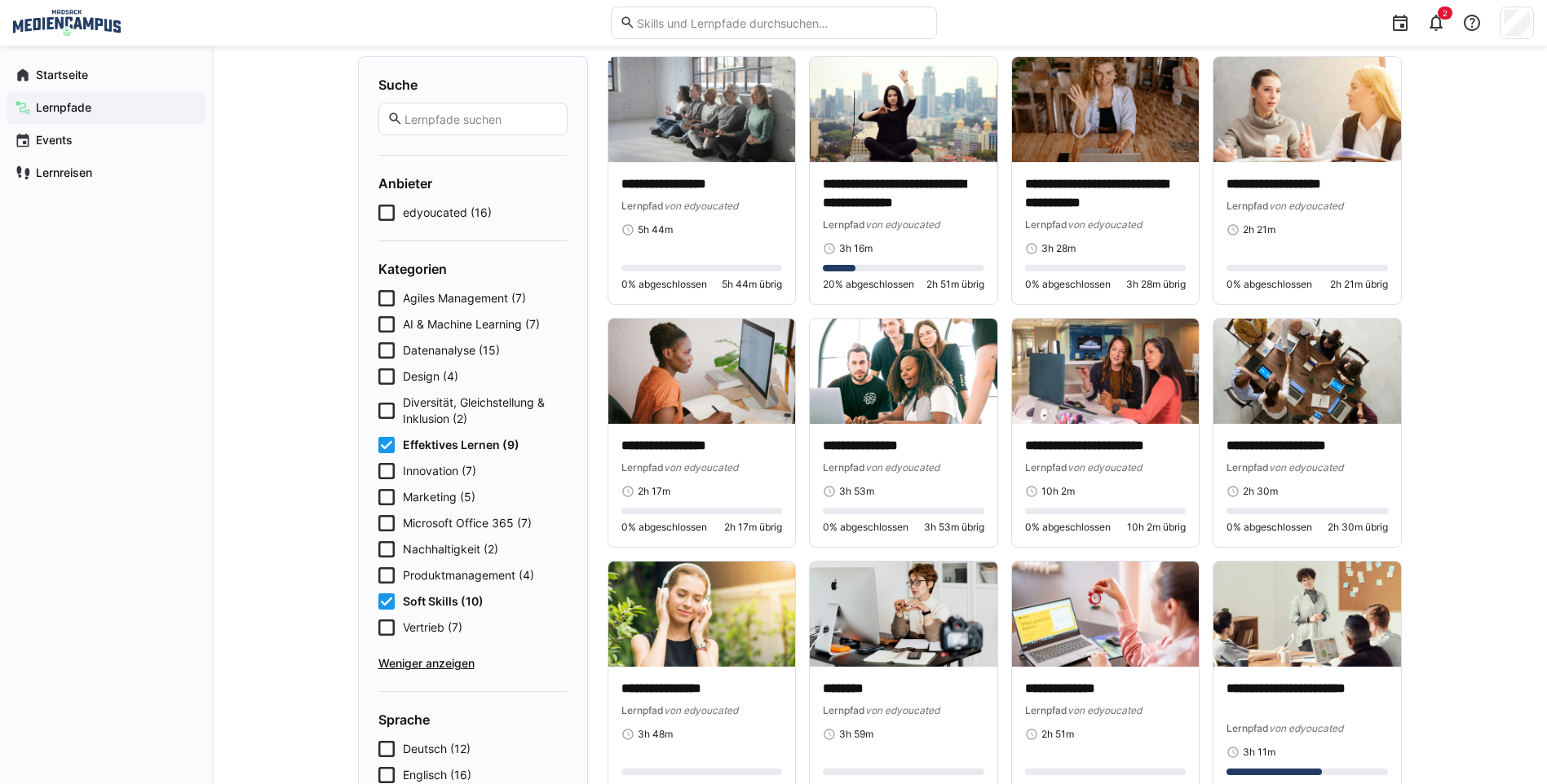
click at [395, 601] on eds-checkbox "Soft Skills (10)" at bounding box center [473, 601] width 189 height 16
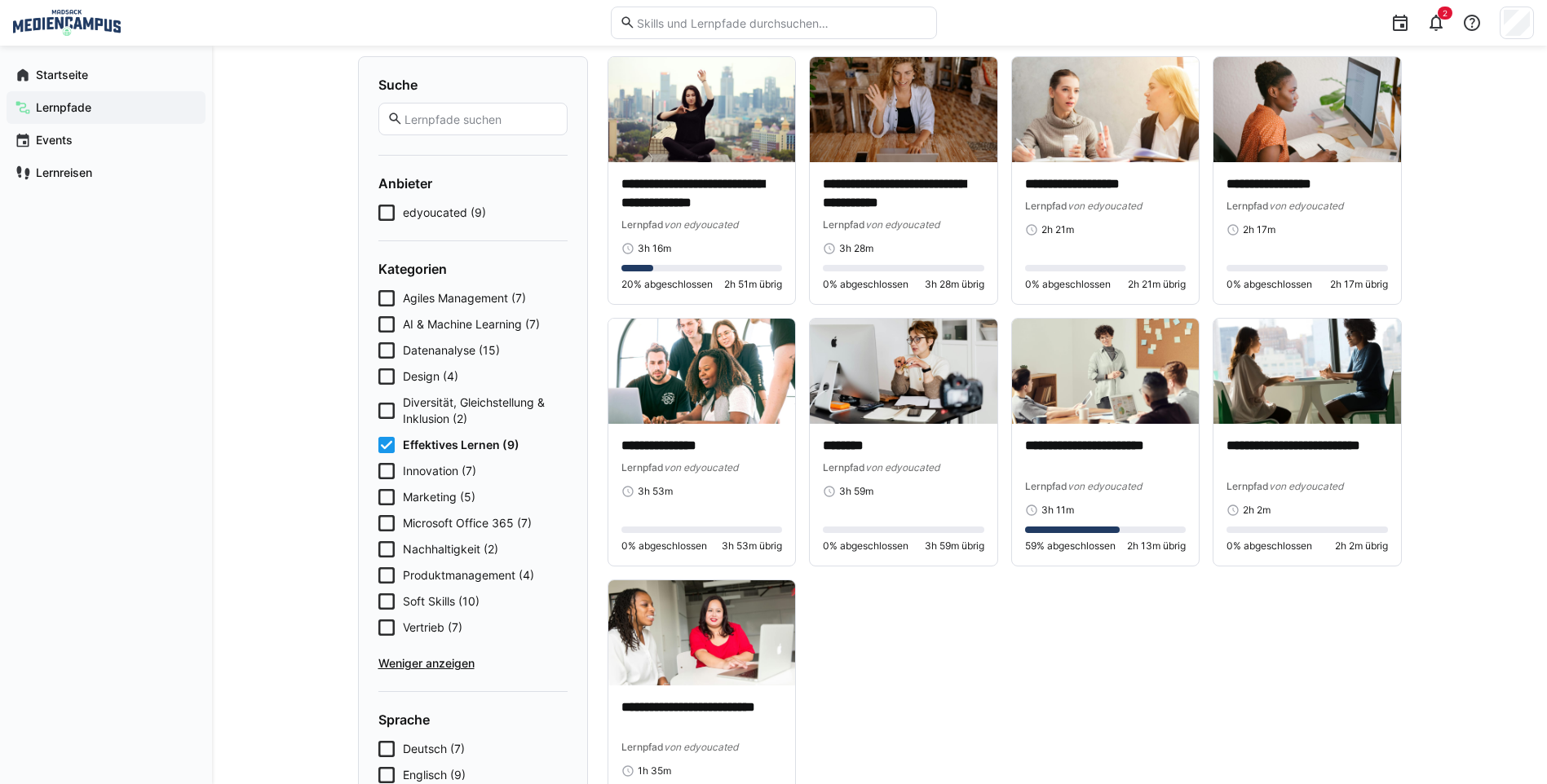
click at [408, 597] on span "Soft Skills (10)" at bounding box center [441, 601] width 76 height 16
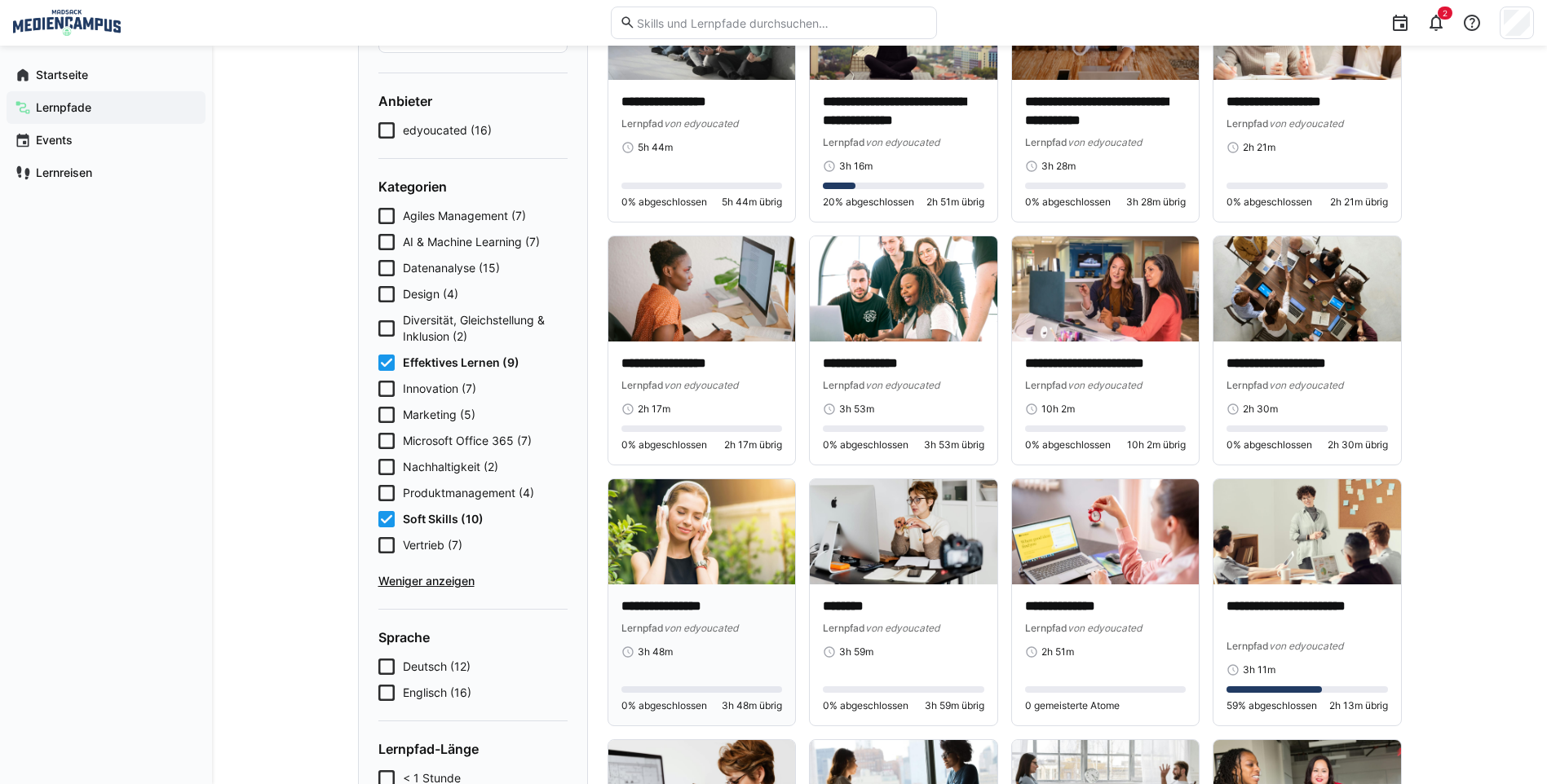
scroll to position [197, 0]
click at [425, 522] on span "Soft Skills (10)" at bounding box center [443, 520] width 81 height 16
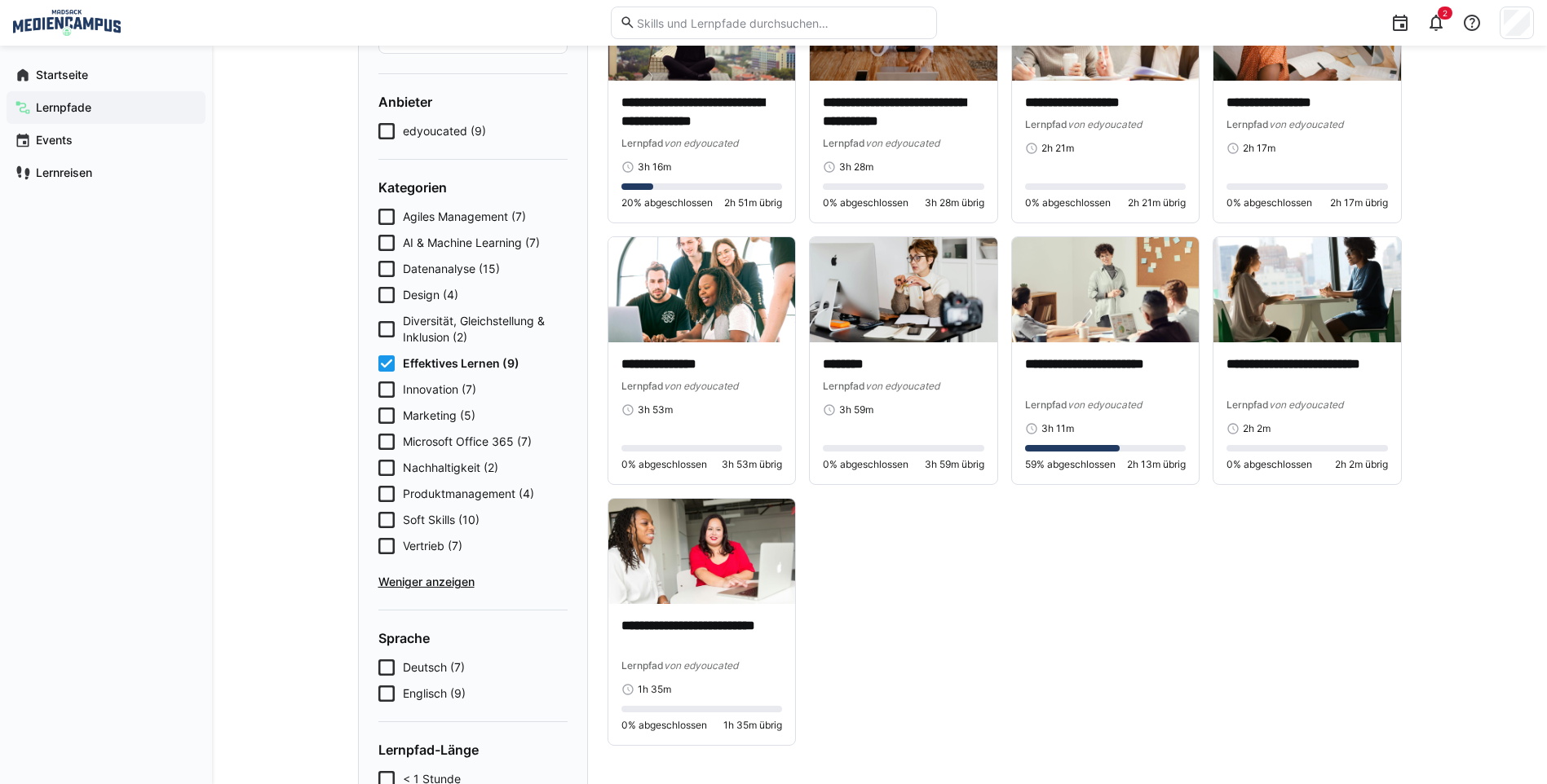
click at [1086, 622] on app-cards-list "**********" at bounding box center [1005, 360] width 795 height 771
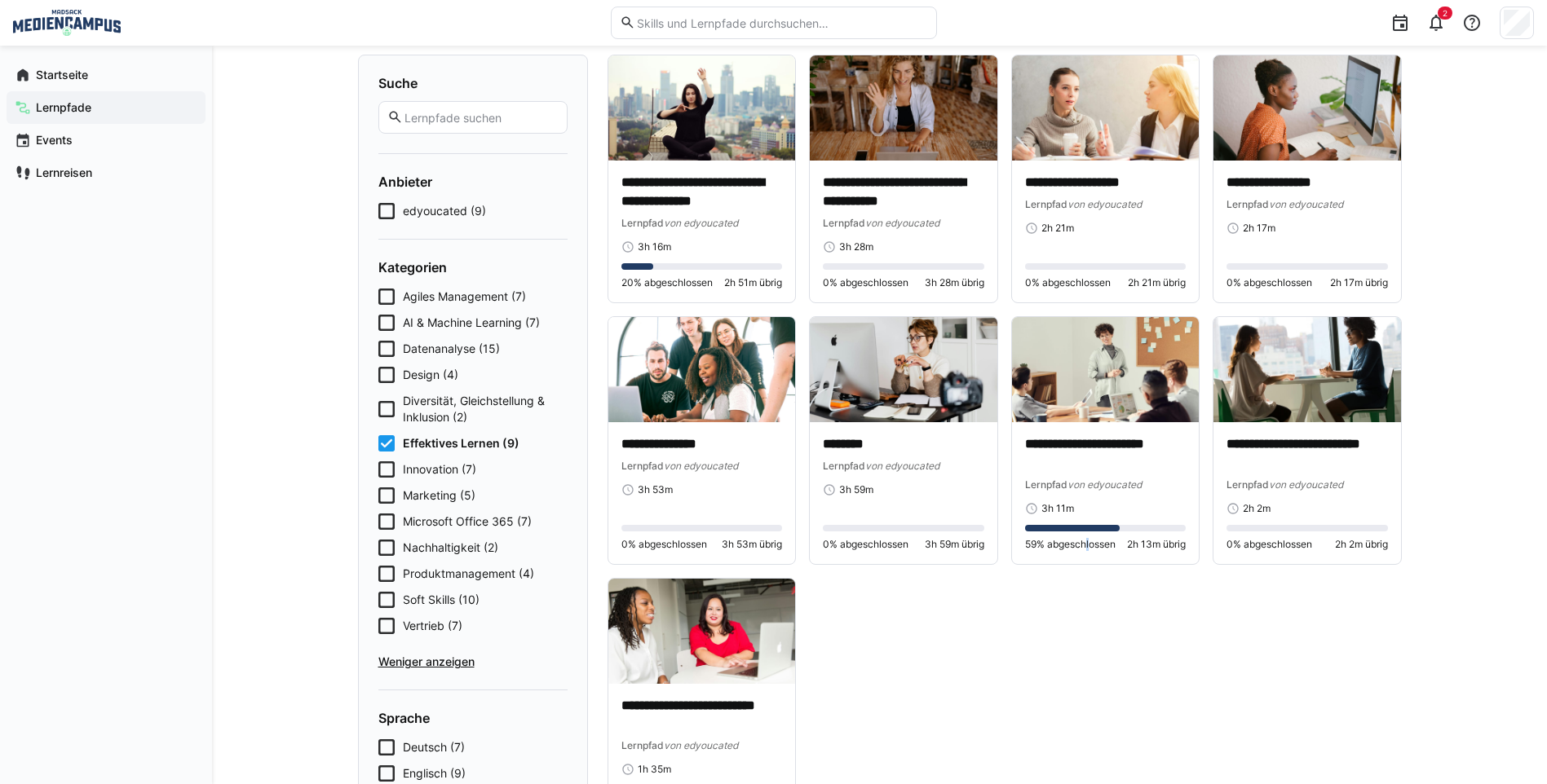
scroll to position [0, 0]
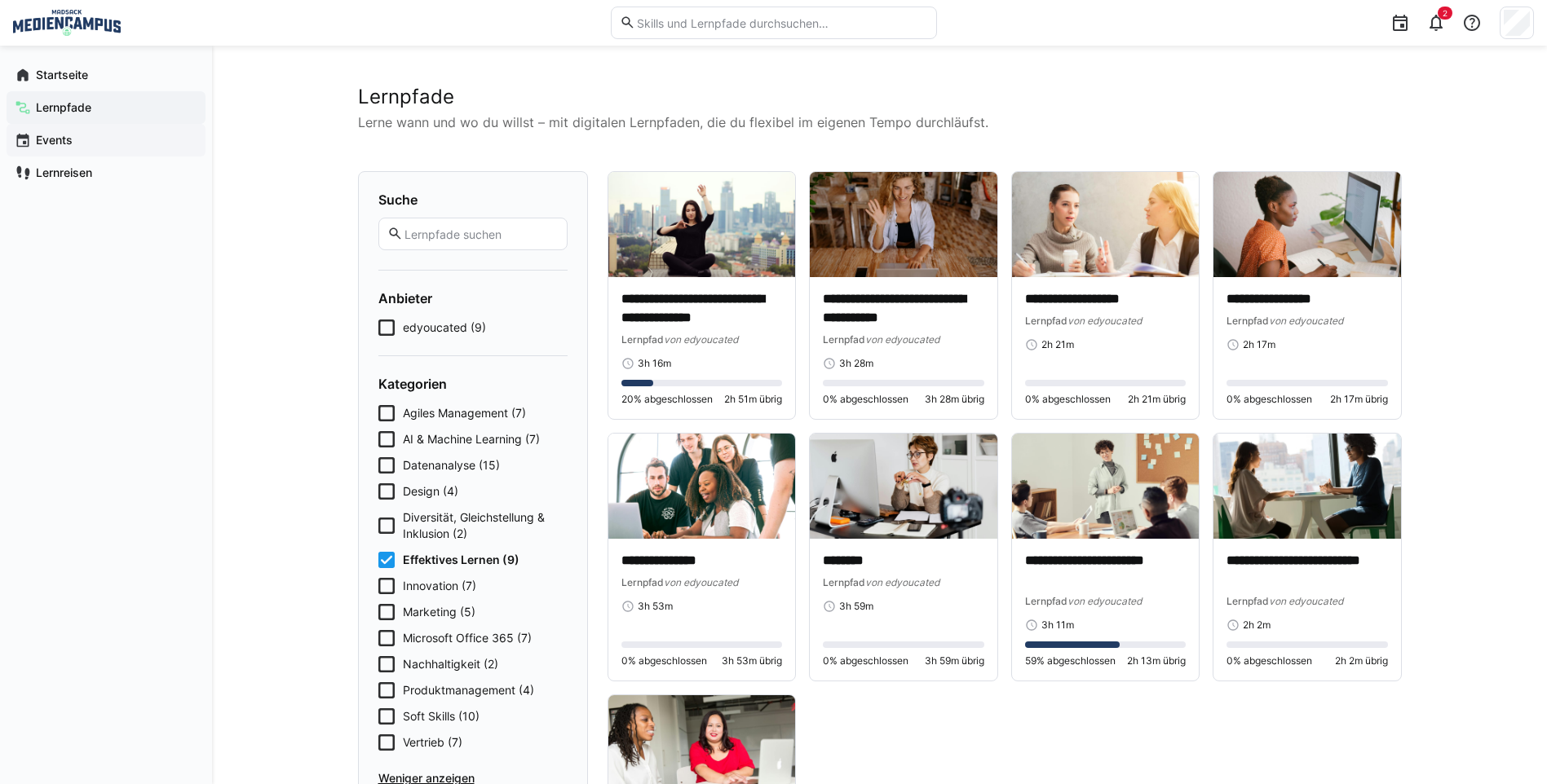
click at [30, 143] on eds-icon at bounding box center [23, 139] width 16 height 16
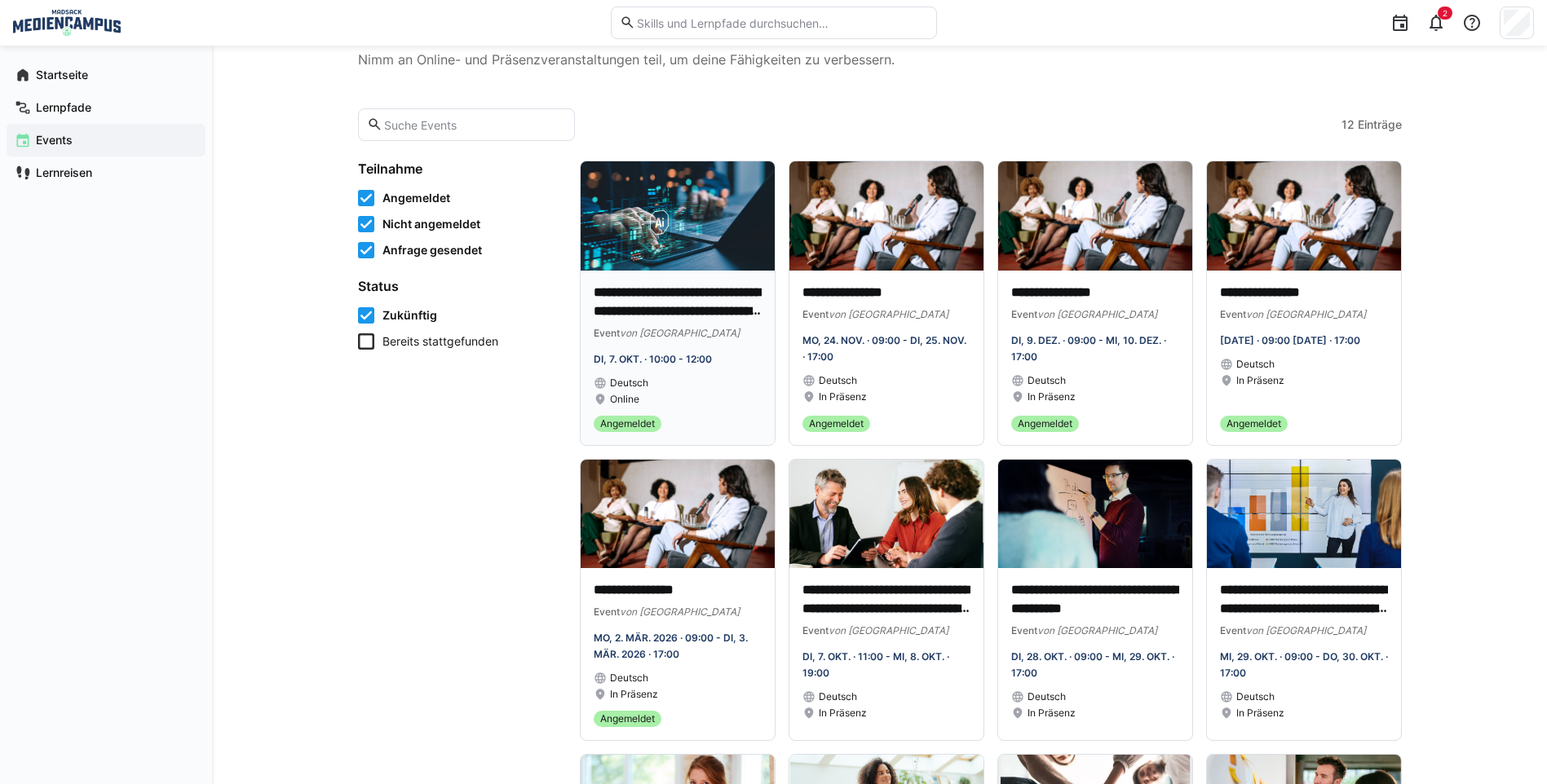
scroll to position [82, 0]
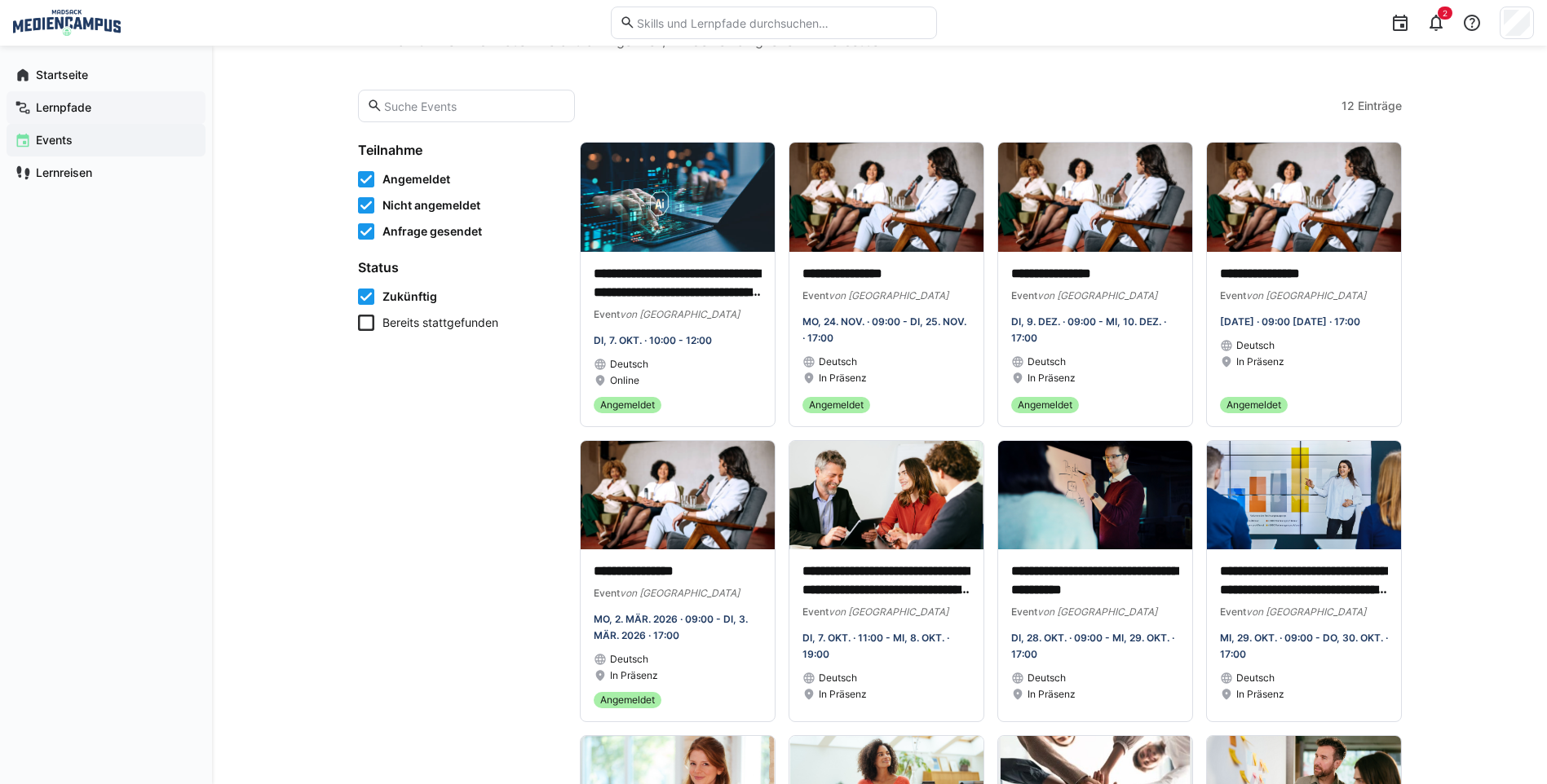
click at [86, 100] on span "Lernpfade" at bounding box center [116, 107] width 164 height 16
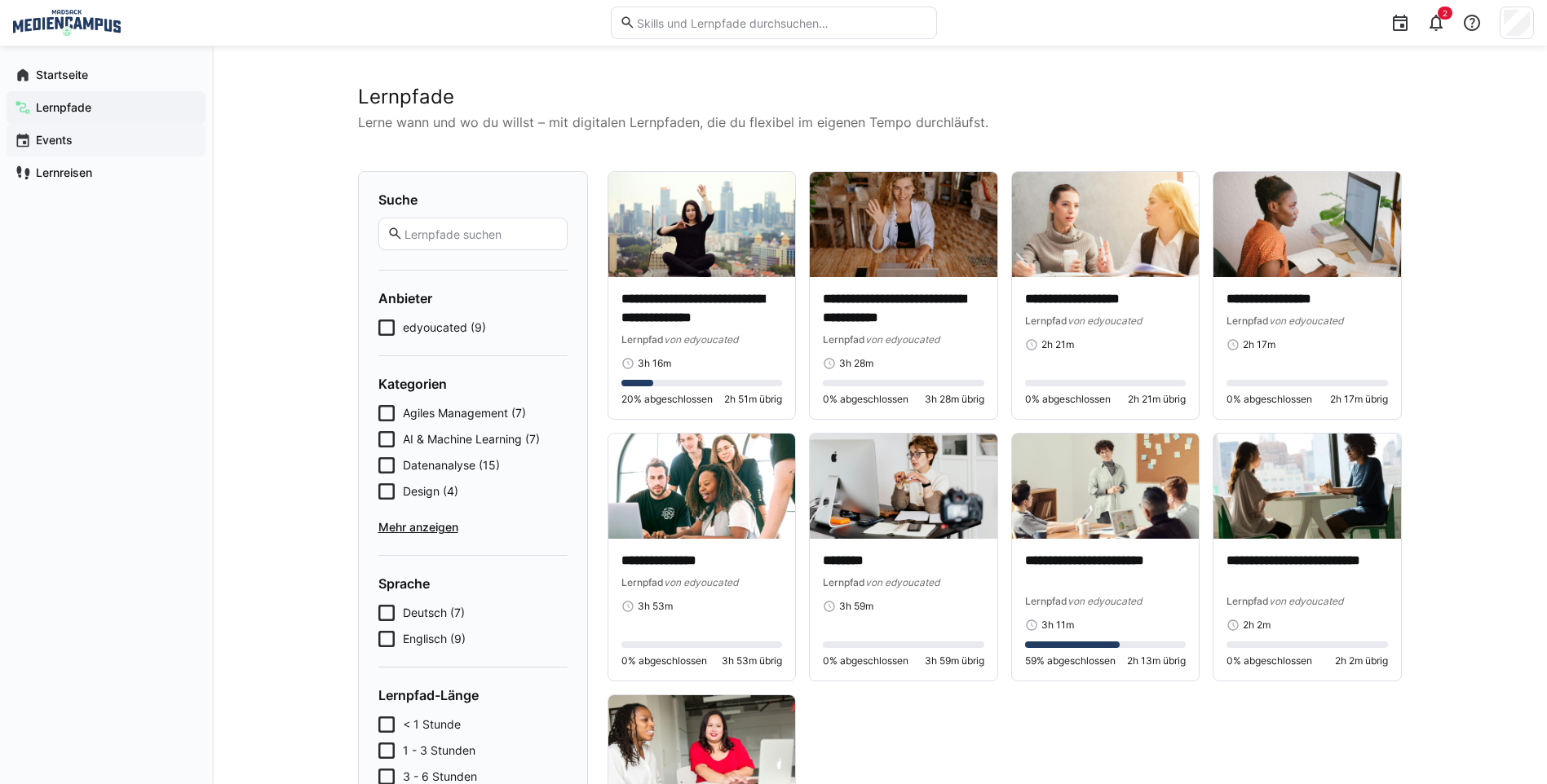
click at [94, 138] on span "Events" at bounding box center [116, 139] width 164 height 16
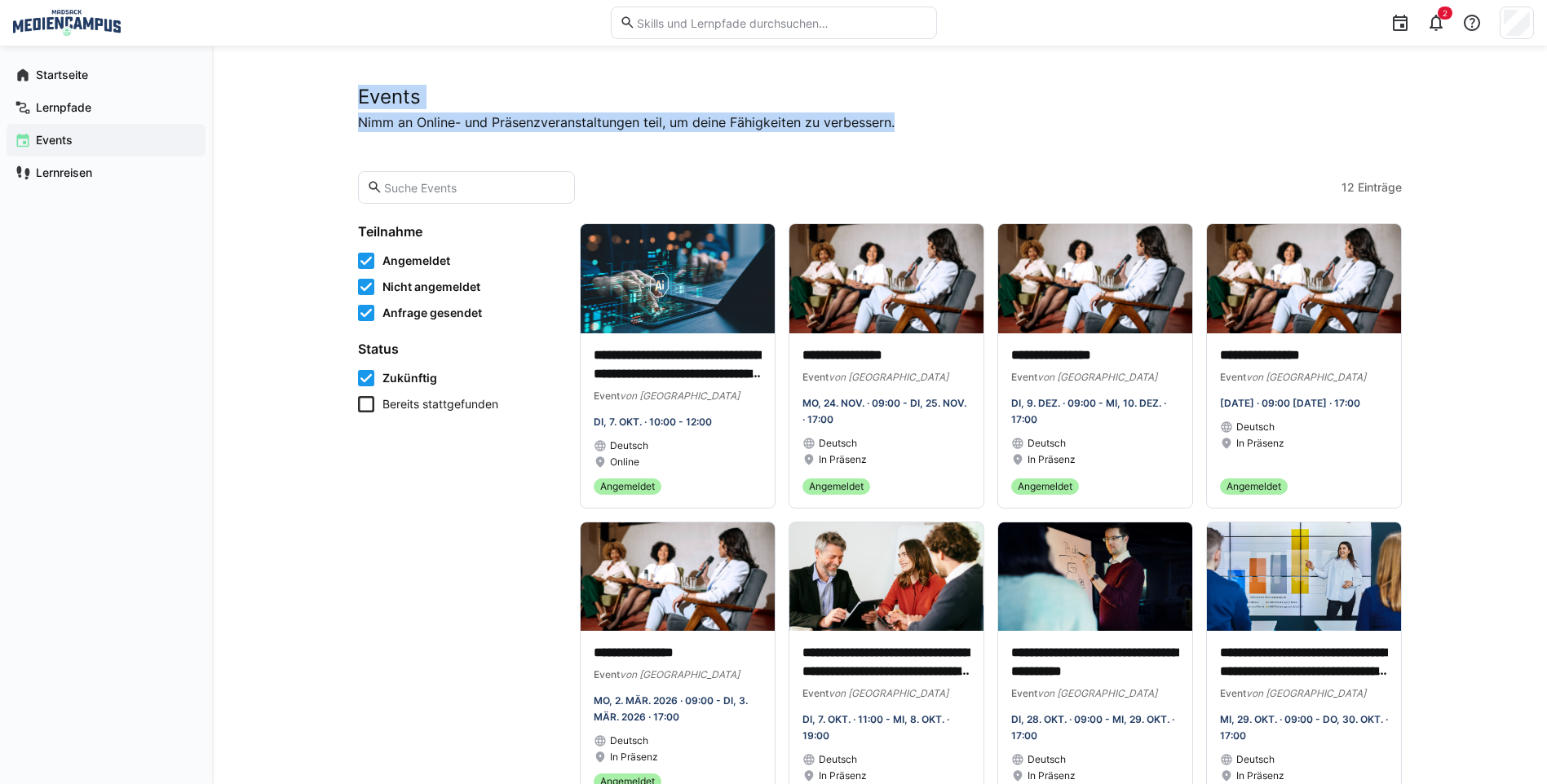
drag, startPoint x: 343, startPoint y: 108, endPoint x: 461, endPoint y: 154, distance: 126.6
click at [461, 154] on div "**********" at bounding box center [879, 589] width 1335 height 1086
click at [289, 306] on div "**********" at bounding box center [879, 589] width 1335 height 1086
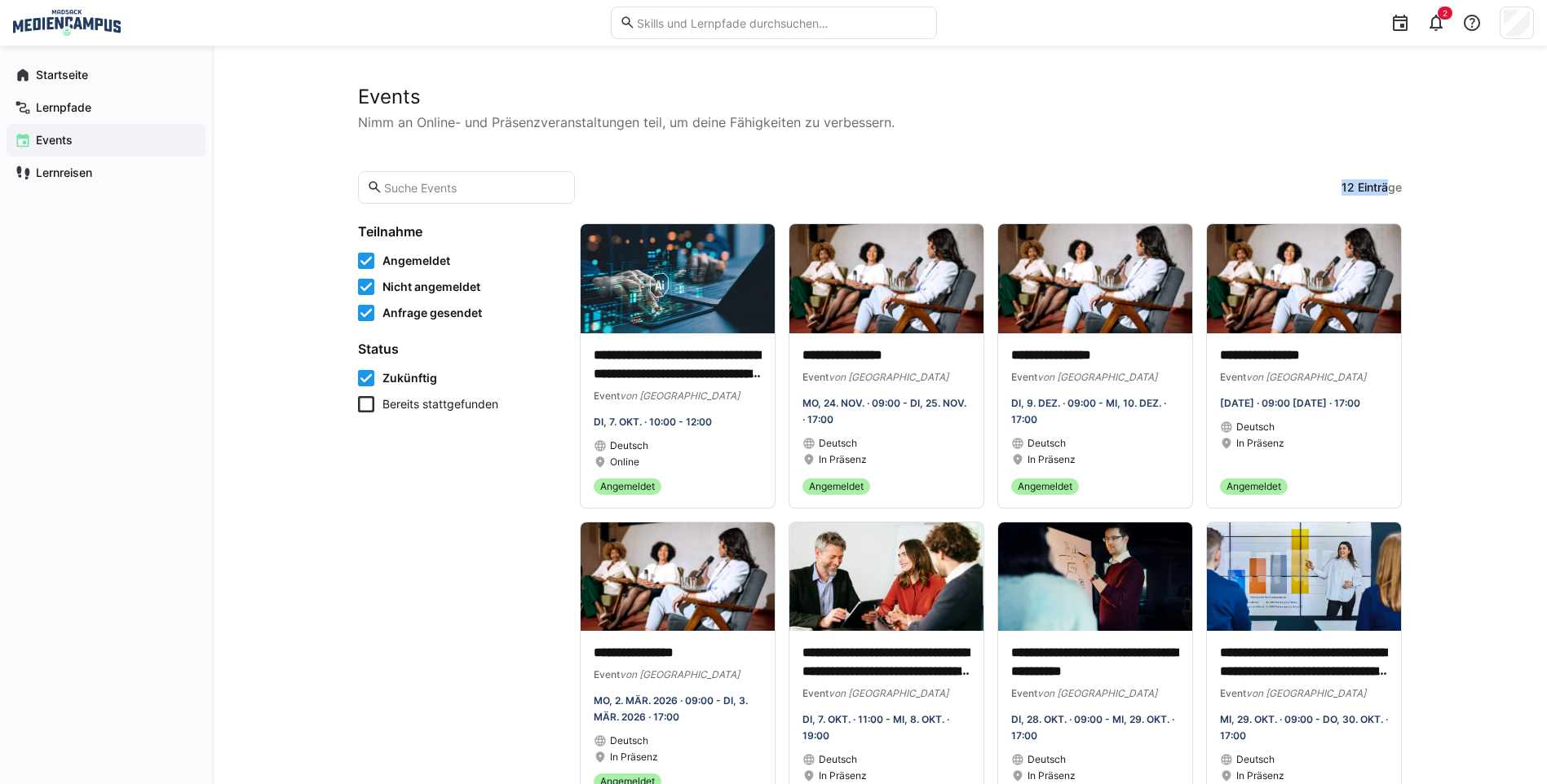
drag, startPoint x: 1330, startPoint y: 190, endPoint x: 1385, endPoint y: 188, distance: 55.0
click at [1385, 188] on app-learning-events-list-toolbar "12 Einträge" at bounding box center [879, 187] width 1044 height 33
drag, startPoint x: 566, startPoint y: 146, endPoint x: 459, endPoint y: 122, distance: 109.7
click at [564, 144] on div "**********" at bounding box center [879, 588] width 1044 height 1007
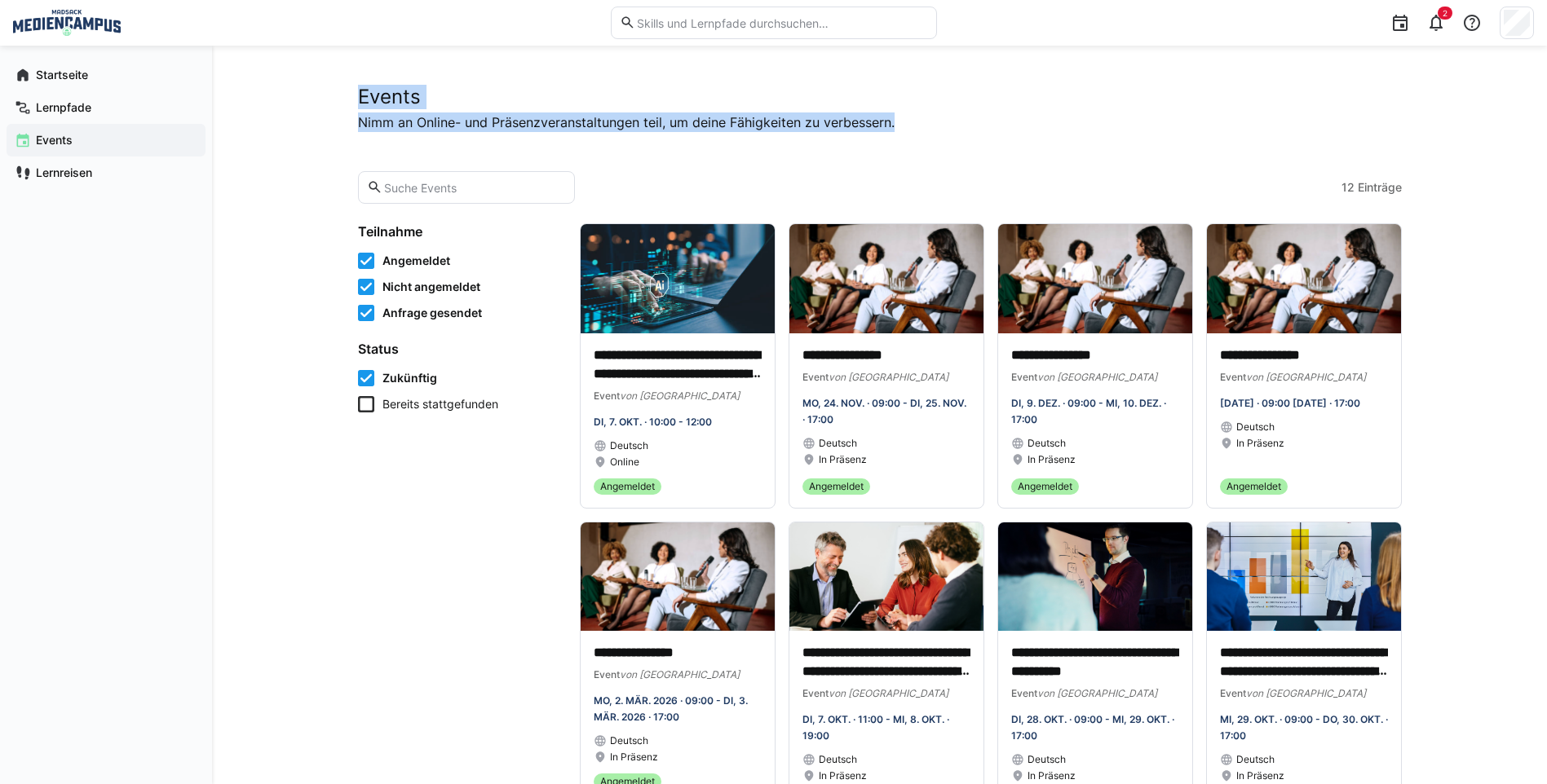
drag, startPoint x: 339, startPoint y: 88, endPoint x: 934, endPoint y: 161, distance: 599.5
click at [934, 161] on div "**********" at bounding box center [879, 589] width 1335 height 1086
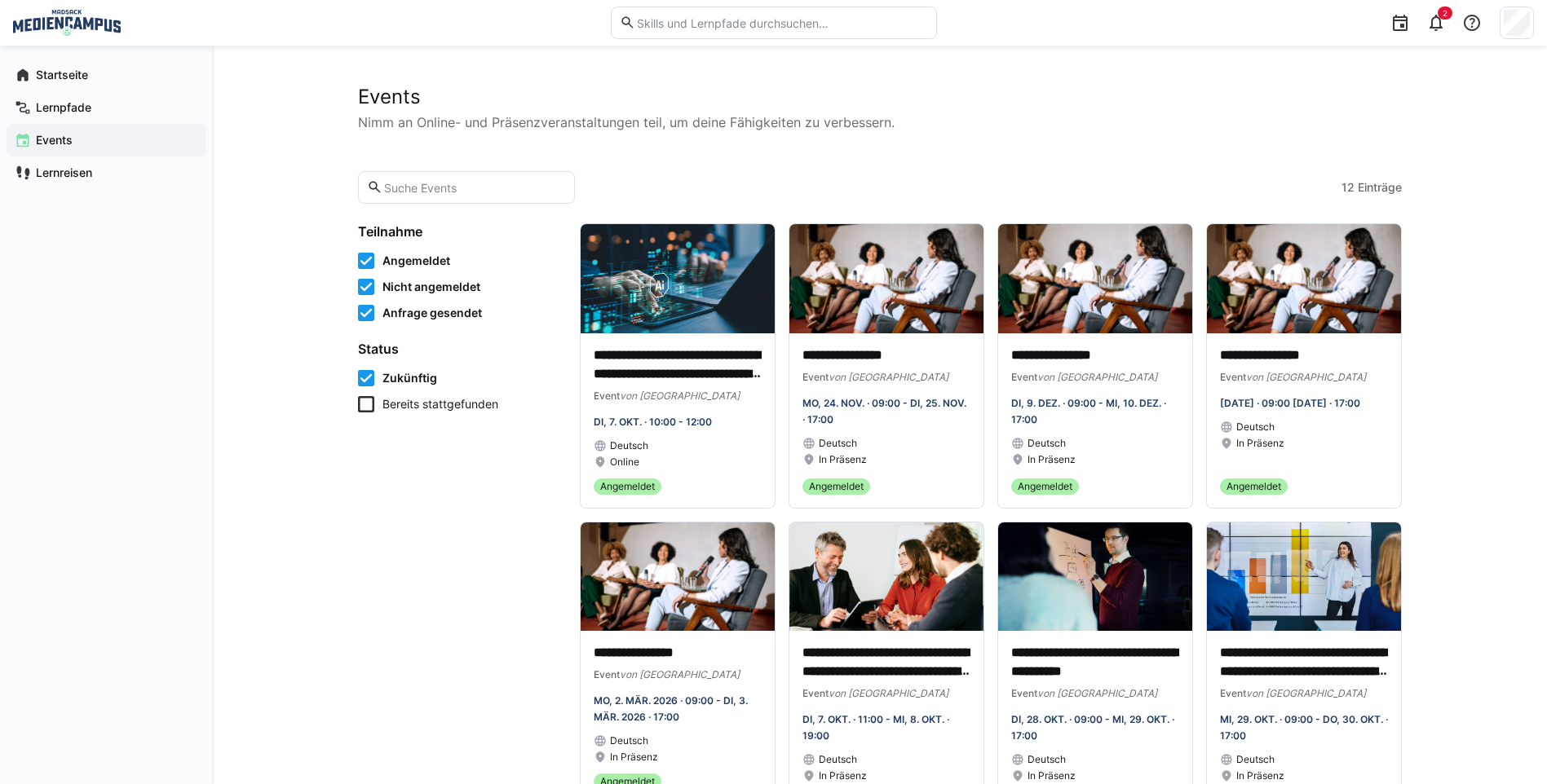
click at [938, 161] on div "**********" at bounding box center [879, 588] width 1044 height 1007
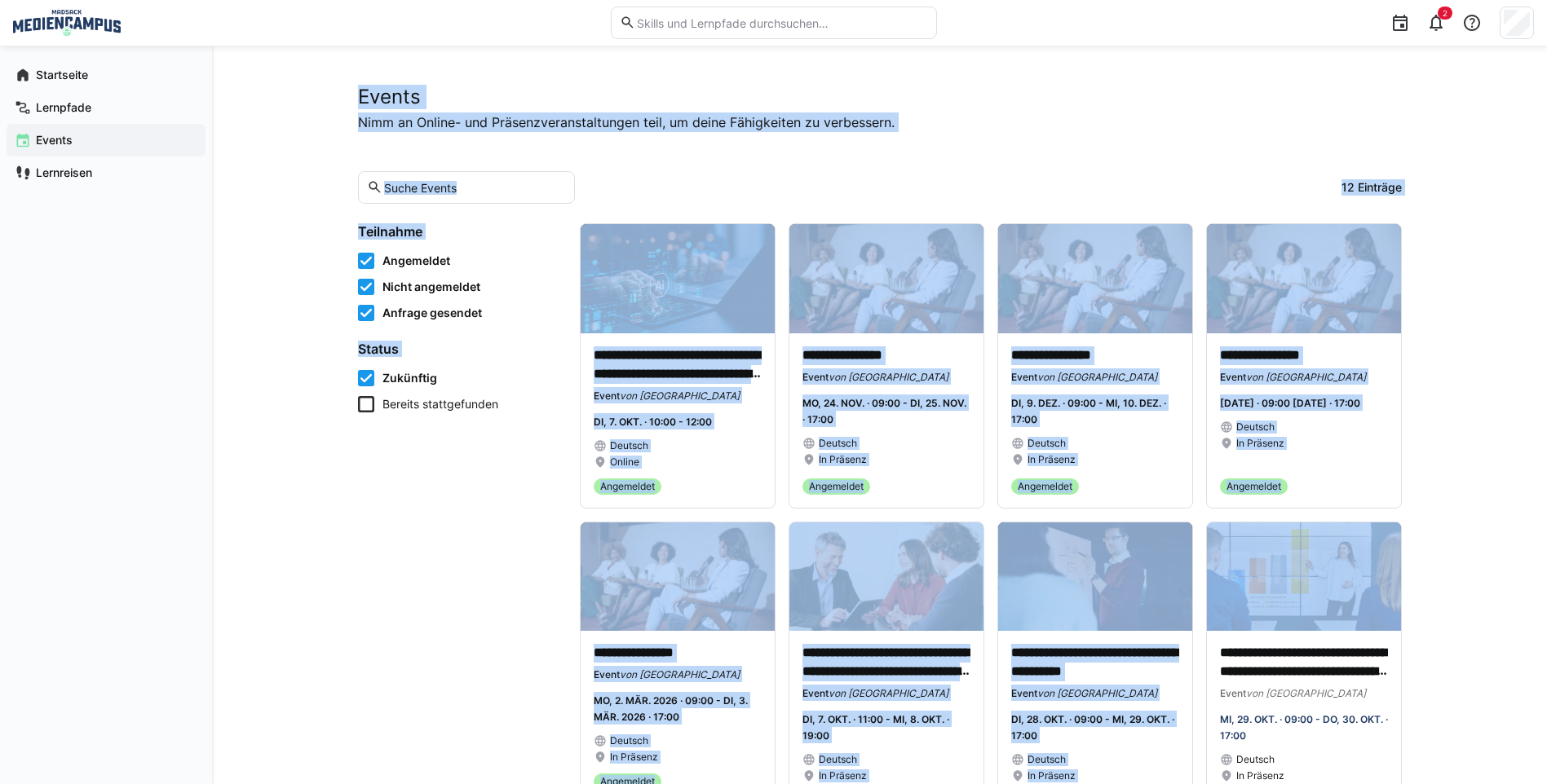
drag, startPoint x: 353, startPoint y: 92, endPoint x: 1494, endPoint y: 596, distance: 1247.4
click at [1494, 596] on div "**********" at bounding box center [879, 589] width 1335 height 1086
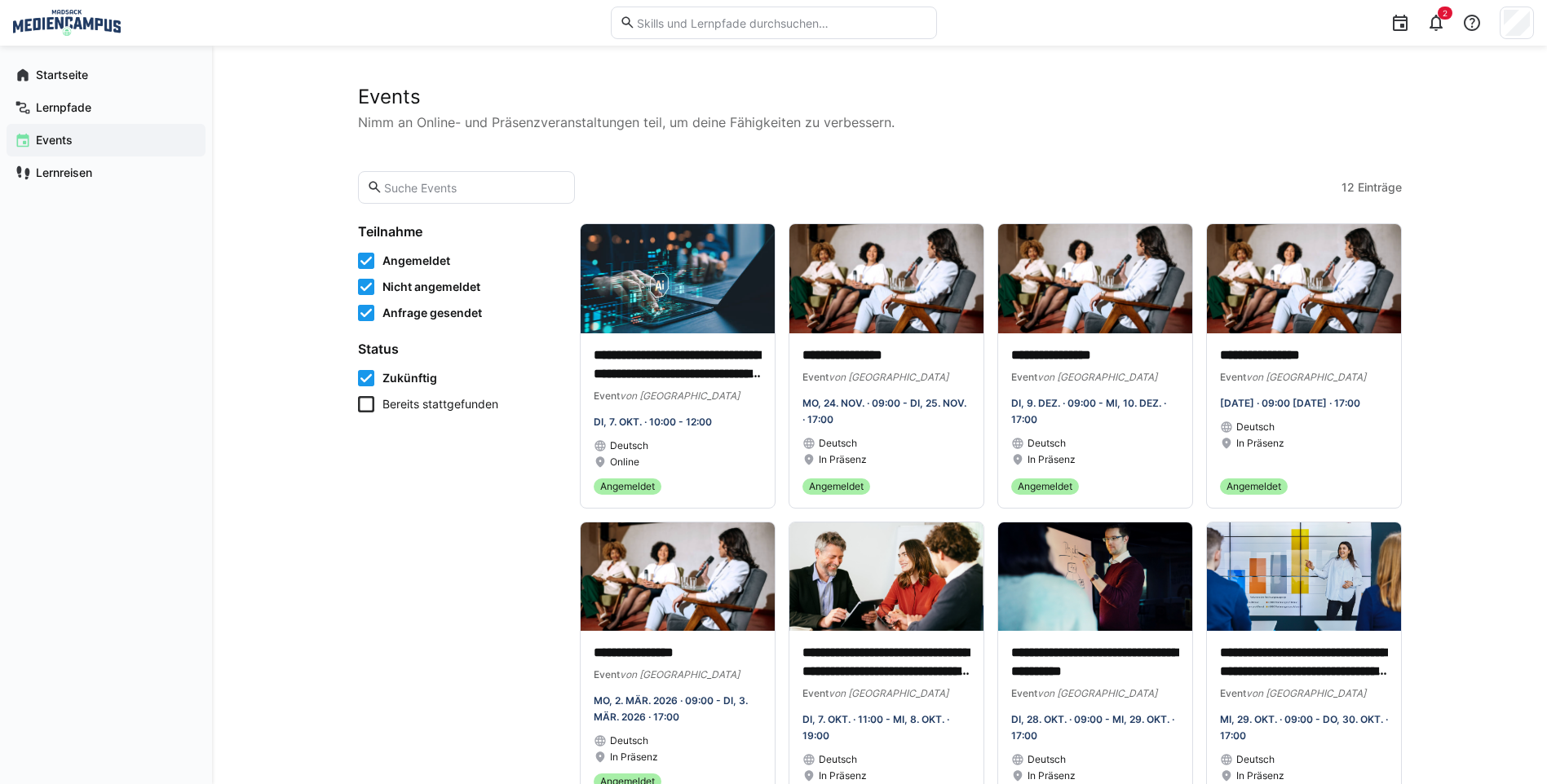
drag, startPoint x: 1494, startPoint y: 596, endPoint x: 1458, endPoint y: 703, distance: 112.9
click at [1458, 703] on div "**********" at bounding box center [879, 589] width 1335 height 1086
click at [42, 84] on div "Startseite" at bounding box center [105, 74] width 199 height 33
